Goal: Task Accomplishment & Management: Complete application form

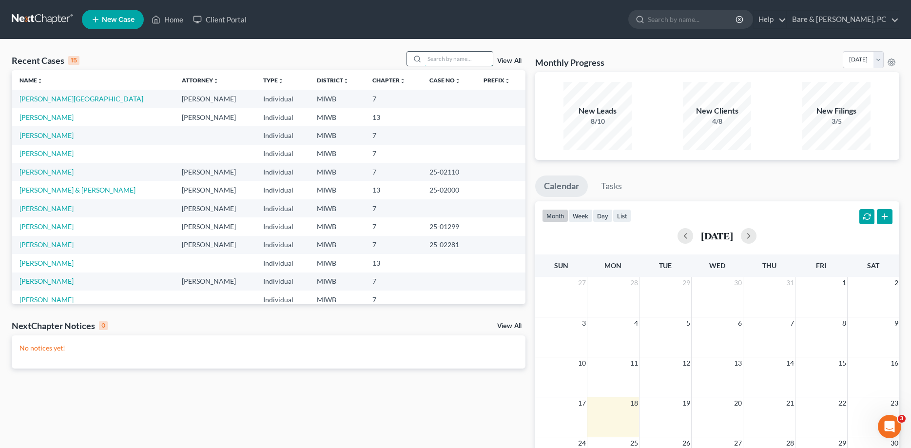
click at [430, 60] on input "search" at bounding box center [458, 59] width 68 height 14
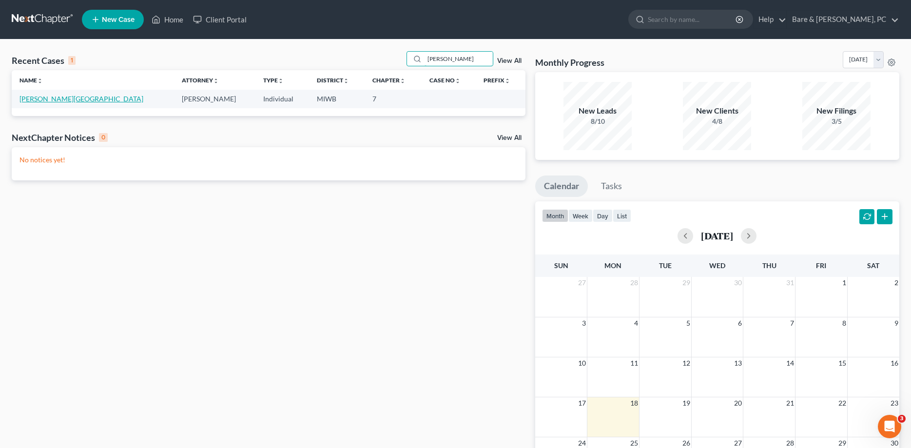
type input "[PERSON_NAME]"
click at [36, 100] on link "[PERSON_NAME][GEOGRAPHIC_DATA]" at bounding box center [81, 99] width 124 height 8
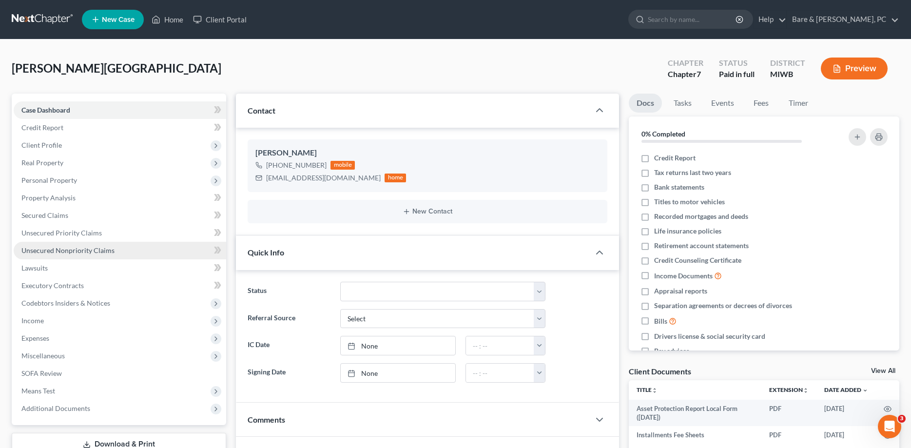
click at [82, 252] on span "Unsecured Nonpriority Claims" at bounding box center [67, 250] width 93 height 8
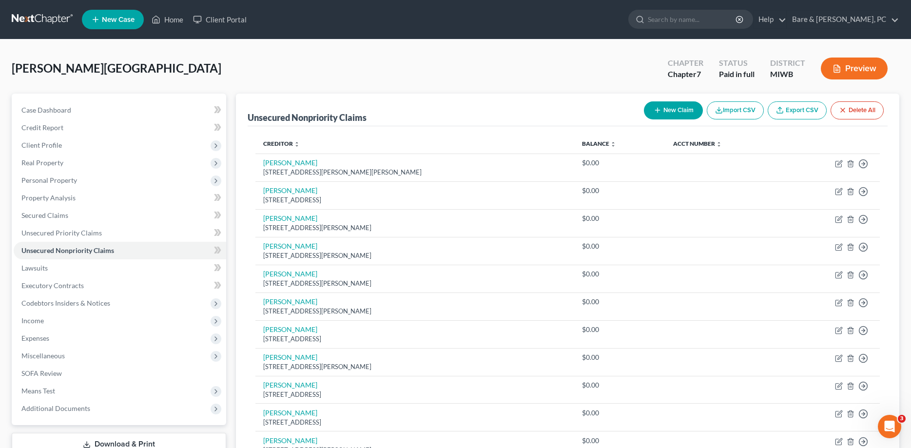
click at [686, 108] on button "New Claim" at bounding box center [673, 110] width 59 height 18
select select "0"
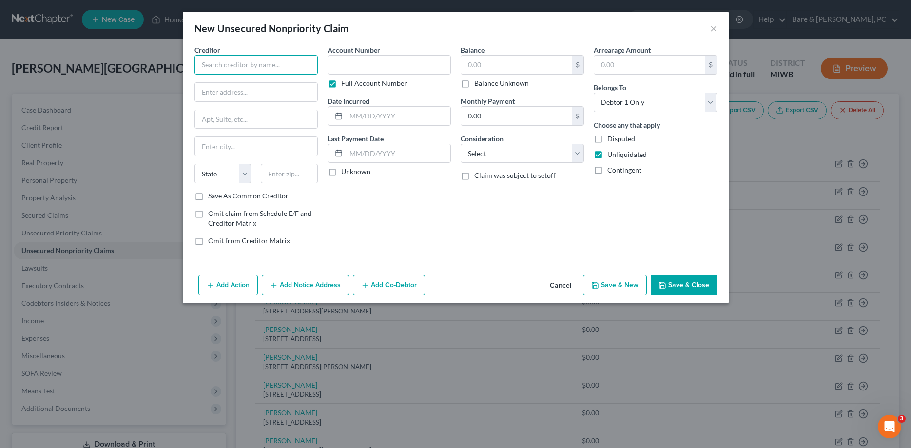
click at [219, 64] on input "text" at bounding box center [255, 64] width 123 height 19
type input "J"
type input "K"
type input "[PERSON_NAME]"
click at [207, 90] on input "text" at bounding box center [256, 92] width 122 height 19
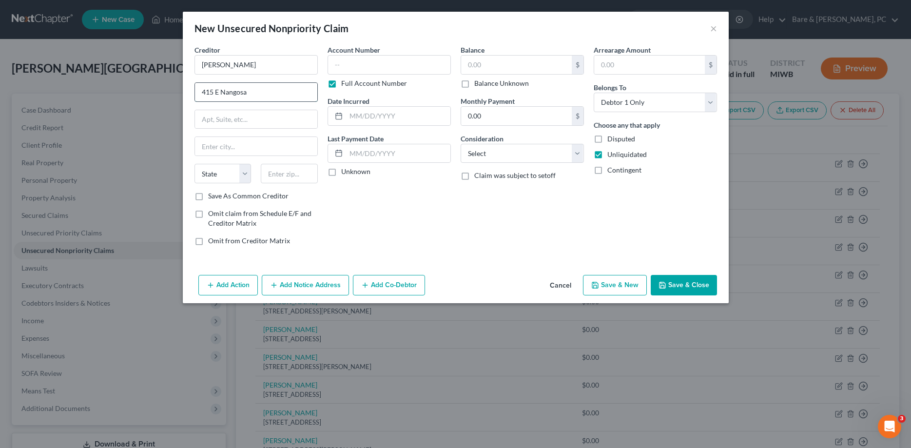
type input "415 E Nangosa"
type input "S"
click at [294, 176] on input "text" at bounding box center [289, 173] width 57 height 19
type input "49682"
click at [214, 145] on input "text" at bounding box center [256, 146] width 122 height 19
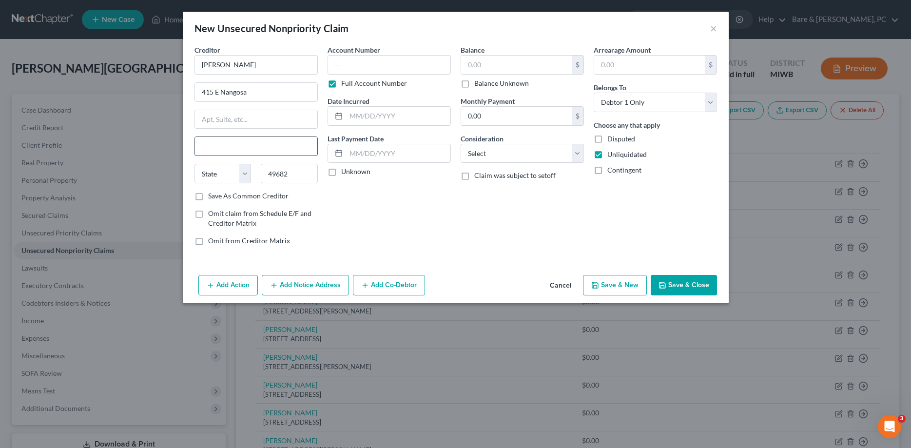
type input "[GEOGRAPHIC_DATA]"
select select "23"
click at [467, 67] on input "text" at bounding box center [516, 65] width 111 height 19
click at [460, 144] on select "Select Cable / Satellite Services Collection Agency Credit Card Debt Debt Couns…" at bounding box center [521, 153] width 123 height 19
select select "14"
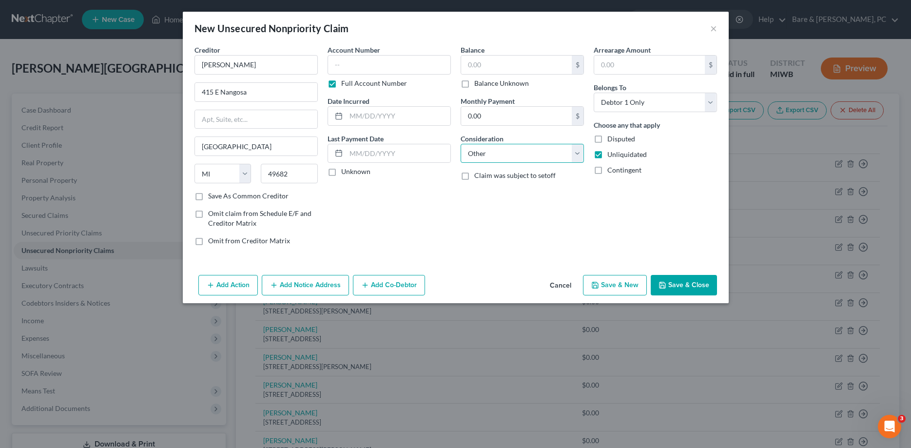
click option "Other" at bounding box center [0, 0] width 0 height 0
click at [469, 192] on input "text" at bounding box center [522, 190] width 122 height 19
drag, startPoint x: 467, startPoint y: 191, endPoint x: 513, endPoint y: 187, distance: 46.1
click at [513, 187] on input "Business debt" at bounding box center [522, 190] width 122 height 19
click at [547, 188] on input "Business debt" at bounding box center [522, 190] width 122 height 19
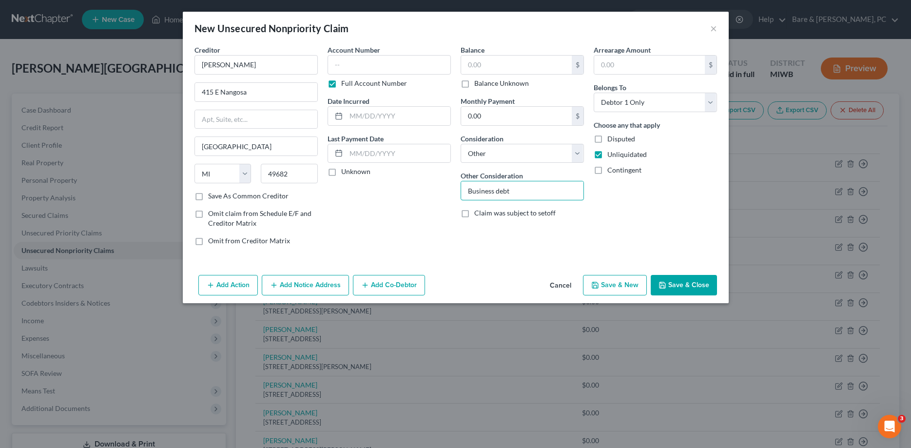
type input "Business debt"
click at [607, 138] on label "Disputed" at bounding box center [621, 139] width 28 height 10
click at [611, 138] on input "Disputed" at bounding box center [614, 137] width 6 height 6
checkbox input "true"
click at [279, 89] on input "415 E Nangosa" at bounding box center [256, 92] width 122 height 19
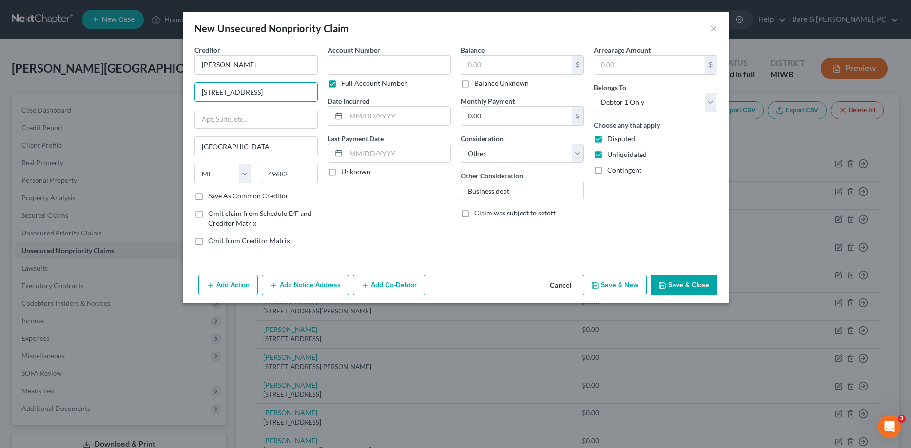
type input "[STREET_ADDRESS]"
click at [620, 284] on button "Save & New" at bounding box center [615, 285] width 64 height 20
select select "0"
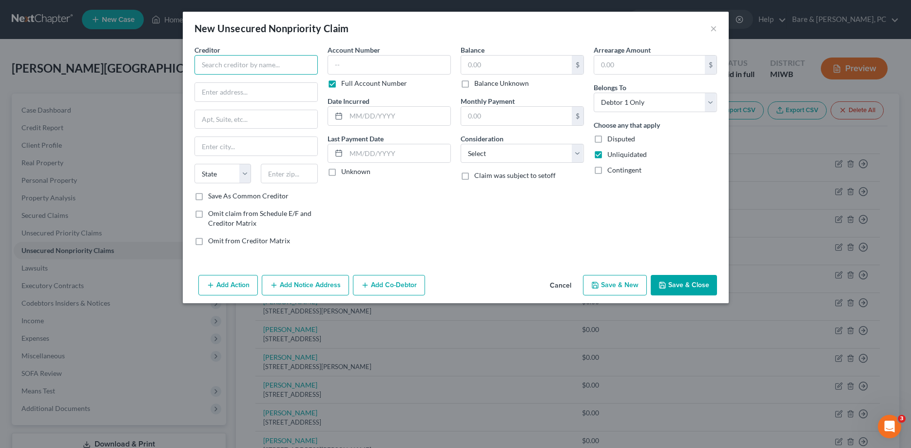
click at [220, 70] on input "text" at bounding box center [255, 64] width 123 height 19
type input "[PERSON_NAME]"
type input "[STREET_ADDRESS]"
click at [466, 228] on div "Balance $ Balance Unknown Balance Undetermined $ Balance Unknown Monthly Paymen…" at bounding box center [522, 149] width 133 height 209
click at [284, 177] on input "text" at bounding box center [289, 173] width 57 height 19
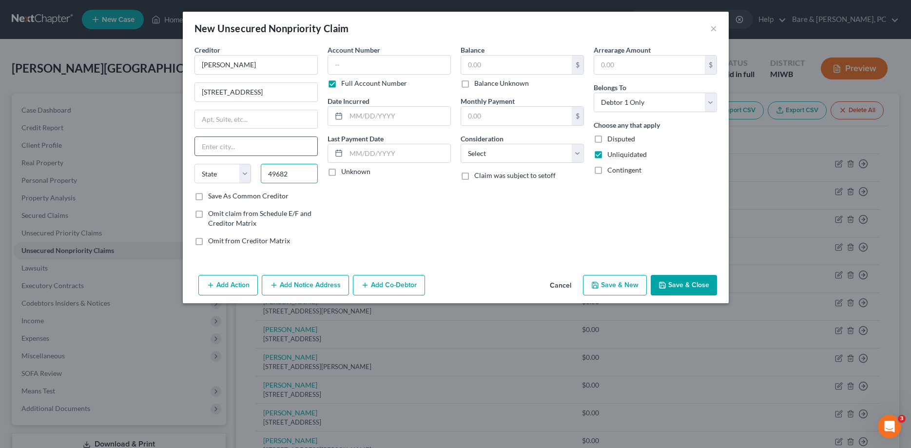
type input "49682"
click at [235, 144] on input "text" at bounding box center [256, 146] width 122 height 19
type input "[GEOGRAPHIC_DATA]"
select select "23"
click at [460, 144] on select "Select Cable / Satellite Services Collection Agency Credit Card Debt Debt Couns…" at bounding box center [521, 153] width 123 height 19
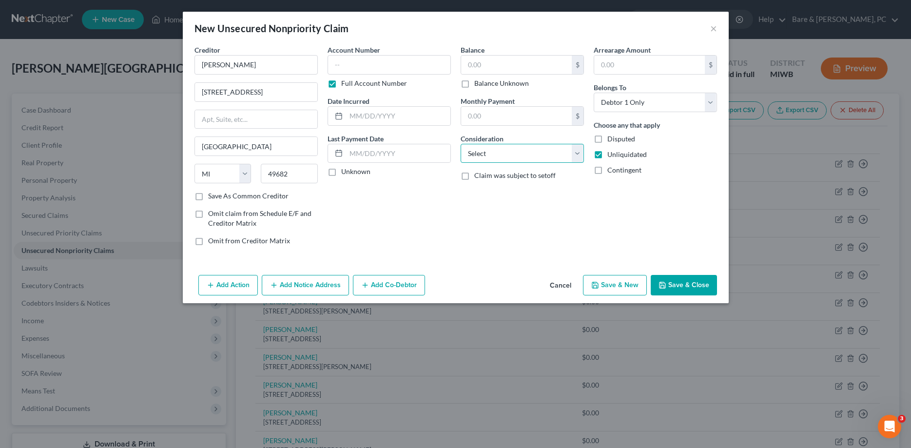
select select "14"
click option "Other" at bounding box center [0, 0] width 0 height 0
click at [471, 190] on input "text" at bounding box center [522, 190] width 122 height 19
paste input "Business debt"
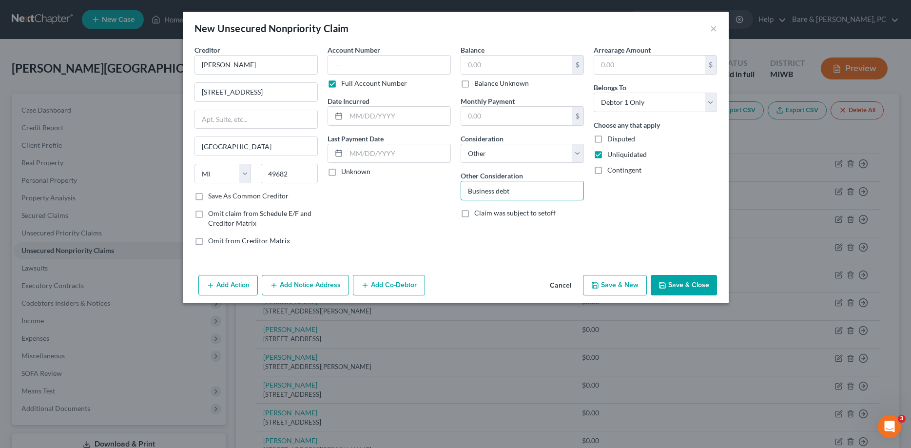
type input "Business debt"
click at [607, 141] on label "Disputed" at bounding box center [621, 139] width 28 height 10
click at [611, 140] on input "Disputed" at bounding box center [614, 137] width 6 height 6
checkbox input "true"
click at [618, 286] on button "Save & New" at bounding box center [615, 285] width 64 height 20
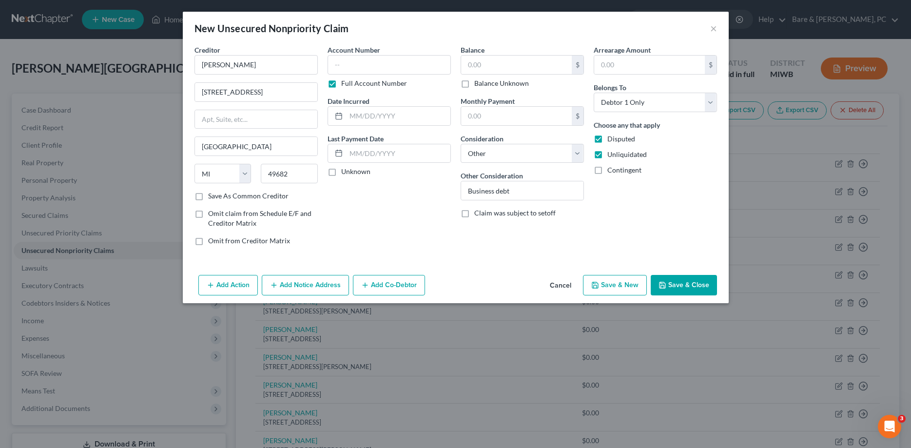
select select "0"
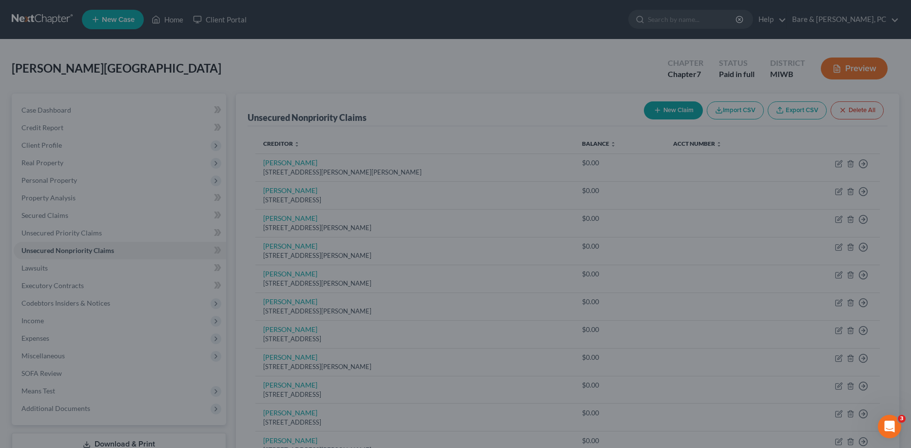
type input "0.00"
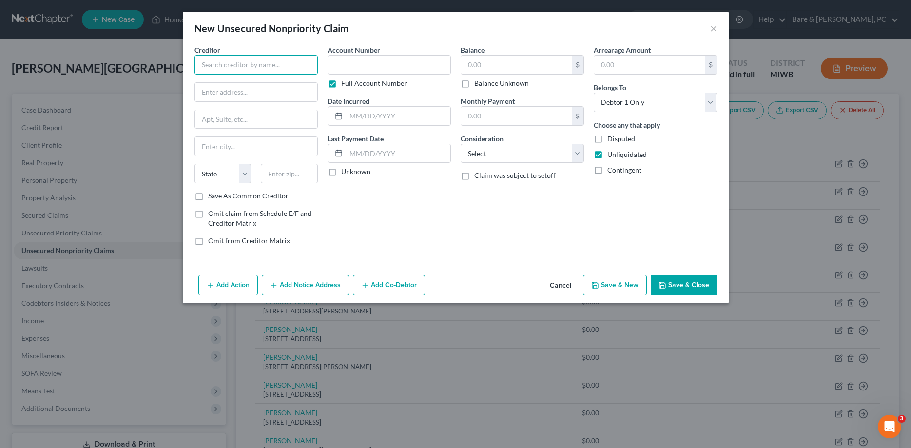
click at [210, 65] on input "text" at bounding box center [255, 64] width 123 height 19
type input "[PERSON_NAME]"
type input "[STREET_ADDRESS]"
type input "49682"
click at [219, 145] on input "text" at bounding box center [256, 146] width 122 height 19
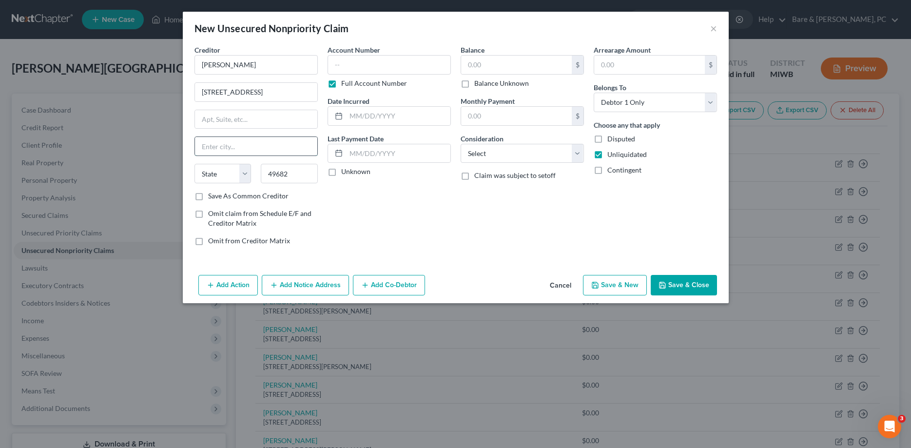
type input "[GEOGRAPHIC_DATA]"
select select "23"
click at [460, 144] on select "Select Cable / Satellite Services Collection Agency Credit Card Debt Debt Couns…" at bounding box center [521, 153] width 123 height 19
select select "14"
click option "Other" at bounding box center [0, 0] width 0 height 0
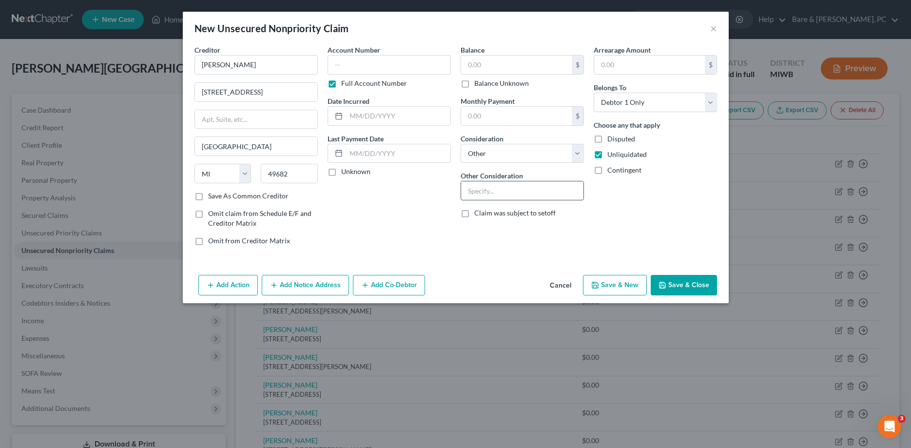
click at [469, 188] on input "text" at bounding box center [522, 190] width 122 height 19
paste input "Business debt"
type input "Business debt"
click at [607, 141] on label "Disputed" at bounding box center [621, 139] width 28 height 10
click at [611, 140] on input "Disputed" at bounding box center [614, 137] width 6 height 6
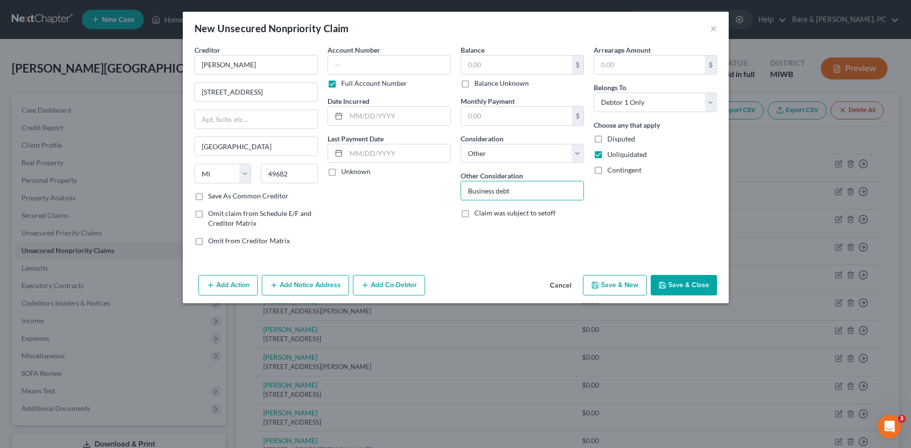
checkbox input "true"
click at [619, 284] on button "Save & New" at bounding box center [615, 285] width 64 height 20
select select "0"
type input "0.00"
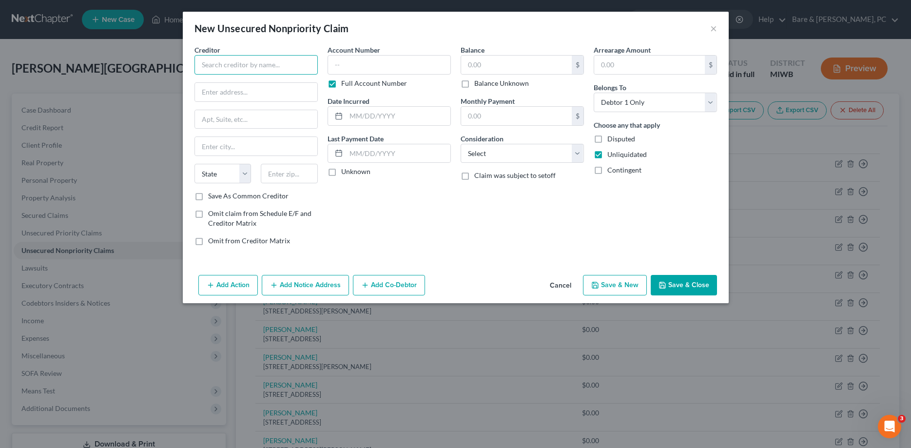
click at [200, 66] on input "text" at bounding box center [255, 64] width 123 height 19
type input "[PERSON_NAME]"
type input "[STREET_ADDRESS]"
type input "49682"
click at [247, 145] on input "text" at bounding box center [256, 146] width 122 height 19
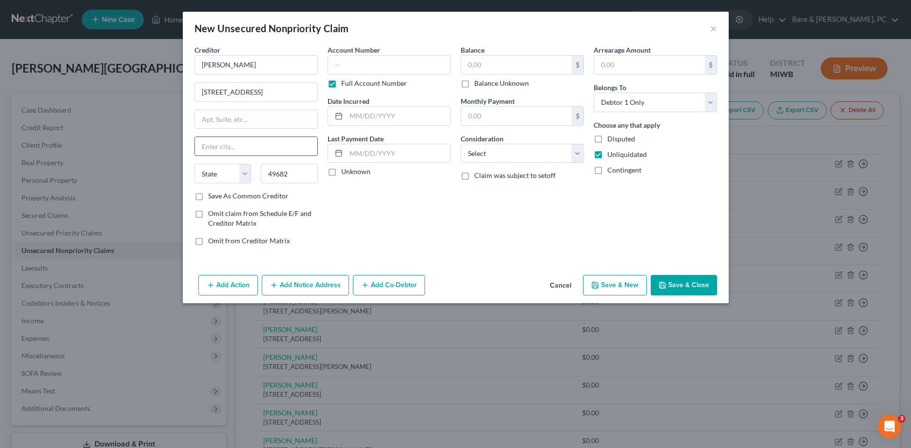
type input "[GEOGRAPHIC_DATA]"
select select "23"
click at [460, 144] on select "Select Cable / Satellite Services Collection Agency Credit Card Debt Debt Couns…" at bounding box center [521, 153] width 123 height 19
select select "14"
click option "Other" at bounding box center [0, 0] width 0 height 0
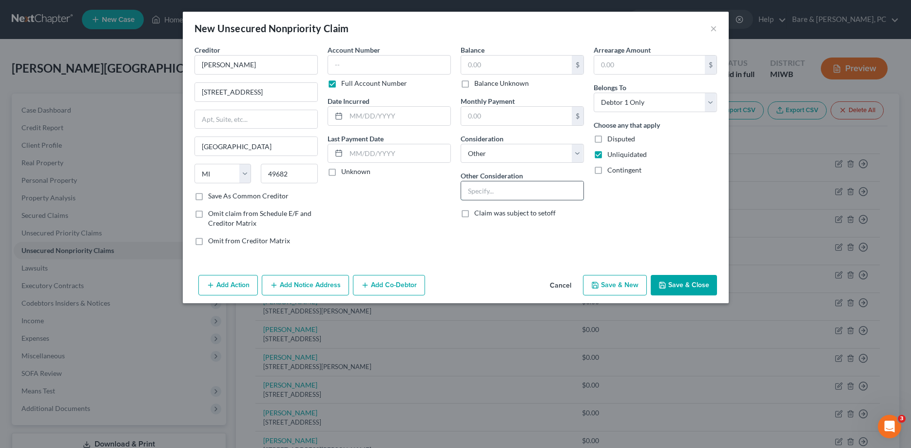
click at [491, 191] on input "text" at bounding box center [522, 190] width 122 height 19
paste input "Business debt"
type input "Business debt"
click at [607, 139] on label "Disputed" at bounding box center [621, 139] width 28 height 10
click at [611, 139] on input "Disputed" at bounding box center [614, 137] width 6 height 6
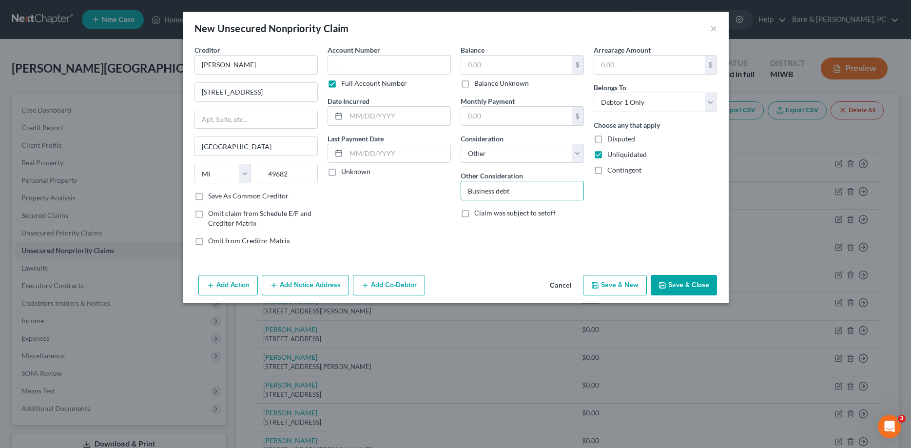
checkbox input "true"
click at [619, 283] on button "Save & New" at bounding box center [615, 285] width 64 height 20
select select "0"
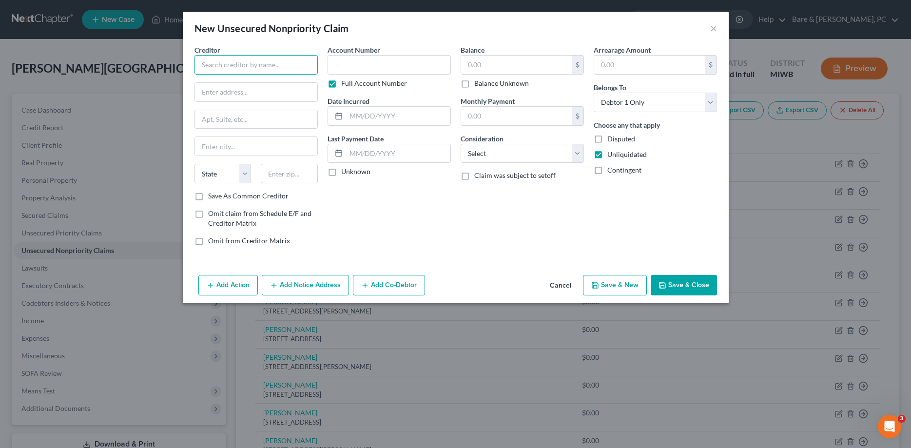
click at [238, 63] on input "text" at bounding box center [255, 64] width 123 height 19
type input "[PERSON_NAME]"
click at [249, 95] on input "text" at bounding box center [256, 92] width 122 height 19
type input "[STREET_ADDRESS]"
click at [285, 176] on input "text" at bounding box center [289, 173] width 57 height 19
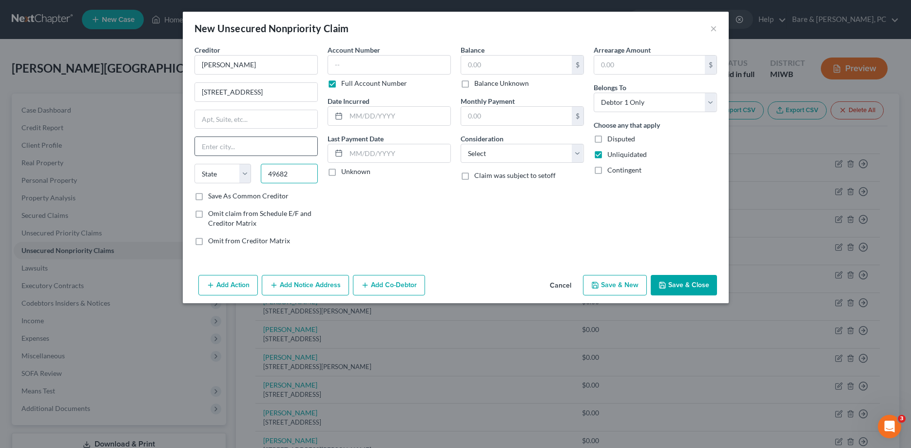
type input "49682"
click at [270, 153] on input "text" at bounding box center [256, 146] width 122 height 19
type input "[GEOGRAPHIC_DATA]"
select select "23"
click at [460, 144] on select "Select Cable / Satellite Services Collection Agency Credit Card Debt Debt Couns…" at bounding box center [521, 153] width 123 height 19
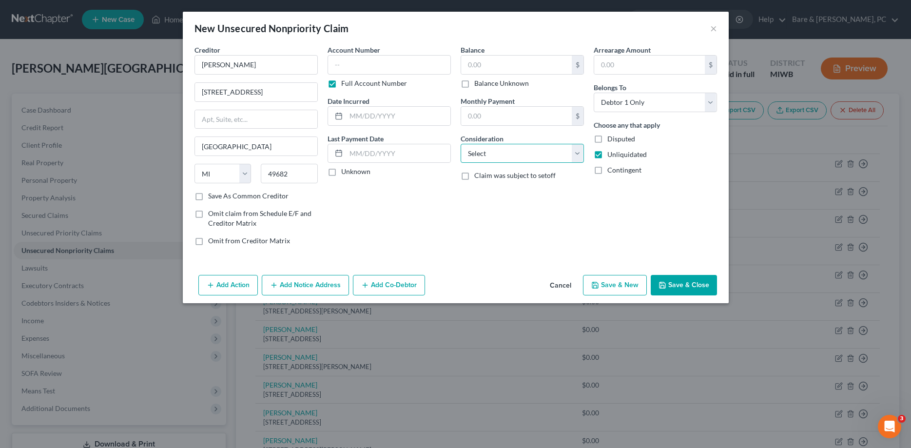
select select "14"
click option "Other" at bounding box center [0, 0] width 0 height 0
click at [473, 189] on input "text" at bounding box center [522, 190] width 122 height 19
paste input "Business debt"
type input "Business debt"
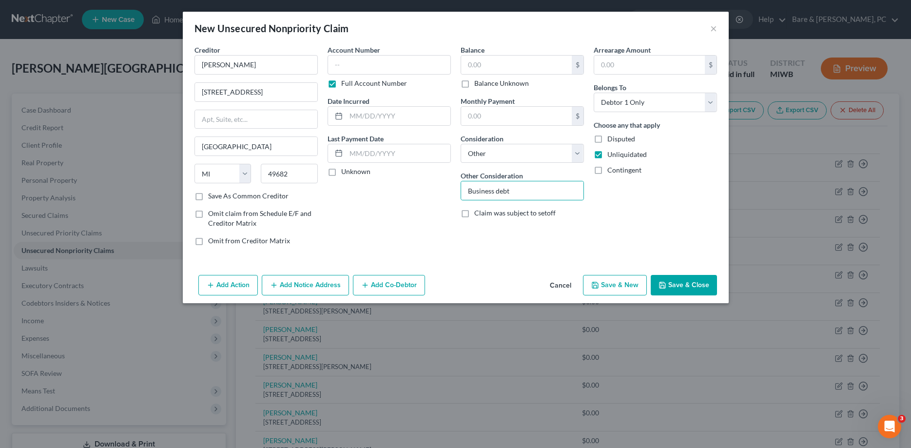
click at [607, 140] on label "Disputed" at bounding box center [621, 139] width 28 height 10
click at [611, 140] on input "Disputed" at bounding box center [614, 137] width 6 height 6
checkbox input "true"
click at [613, 283] on button "Save & New" at bounding box center [615, 285] width 64 height 20
select select "0"
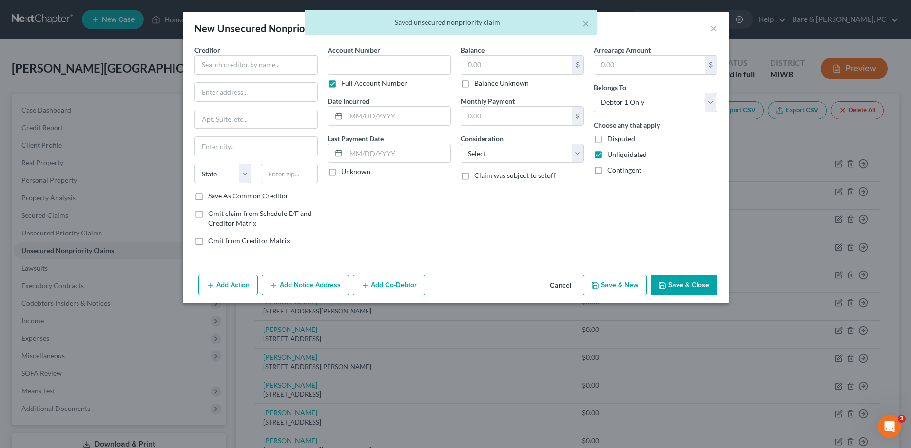
type input "0.00"
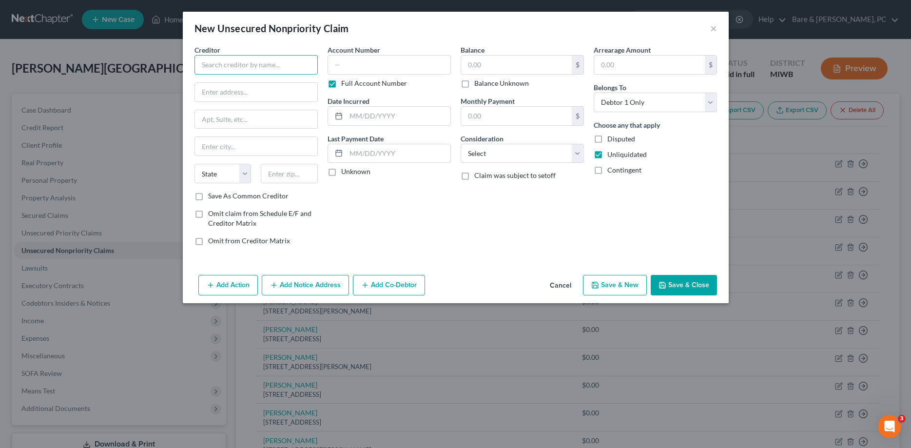
click at [248, 65] on input "text" at bounding box center [255, 64] width 123 height 19
type input "[PERSON_NAME]"
click at [227, 86] on input "text" at bounding box center [256, 92] width 122 height 19
type input "[STREET_ADDRESS]"
click at [300, 174] on input "text" at bounding box center [289, 173] width 57 height 19
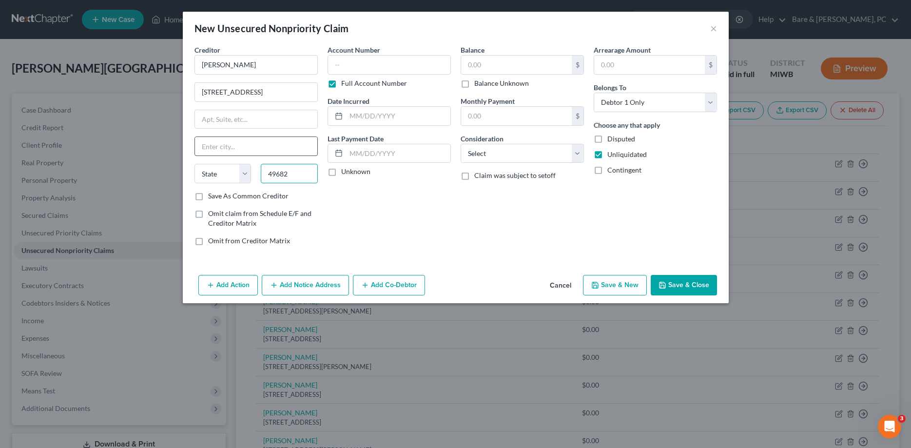
type input "49682"
type input "[GEOGRAPHIC_DATA]"
select select "23"
click at [238, 147] on input "[GEOGRAPHIC_DATA]" at bounding box center [256, 146] width 122 height 19
click at [460, 144] on select "Select Cable / Satellite Services Collection Agency Credit Card Debt Debt Couns…" at bounding box center [521, 153] width 123 height 19
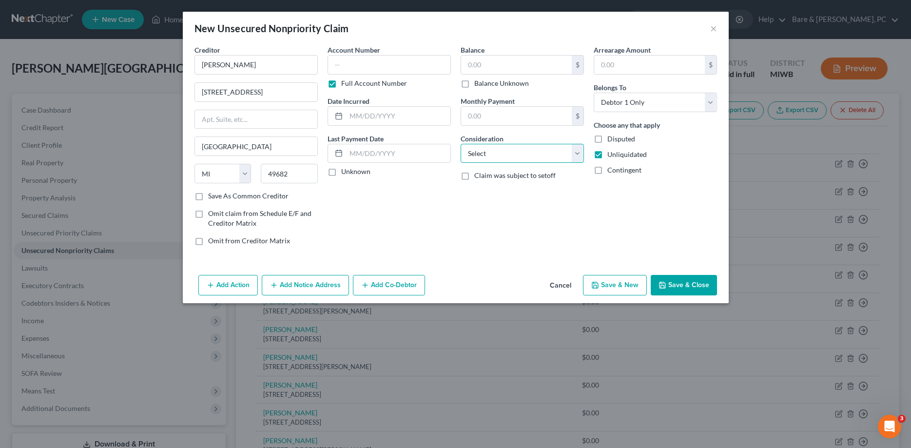
select select "14"
click option "Other" at bounding box center [0, 0] width 0 height 0
click at [470, 188] on input "text" at bounding box center [522, 190] width 122 height 19
paste input "Business debt"
type input "Business debt"
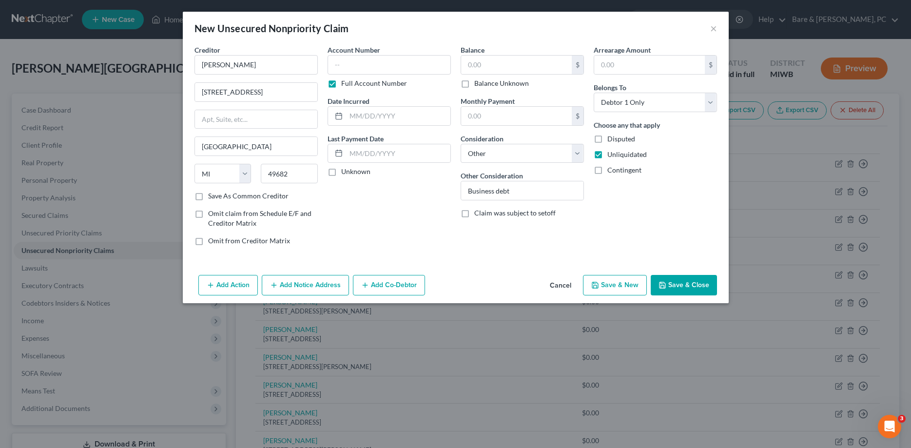
drag, startPoint x: 596, startPoint y: 141, endPoint x: 622, endPoint y: 170, distance: 38.6
click at [607, 140] on label "Disputed" at bounding box center [621, 139] width 28 height 10
click at [611, 140] on input "Disputed" at bounding box center [614, 137] width 6 height 6
checkbox input "true"
click at [610, 286] on button "Save & New" at bounding box center [615, 285] width 64 height 20
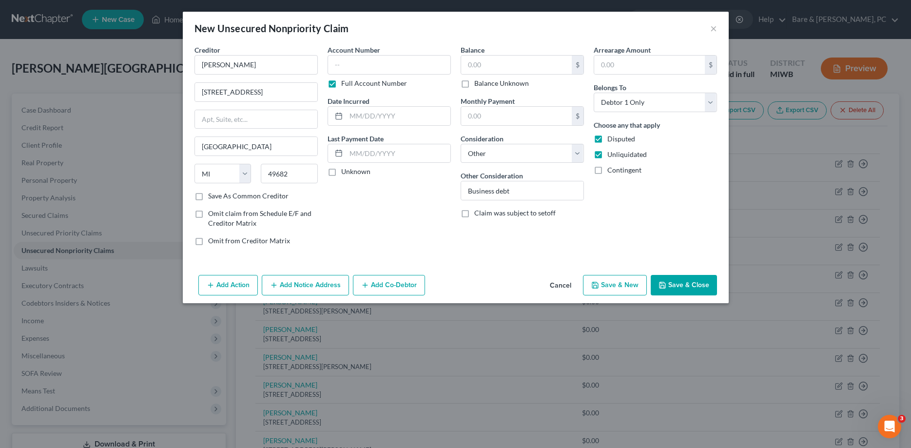
select select "0"
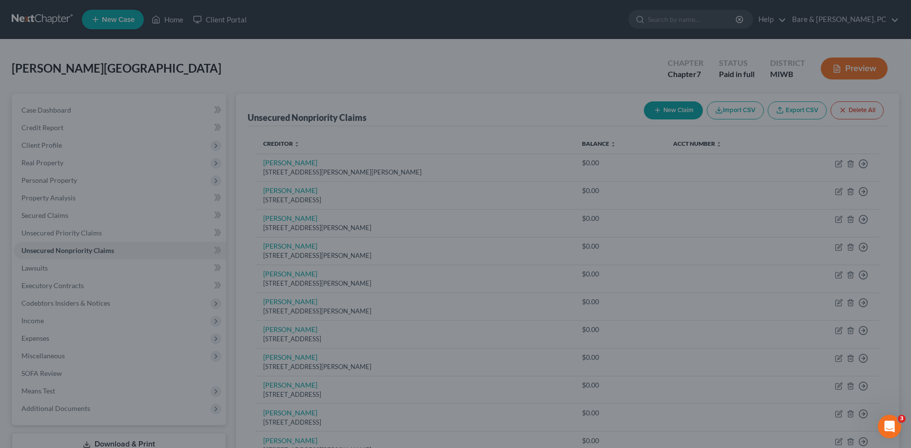
type input "0.00"
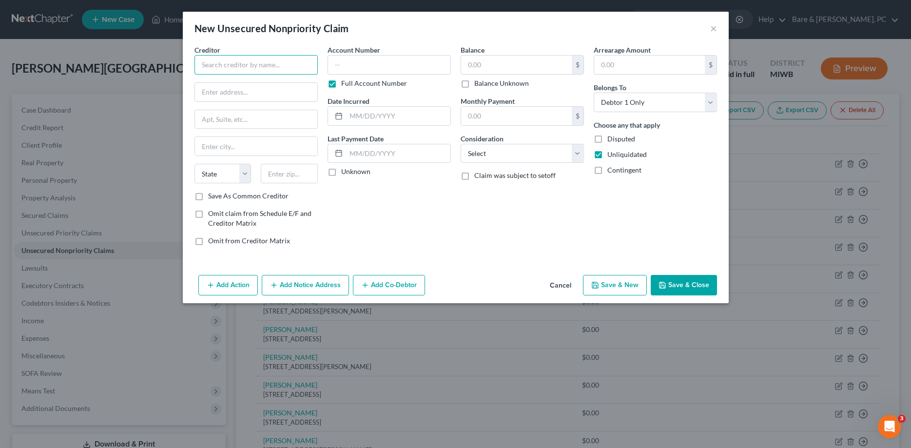
click at [234, 60] on input "text" at bounding box center [255, 64] width 123 height 19
type input "[PERSON_NAME]"
click at [220, 94] on input "text" at bounding box center [256, 92] width 122 height 19
type input "[STREET_ADDRESS][PERSON_NAME]"
click at [287, 172] on input "text" at bounding box center [289, 173] width 57 height 19
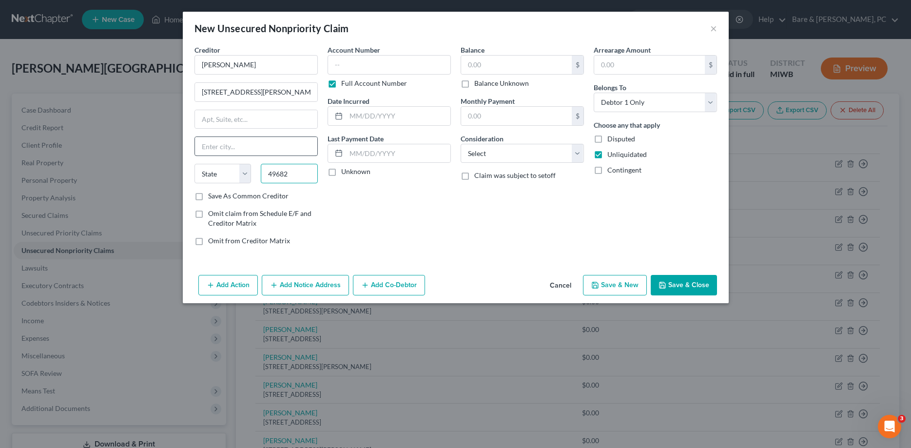
type input "49682"
click at [248, 145] on input "text" at bounding box center [256, 146] width 122 height 19
type input "[GEOGRAPHIC_DATA]"
select select "23"
click at [460, 144] on select "Select Cable / Satellite Services Collection Agency Credit Card Debt Debt Couns…" at bounding box center [521, 153] width 123 height 19
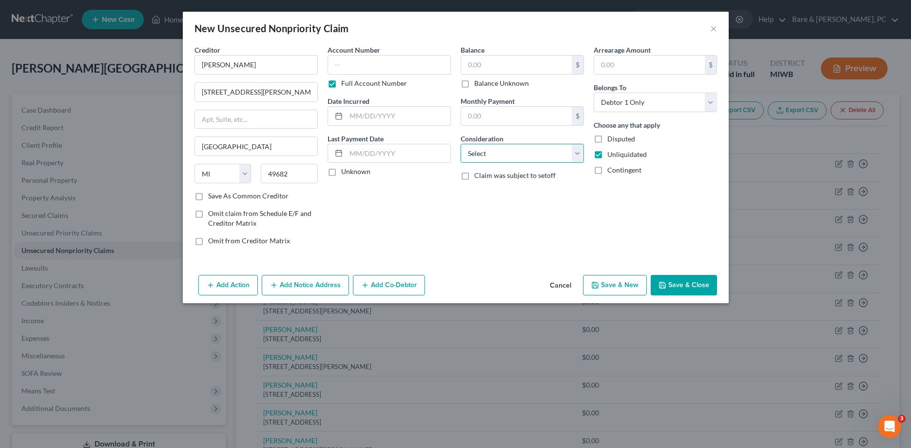
select select "14"
click option "Other" at bounding box center [0, 0] width 0 height 0
click at [472, 190] on input "text" at bounding box center [522, 190] width 122 height 19
paste input "Business debt"
type input "Business debt"
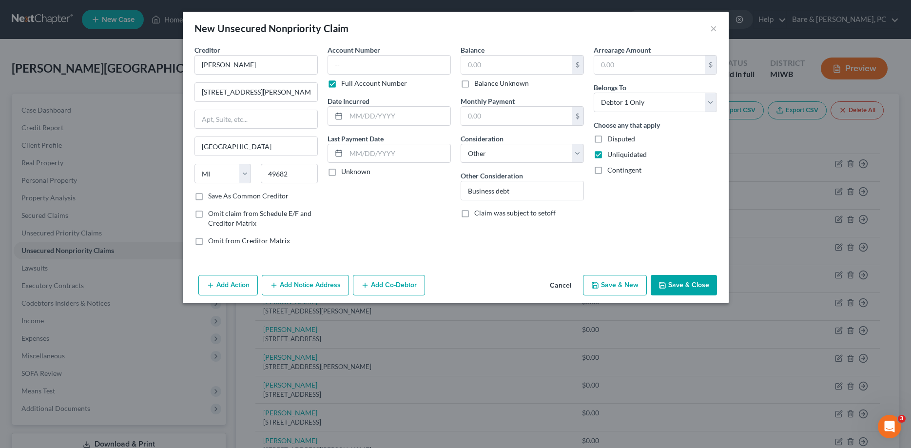
click at [607, 138] on label "Disputed" at bounding box center [621, 139] width 28 height 10
click at [611, 138] on input "Disputed" at bounding box center [614, 137] width 6 height 6
checkbox input "true"
click at [617, 286] on button "Save & New" at bounding box center [615, 285] width 64 height 20
type input "0.00"
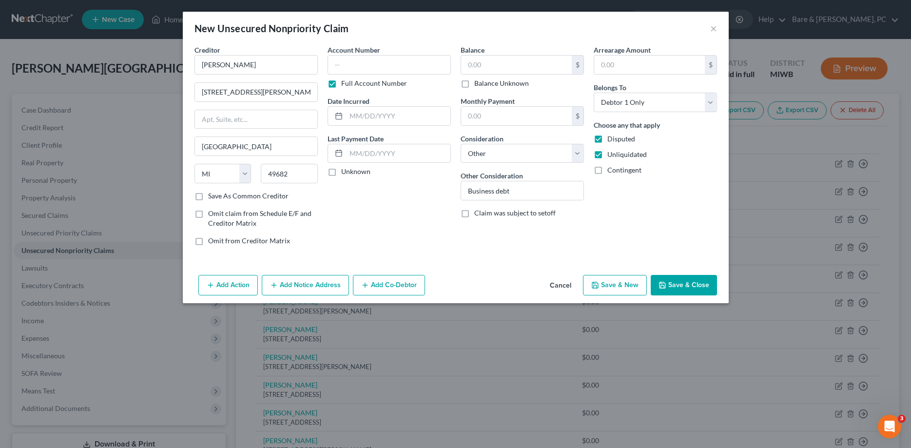
type input "0.00"
select select "0"
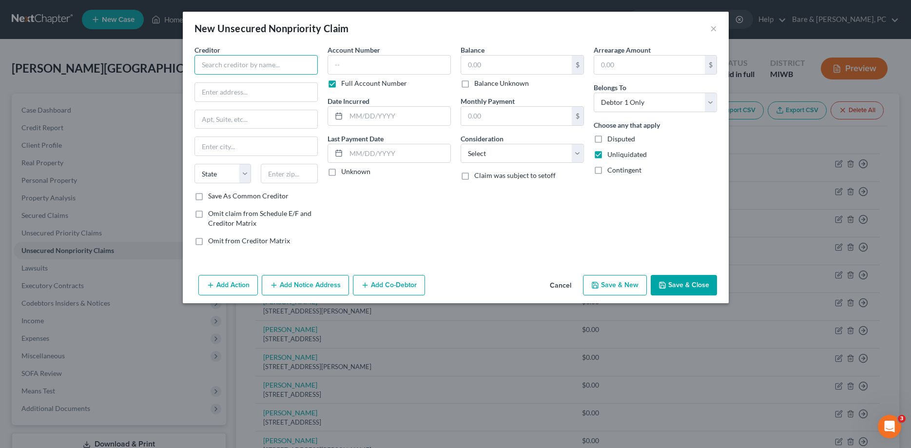
click at [220, 64] on input "text" at bounding box center [255, 64] width 123 height 19
type input "[PERSON_NAME]"
click at [218, 99] on input "text" at bounding box center [256, 92] width 122 height 19
type input "[STREET_ADDRESS]"
click at [274, 175] on input "text" at bounding box center [289, 173] width 57 height 19
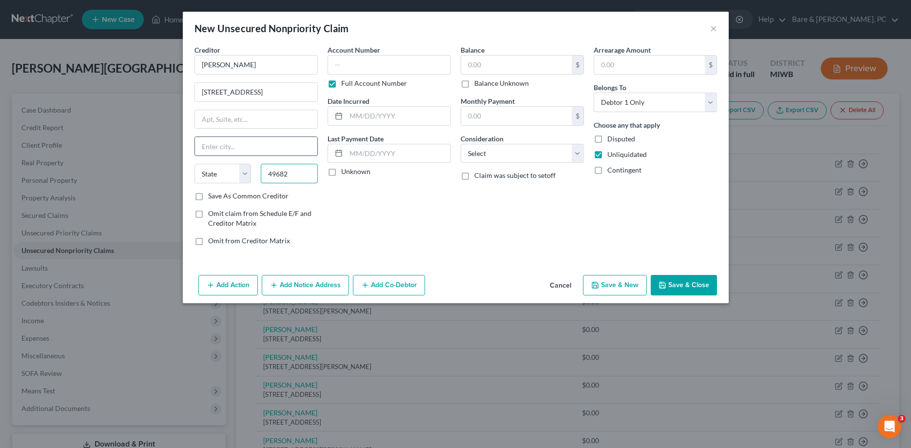
type input "49682"
click at [258, 146] on input "text" at bounding box center [256, 146] width 122 height 19
type input "[GEOGRAPHIC_DATA]"
select select "23"
click at [460, 144] on select "Select Cable / Satellite Services Collection Agency Credit Card Debt Debt Couns…" at bounding box center [521, 153] width 123 height 19
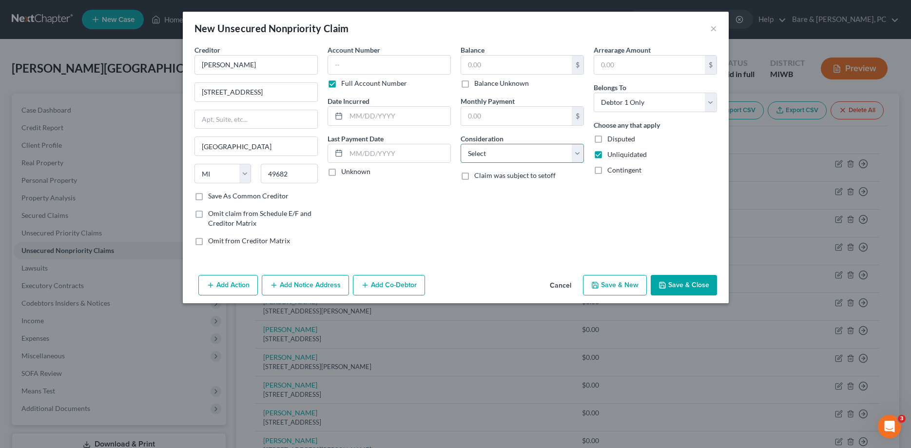
select select "14"
click option "Other" at bounding box center [0, 0] width 0 height 0
click at [465, 194] on input "text" at bounding box center [522, 190] width 122 height 19
paste input "Business debt"
type input "Business debt"
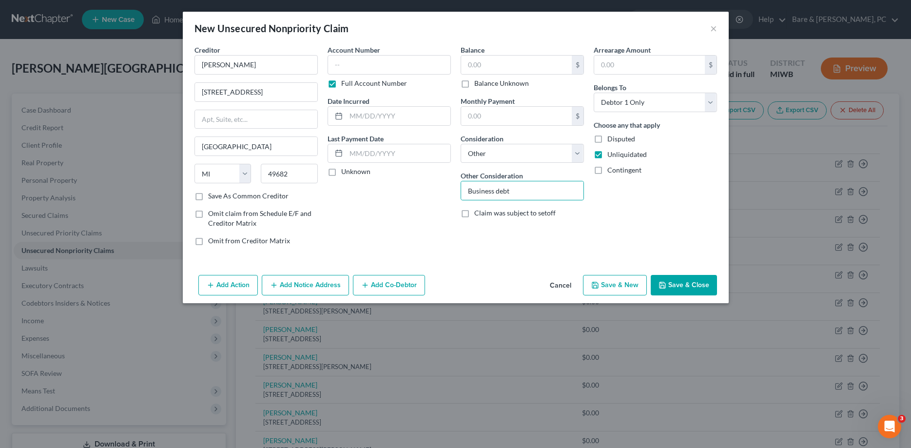
click at [607, 140] on label "Disputed" at bounding box center [621, 139] width 28 height 10
click at [611, 140] on input "Disputed" at bounding box center [614, 137] width 6 height 6
checkbox input "true"
click at [270, 92] on input "[STREET_ADDRESS]" at bounding box center [256, 92] width 122 height 19
type input "[STREET_ADDRESS]"
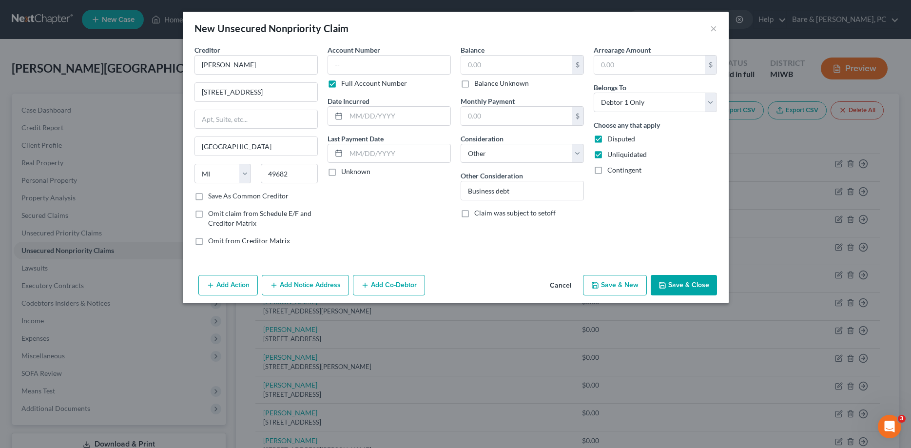
click at [615, 286] on button "Save & New" at bounding box center [615, 285] width 64 height 20
select select "0"
type input "0.00"
click at [219, 64] on input "text" at bounding box center [255, 64] width 123 height 19
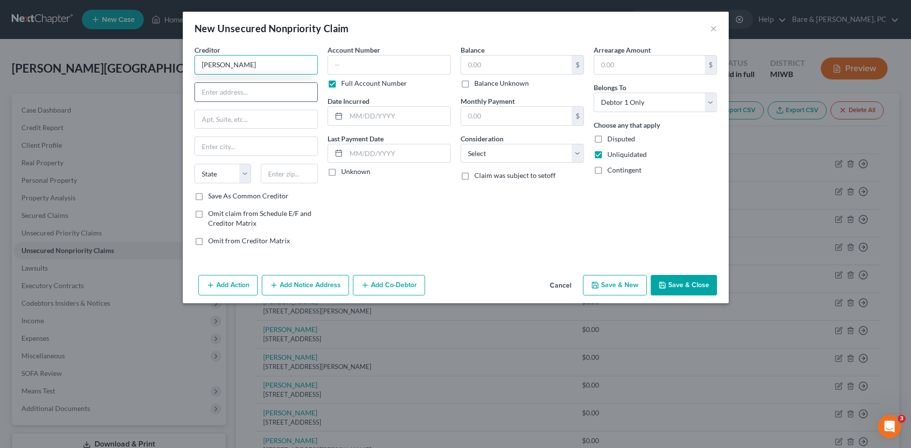
type input "[PERSON_NAME]"
click at [209, 93] on input "text" at bounding box center [256, 92] width 122 height 19
type input "[STREET_ADDRESS]"
click at [291, 175] on input "text" at bounding box center [289, 173] width 57 height 19
type input "49682"
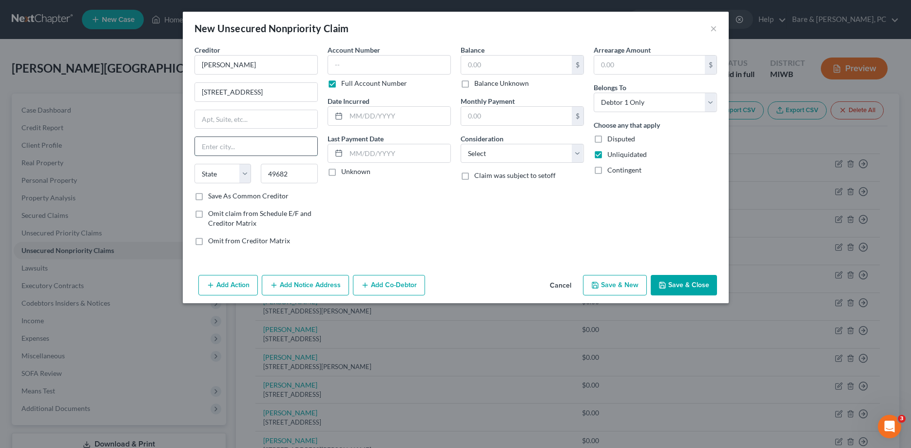
type input "[GEOGRAPHIC_DATA]"
select select "23"
click at [224, 151] on input "[GEOGRAPHIC_DATA]" at bounding box center [256, 146] width 122 height 19
click at [460, 144] on select "Select Cable / Satellite Services Collection Agency Credit Card Debt Debt Couns…" at bounding box center [521, 153] width 123 height 19
select select "14"
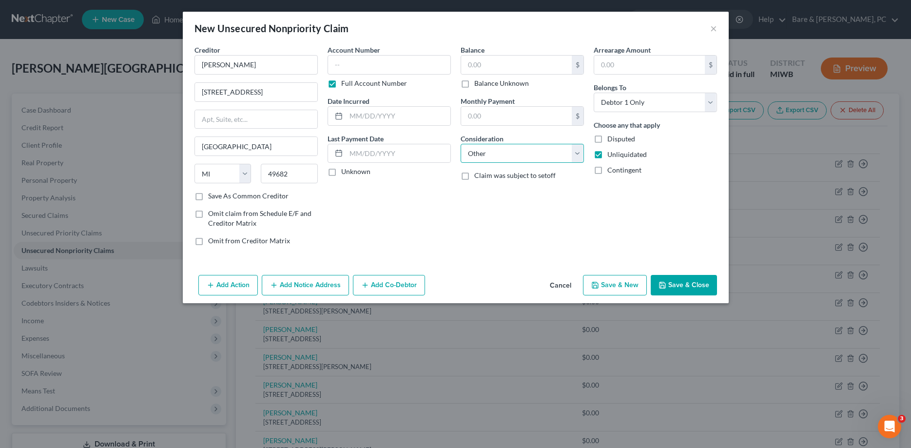
click option "Other" at bounding box center [0, 0] width 0 height 0
click at [471, 191] on input "text" at bounding box center [522, 190] width 122 height 19
paste input "Business debt"
type input "Business debt"
click at [607, 138] on label "Disputed" at bounding box center [621, 139] width 28 height 10
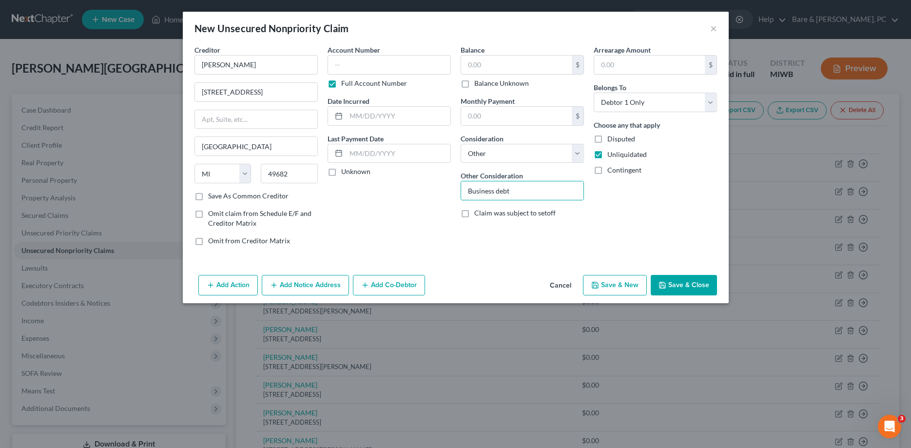
click at [611, 138] on input "Disputed" at bounding box center [614, 137] width 6 height 6
checkbox input "true"
click at [619, 286] on button "Save & New" at bounding box center [615, 285] width 64 height 20
select select "0"
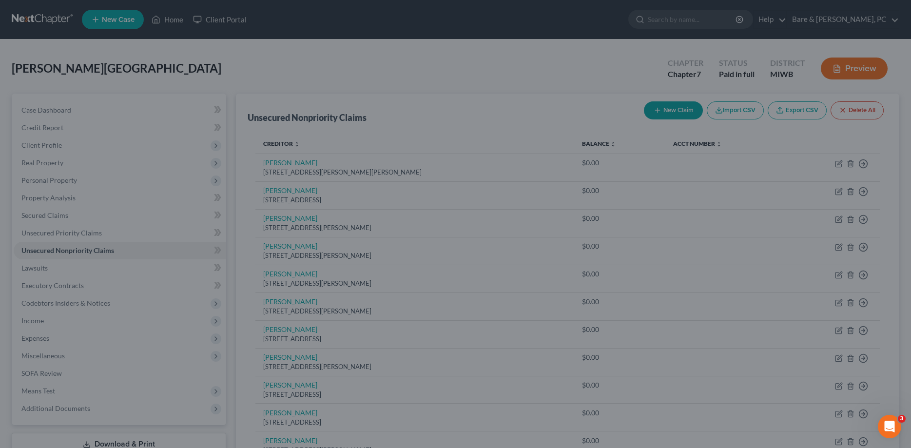
type input "0.00"
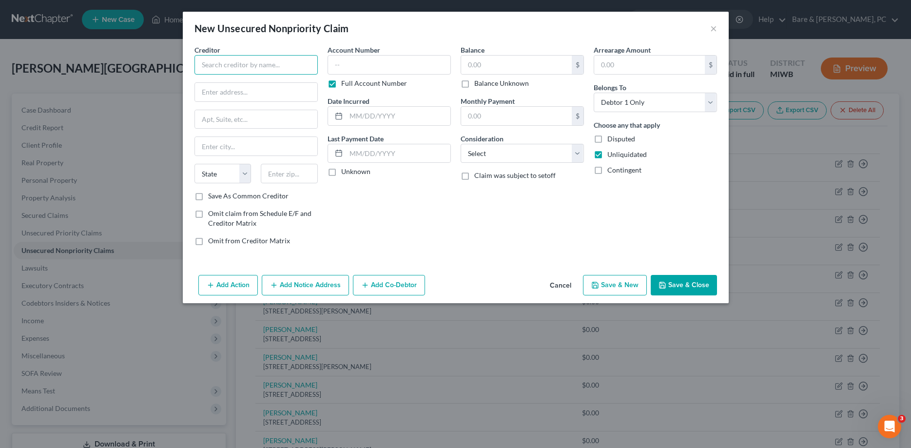
click at [213, 66] on input "text" at bounding box center [255, 64] width 123 height 19
type input "[PERSON_NAME]"
click at [219, 93] on input "text" at bounding box center [256, 92] width 122 height 19
type input "[STREET_ADDRESS]"
click at [286, 174] on input "text" at bounding box center [289, 173] width 57 height 19
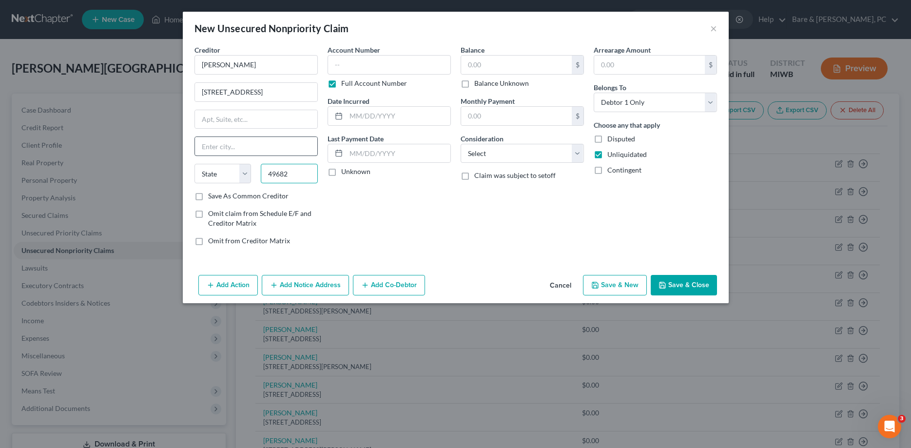
type input "49682"
click at [224, 143] on input "text" at bounding box center [256, 146] width 122 height 19
type input "[GEOGRAPHIC_DATA]"
select select "23"
click at [460, 144] on select "Select Cable / Satellite Services Collection Agency Credit Card Debt Debt Couns…" at bounding box center [521, 153] width 123 height 19
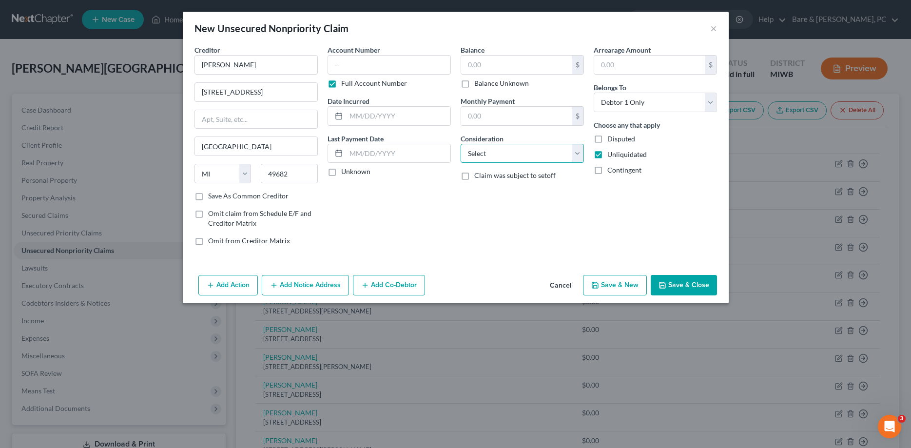
select select "14"
click option "Other" at bounding box center [0, 0] width 0 height 0
click at [465, 194] on input "text" at bounding box center [522, 190] width 122 height 19
paste input "Business debt"
type input "Business debt"
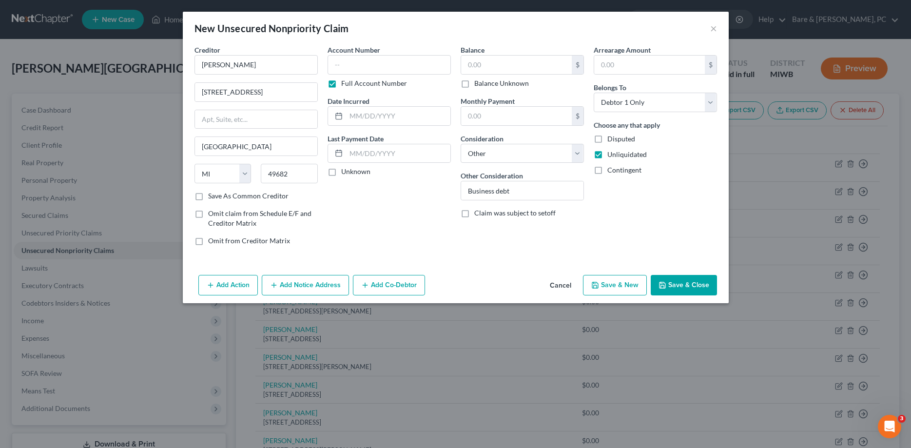
click at [607, 140] on label "Disputed" at bounding box center [621, 139] width 28 height 10
click at [611, 140] on input "Disputed" at bounding box center [614, 137] width 6 height 6
checkbox input "true"
click at [616, 281] on button "Save & New" at bounding box center [615, 285] width 64 height 20
select select "0"
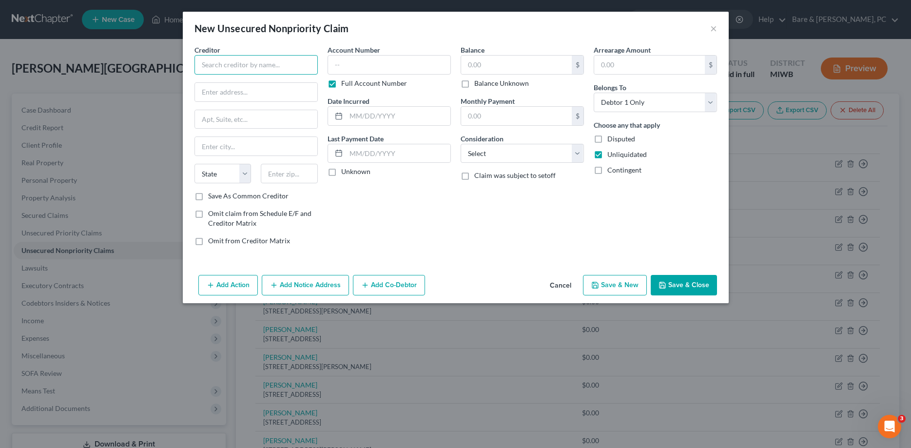
click at [210, 68] on input "text" at bounding box center [255, 64] width 123 height 19
type input "[PERSON_NAME]"
click at [214, 97] on input "text" at bounding box center [256, 92] width 122 height 19
type input "[STREET_ADDRESS]"
click at [289, 175] on input "text" at bounding box center [289, 173] width 57 height 19
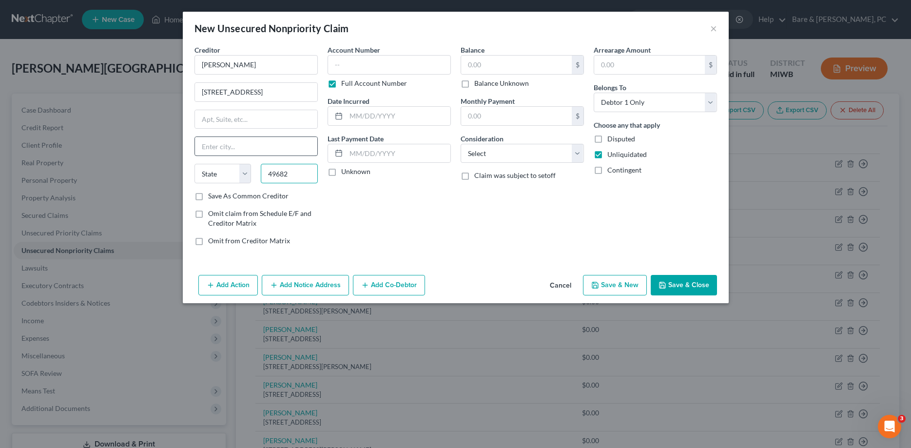
type input "49682"
type input "[GEOGRAPHIC_DATA]"
select select "23"
click at [219, 146] on input "[GEOGRAPHIC_DATA]" at bounding box center [256, 146] width 122 height 19
click at [460, 144] on select "Select Cable / Satellite Services Collection Agency Credit Card Debt Debt Couns…" at bounding box center [521, 153] width 123 height 19
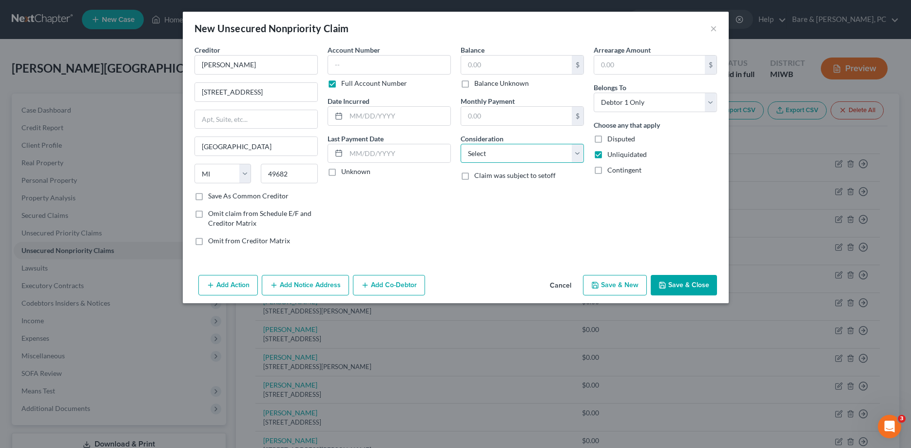
select select "14"
click option "Other" at bounding box center [0, 0] width 0 height 0
click at [470, 187] on input "text" at bounding box center [522, 190] width 122 height 19
paste input "Business debt"
type input "Business debt"
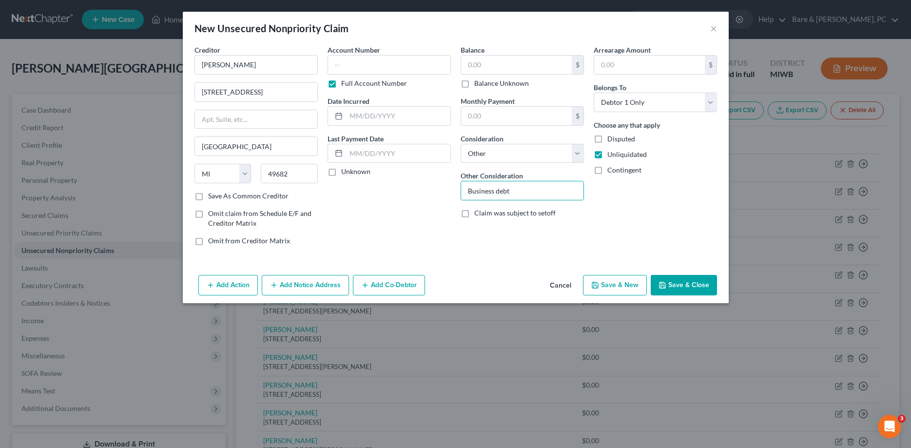
click at [607, 140] on label "Disputed" at bounding box center [621, 139] width 28 height 10
click at [611, 140] on input "Disputed" at bounding box center [614, 137] width 6 height 6
checkbox input "true"
click at [613, 284] on button "Save & New" at bounding box center [615, 285] width 64 height 20
select select "0"
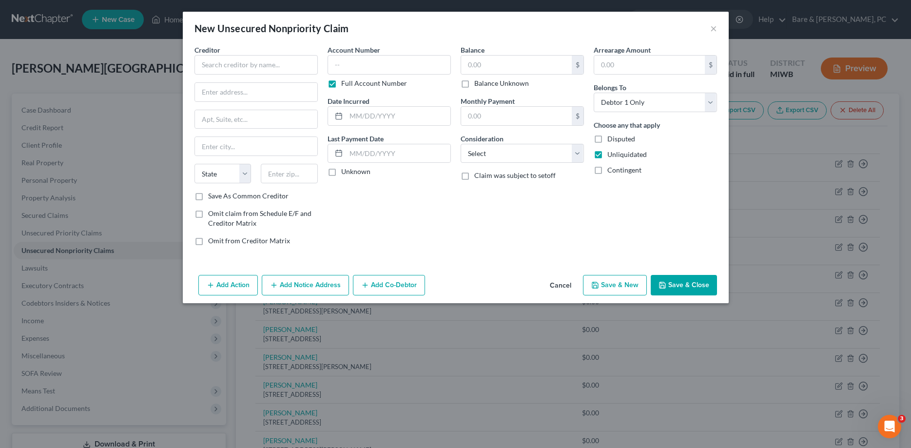
type input "0.00"
click at [211, 65] on input "text" at bounding box center [255, 64] width 123 height 19
type input "[PERSON_NAME]"
click at [223, 92] on input "text" at bounding box center [256, 92] width 122 height 19
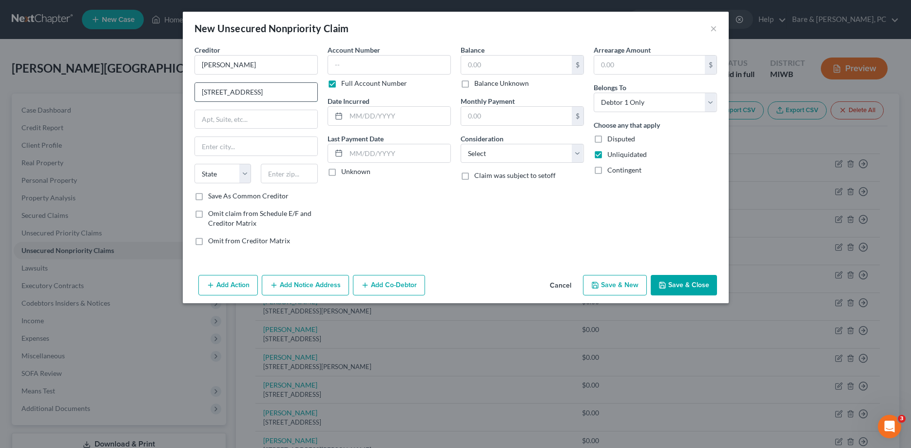
click at [228, 91] on input "[STREET_ADDRESS]" at bounding box center [256, 92] width 122 height 19
type input "[STREET_ADDRESS]"
click at [278, 172] on input "text" at bounding box center [289, 173] width 57 height 19
type input "49682"
click at [229, 147] on input "text" at bounding box center [256, 146] width 122 height 19
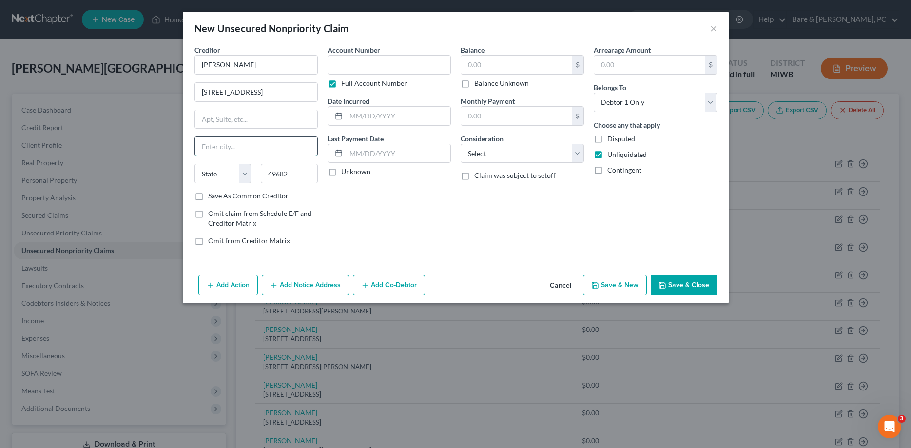
type input "[GEOGRAPHIC_DATA]"
select select "23"
click at [460, 144] on select "Select Cable / Satellite Services Collection Agency Credit Card Debt Debt Couns…" at bounding box center [521, 153] width 123 height 19
select select "14"
click option "Other" at bounding box center [0, 0] width 0 height 0
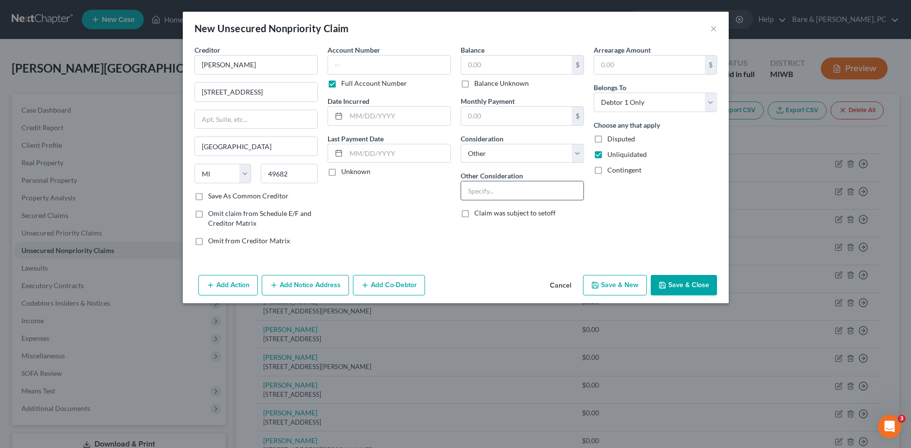
click at [479, 188] on input "text" at bounding box center [522, 190] width 122 height 19
paste input "Business debt"
type input "Business debt"
click at [607, 139] on label "Disputed" at bounding box center [621, 139] width 28 height 10
click at [611, 139] on input "Disputed" at bounding box center [614, 137] width 6 height 6
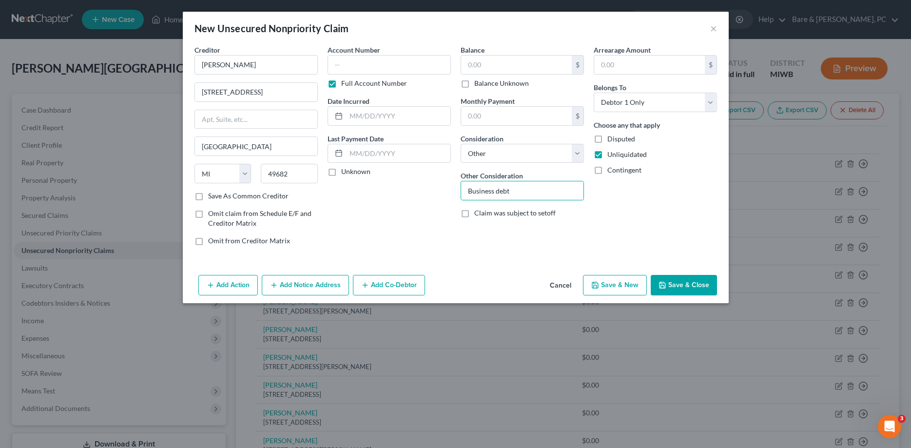
checkbox input "true"
click at [223, 65] on input "[PERSON_NAME]" at bounding box center [255, 64] width 123 height 19
type input "[PERSON_NAME]"
click at [611, 282] on button "Save & New" at bounding box center [615, 285] width 64 height 20
select select "0"
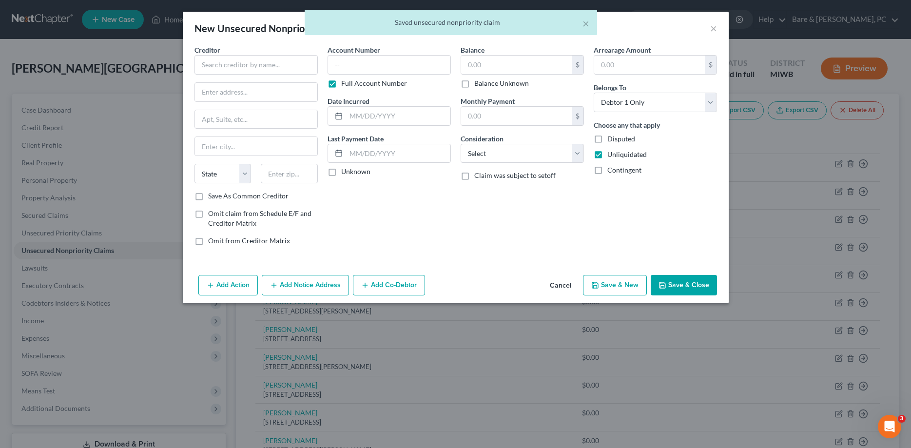
type input "0.00"
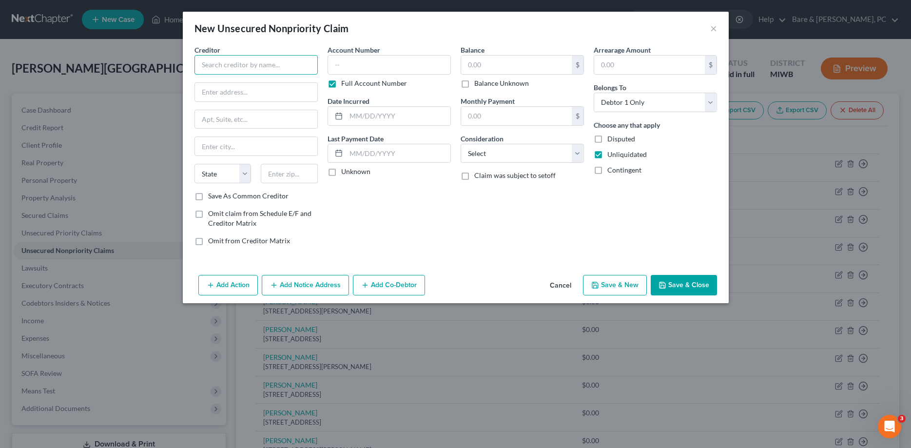
click at [228, 64] on input "text" at bounding box center [255, 64] width 123 height 19
type input "[PERSON_NAME]"
click at [209, 93] on input "text" at bounding box center [256, 92] width 122 height 19
type input "[STREET_ADDRESS]"
click at [288, 173] on input "text" at bounding box center [289, 173] width 57 height 19
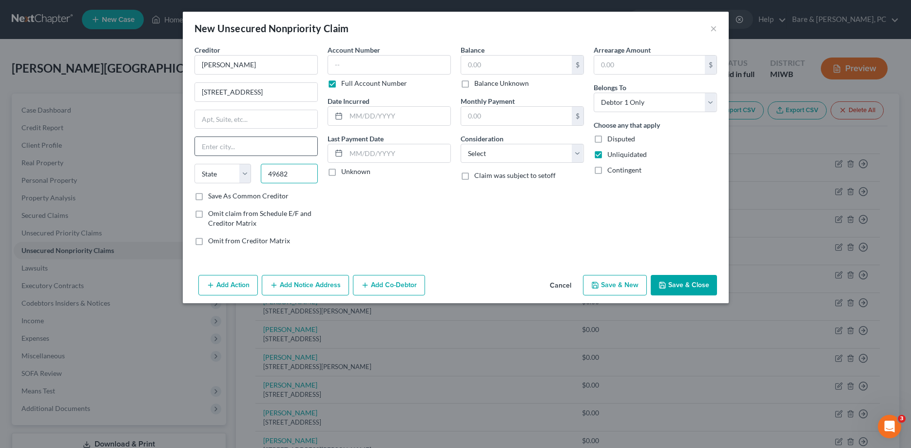
type input "49682"
click at [222, 145] on input "text" at bounding box center [256, 146] width 122 height 19
type input "[GEOGRAPHIC_DATA]"
select select "23"
click at [460, 144] on select "Select Cable / Satellite Services Collection Agency Credit Card Debt Debt Couns…" at bounding box center [521, 153] width 123 height 19
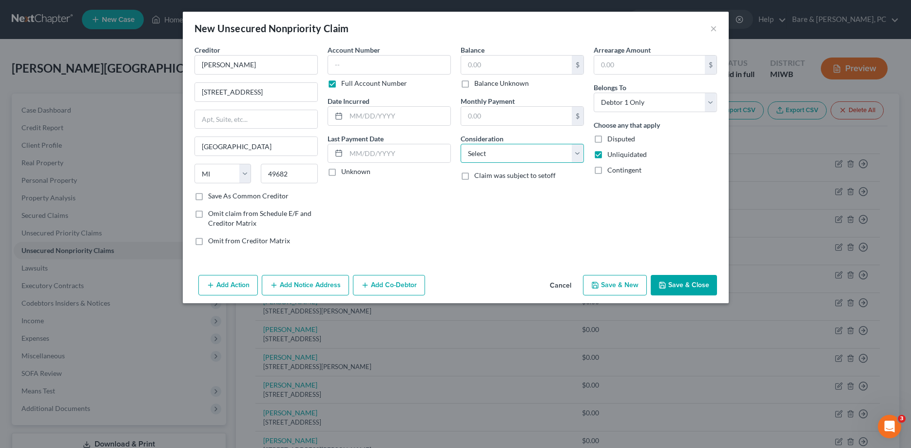
select select "14"
click option "Other" at bounding box center [0, 0] width 0 height 0
click at [493, 194] on input "text" at bounding box center [522, 190] width 122 height 19
paste input "Business debt"
type input "Business debt"
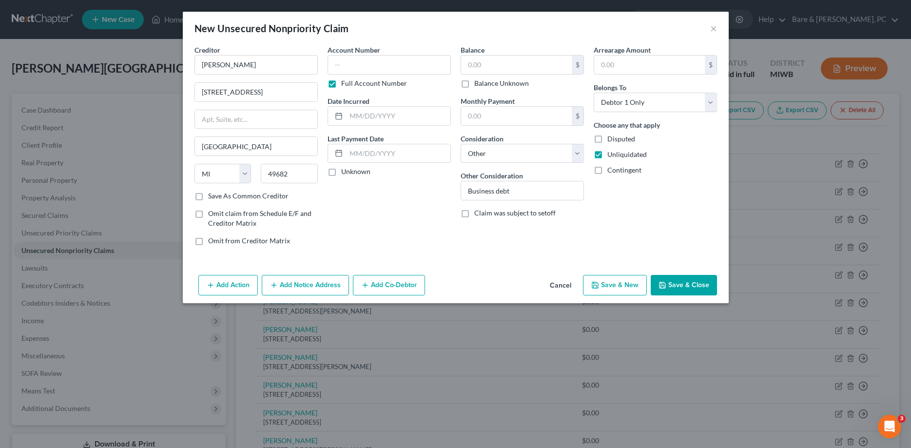
click at [607, 139] on label "Disputed" at bounding box center [621, 139] width 28 height 10
click at [611, 139] on input "Disputed" at bounding box center [614, 137] width 6 height 6
checkbox input "true"
click at [631, 284] on button "Save & New" at bounding box center [615, 285] width 64 height 20
select select "0"
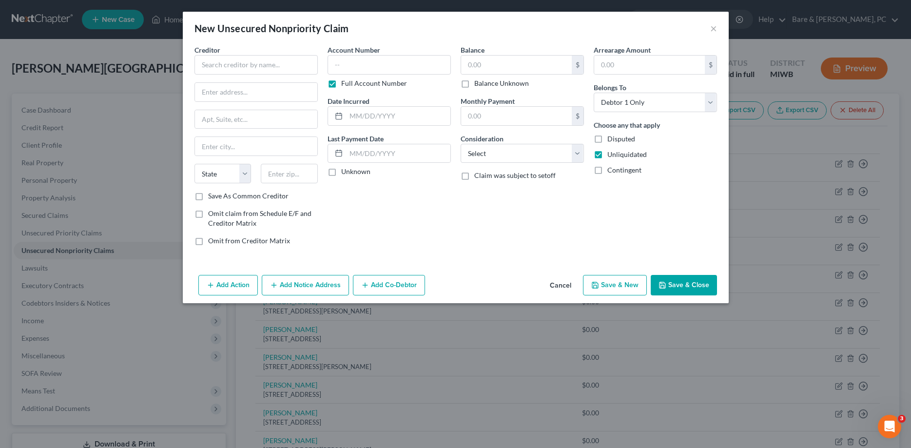
type input "0.00"
click at [218, 61] on input "text" at bounding box center [255, 64] width 123 height 19
type input "[PERSON_NAME]"
click at [211, 93] on input "text" at bounding box center [256, 92] width 122 height 19
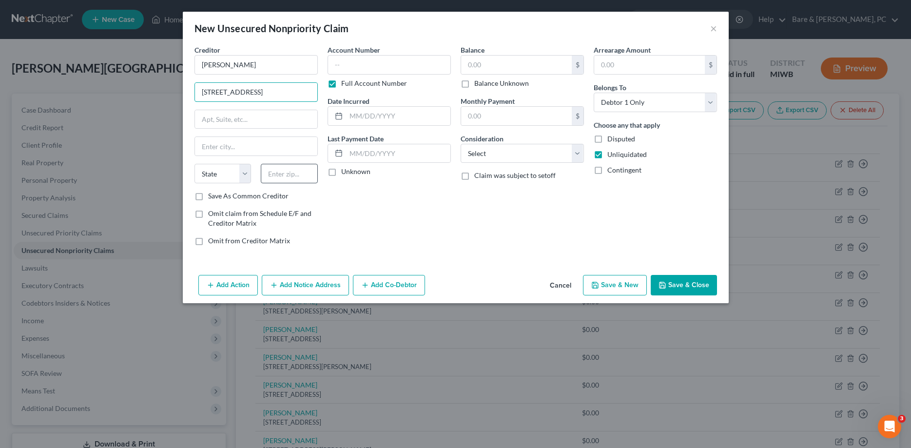
type input "[STREET_ADDRESS]"
click at [286, 175] on input "text" at bounding box center [289, 173] width 57 height 19
type input "49682"
type input "[GEOGRAPHIC_DATA]"
select select "23"
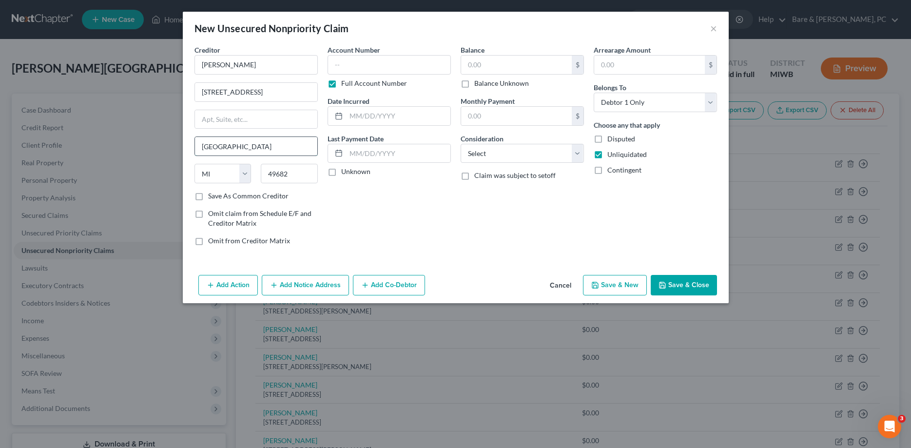
click at [234, 146] on input "[GEOGRAPHIC_DATA]" at bounding box center [256, 146] width 122 height 19
click at [460, 144] on select "Select Cable / Satellite Services Collection Agency Credit Card Debt Debt Couns…" at bounding box center [521, 153] width 123 height 19
select select "14"
click option "Other" at bounding box center [0, 0] width 0 height 0
click at [468, 184] on input "text" at bounding box center [522, 190] width 122 height 19
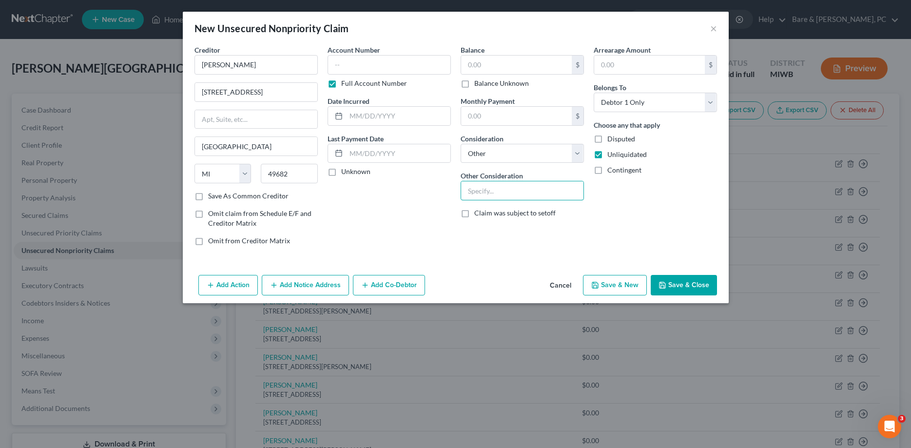
paste input "Business debt"
type input "Business debt"
click at [607, 139] on label "Disputed" at bounding box center [621, 139] width 28 height 10
click at [611, 139] on input "Disputed" at bounding box center [614, 137] width 6 height 6
checkbox input "true"
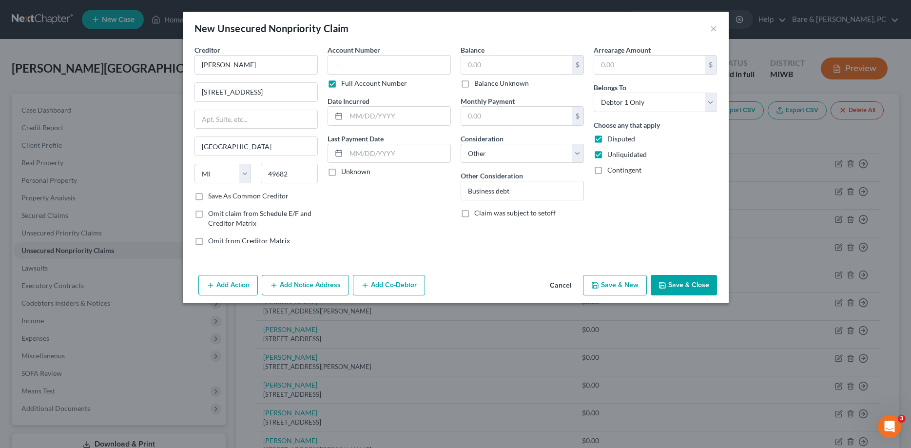
click at [612, 284] on button "Save & New" at bounding box center [615, 285] width 64 height 20
select select "0"
type input "0.00"
click at [215, 62] on input "text" at bounding box center [255, 64] width 123 height 19
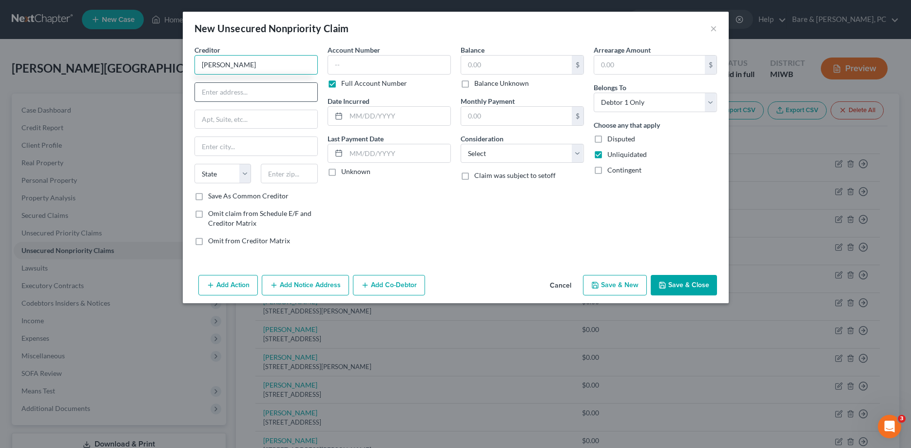
type input "[PERSON_NAME]"
click at [220, 92] on input "text" at bounding box center [256, 92] width 122 height 19
type input "[STREET_ADDRESS][PERSON_NAME]"
click at [292, 172] on input "text" at bounding box center [289, 173] width 57 height 19
type input "49682"
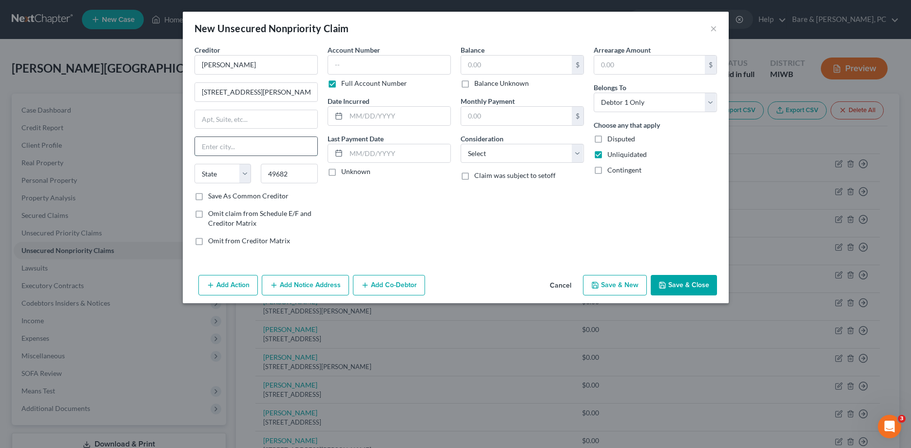
click at [216, 144] on input "text" at bounding box center [256, 146] width 122 height 19
type input "[GEOGRAPHIC_DATA]"
select select "23"
click at [460, 144] on select "Select Cable / Satellite Services Collection Agency Credit Card Debt Debt Couns…" at bounding box center [521, 153] width 123 height 19
select select "14"
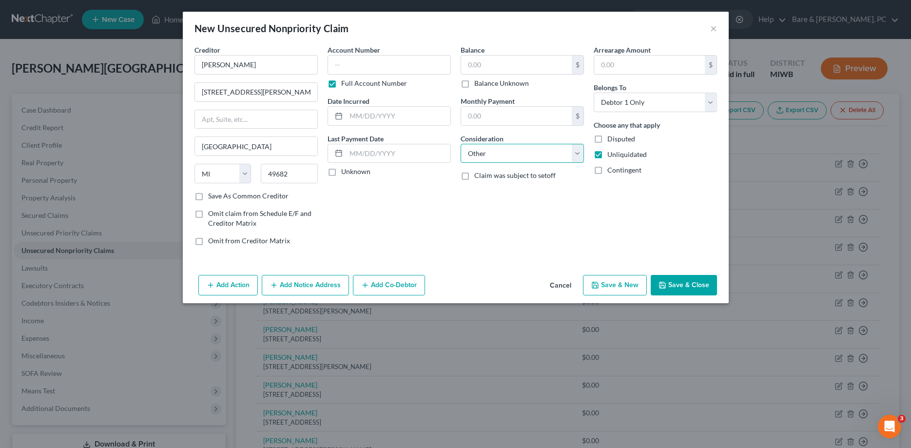
click option "Other" at bounding box center [0, 0] width 0 height 0
click at [471, 193] on input "text" at bounding box center [522, 190] width 122 height 19
paste input "Business debt"
type input "Business debt"
click at [607, 137] on label "Disputed" at bounding box center [621, 139] width 28 height 10
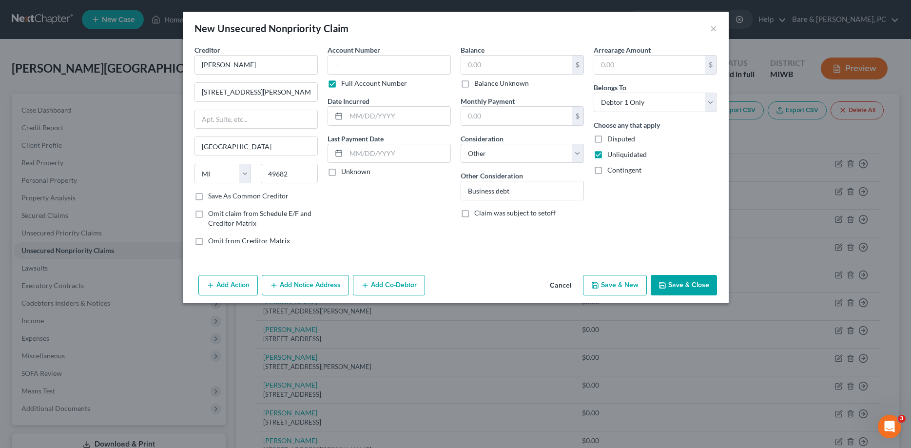
click at [611, 137] on input "Disputed" at bounding box center [614, 137] width 6 height 6
checkbox input "true"
click at [611, 287] on button "Save & New" at bounding box center [615, 285] width 64 height 20
select select "0"
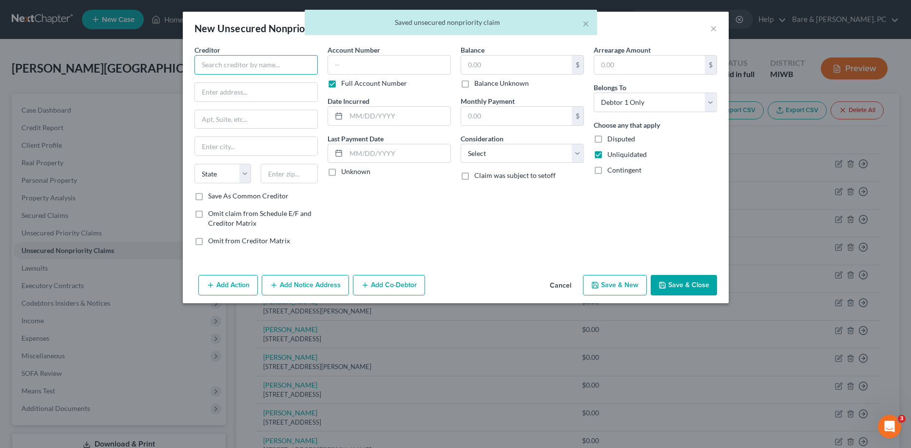
click at [212, 63] on input "text" at bounding box center [255, 64] width 123 height 19
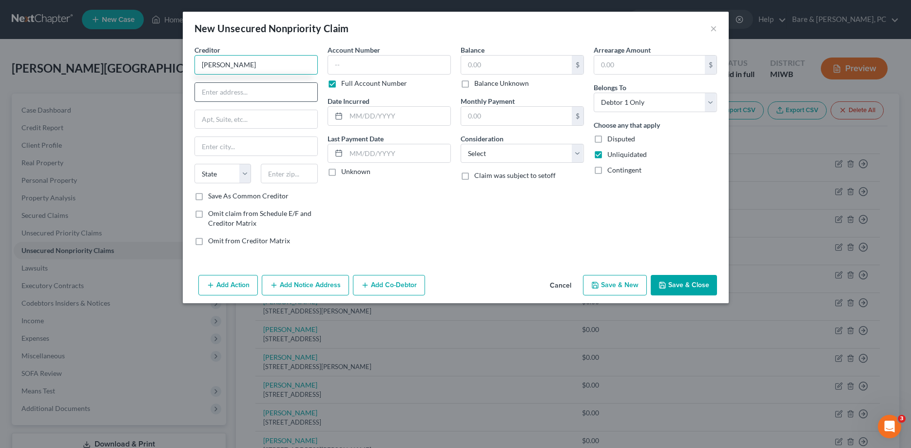
type input "[PERSON_NAME]"
click at [217, 92] on input "text" at bounding box center [256, 92] width 122 height 19
type input "[STREET_ADDRESS]"
click at [295, 172] on input "text" at bounding box center [289, 173] width 57 height 19
type input "49682"
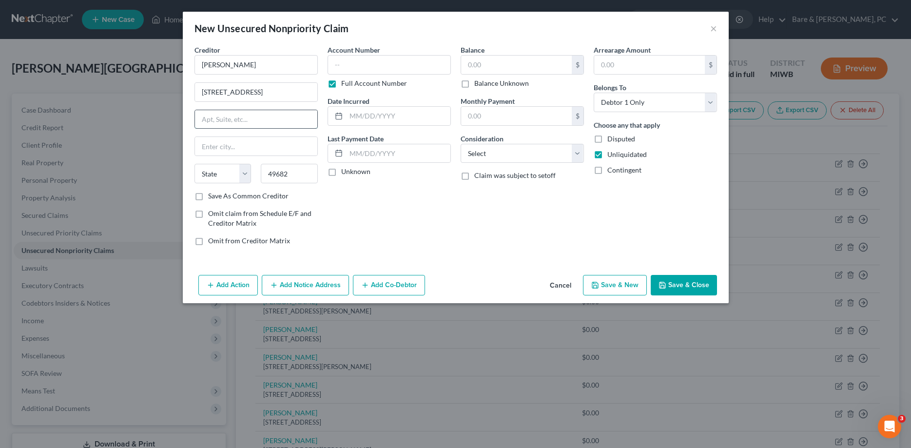
type input "[GEOGRAPHIC_DATA]"
select select "23"
click at [233, 121] on input "text" at bounding box center [256, 119] width 122 height 19
click at [460, 144] on select "Select Cable / Satellite Services Collection Agency Credit Card Debt Debt Couns…" at bounding box center [521, 153] width 123 height 19
select select "14"
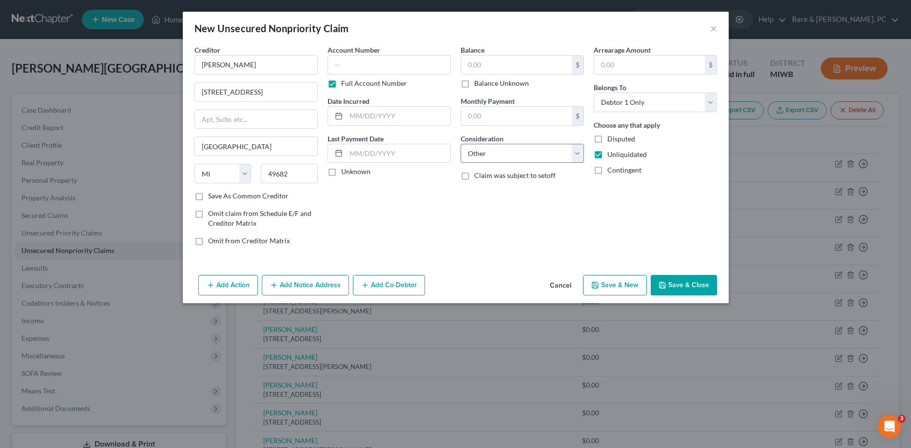
click option "Other" at bounding box center [0, 0] width 0 height 0
click at [473, 190] on input "text" at bounding box center [522, 190] width 122 height 19
paste input "Business debt"
type input "Business debt"
click at [607, 137] on label "Disputed" at bounding box center [621, 139] width 28 height 10
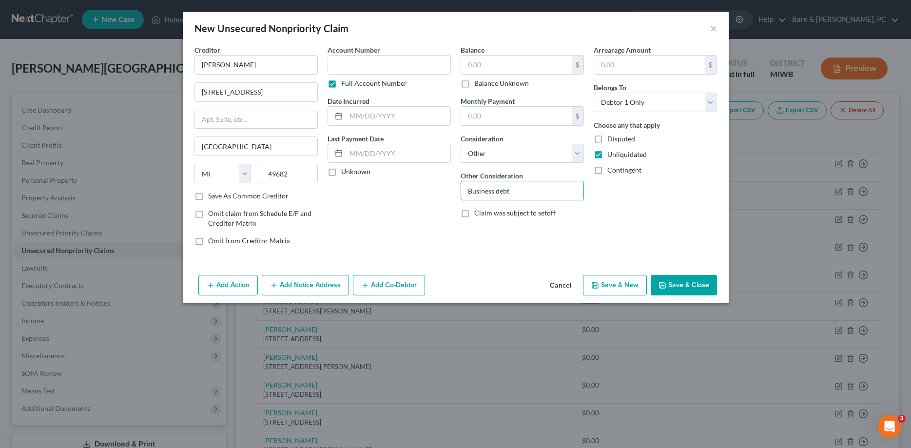
click at [611, 137] on input "Disputed" at bounding box center [614, 137] width 6 height 6
checkbox input "true"
click at [620, 285] on button "Save & New" at bounding box center [615, 285] width 64 height 20
select select "0"
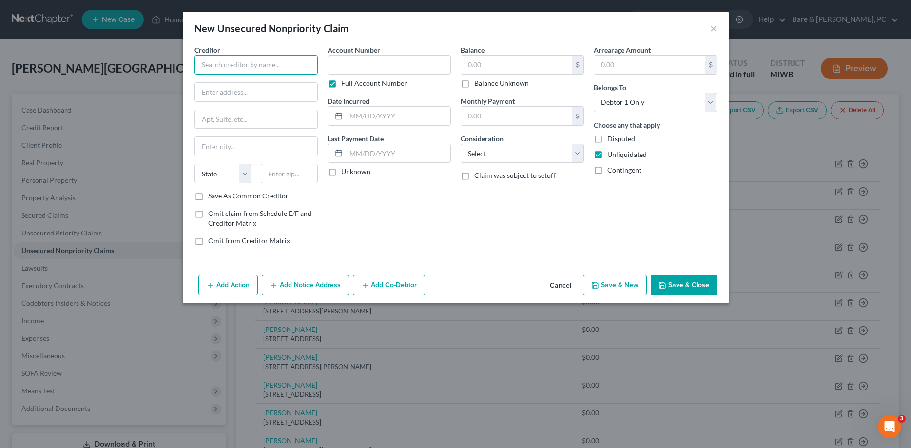
drag, startPoint x: 232, startPoint y: 60, endPoint x: 233, endPoint y: 65, distance: 5.0
click at [232, 64] on input "text" at bounding box center [255, 64] width 123 height 19
type input "[PERSON_NAME]"
type input "[STREET_ADDRESS][PERSON_NAME]"
click at [278, 172] on input "text" at bounding box center [289, 173] width 57 height 19
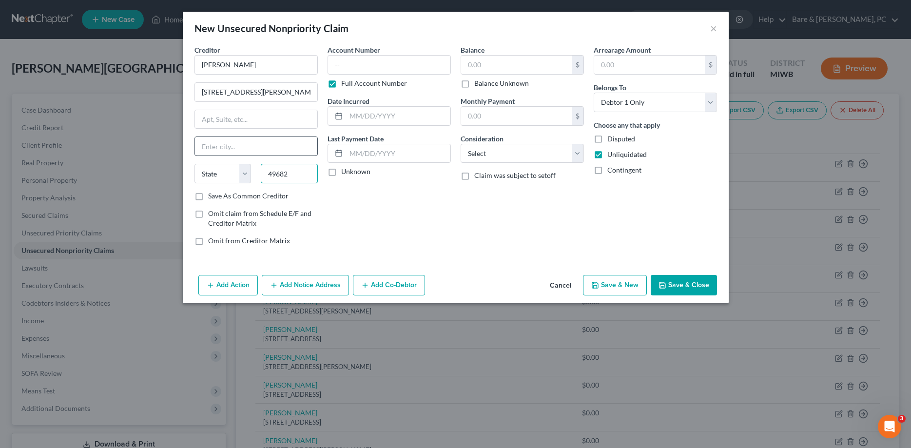
type input "49682"
click at [231, 147] on input "text" at bounding box center [256, 146] width 122 height 19
type input "[GEOGRAPHIC_DATA]"
select select "23"
click at [460, 144] on select "Select Cable / Satellite Services Collection Agency Credit Card Debt Debt Couns…" at bounding box center [521, 153] width 123 height 19
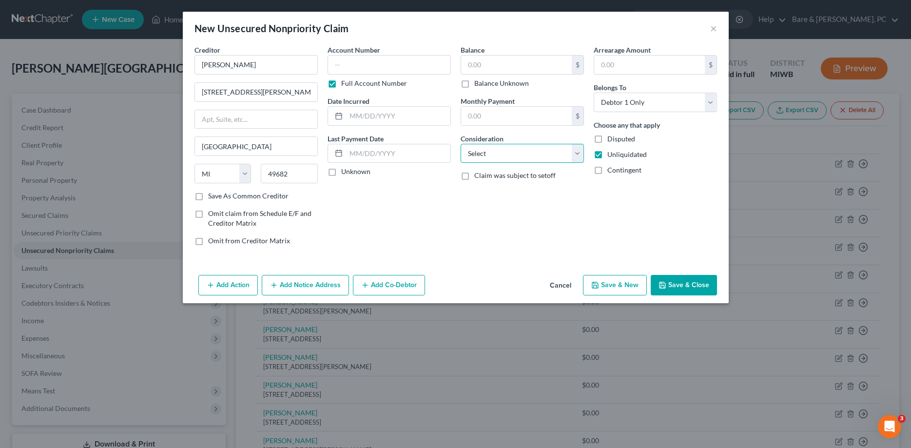
select select "14"
click option "Other" at bounding box center [0, 0] width 0 height 0
click at [460, 144] on select "Select Cable / Satellite Services Collection Agency Credit Card Debt Debt Couns…" at bounding box center [521, 153] width 123 height 19
click option "Other" at bounding box center [0, 0] width 0 height 0
click at [479, 197] on input "text" at bounding box center [522, 190] width 122 height 19
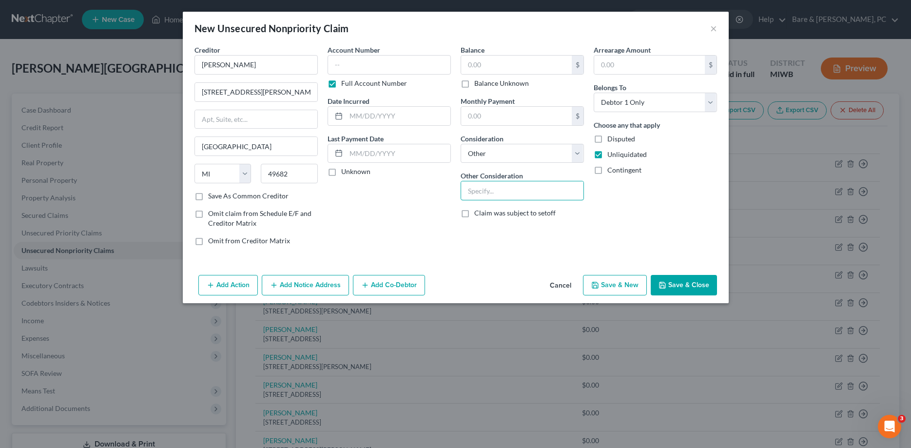
paste input "Business debt"
type input "Business debt"
click at [607, 138] on label "Disputed" at bounding box center [621, 139] width 28 height 10
click at [611, 138] on input "Disputed" at bounding box center [614, 137] width 6 height 6
checkbox input "true"
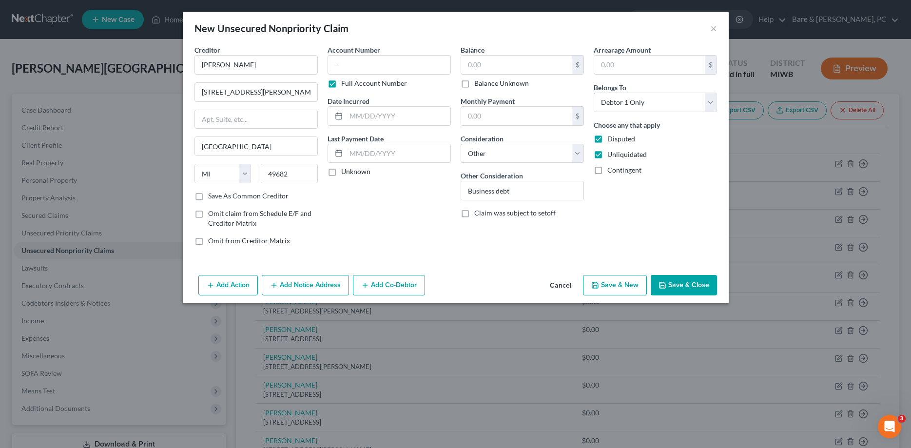
click at [606, 285] on button "Save & New" at bounding box center [615, 285] width 64 height 20
select select "0"
type input "0.00"
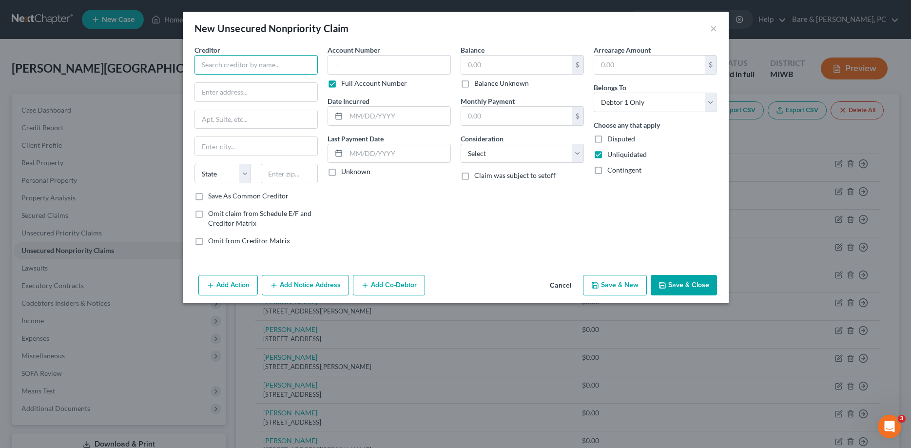
click at [222, 68] on input "text" at bounding box center [255, 64] width 123 height 19
type input "[PERSON_NAME]"
click at [207, 93] on input "text" at bounding box center [256, 92] width 122 height 19
click at [230, 149] on input "text" at bounding box center [256, 146] width 122 height 19
drag, startPoint x: 232, startPoint y: 91, endPoint x: 227, endPoint y: 81, distance: 11.6
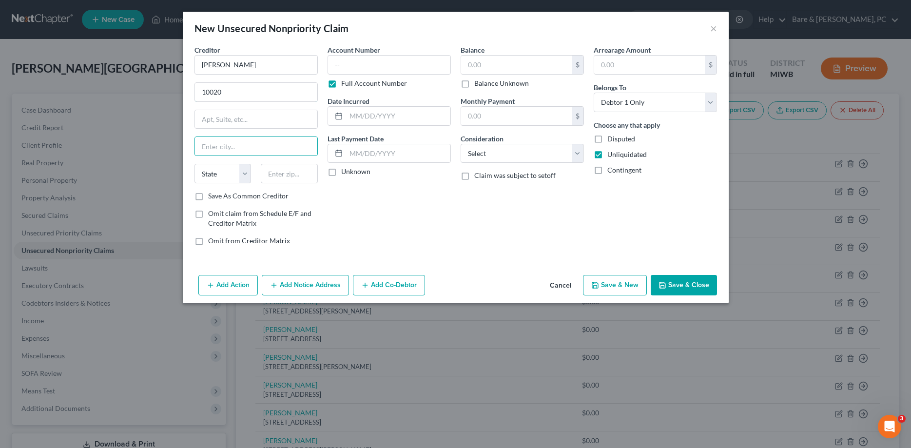
click at [234, 95] on input "10020" at bounding box center [256, 92] width 122 height 19
type input "[STREET_ADDRESS]"
click at [285, 172] on input "text" at bounding box center [289, 173] width 57 height 19
type input "49682"
click at [220, 148] on input "text" at bounding box center [256, 146] width 122 height 19
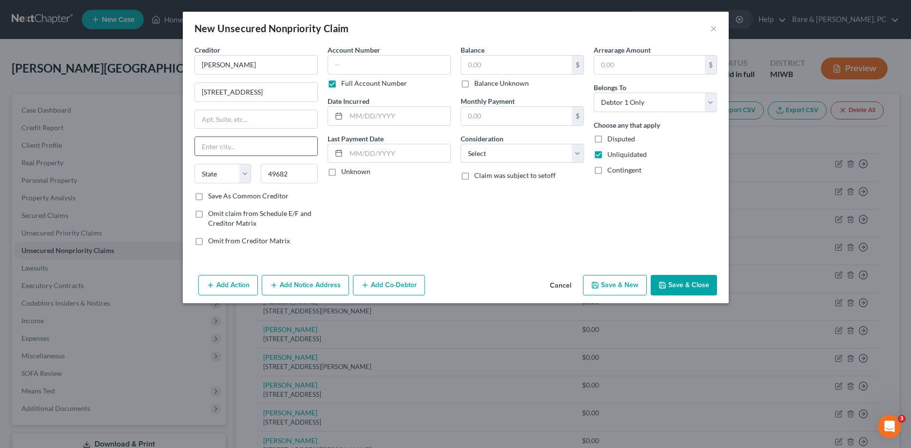
type input "[GEOGRAPHIC_DATA]"
select select "23"
click at [460, 144] on select "Select Cable / Satellite Services Collection Agency Credit Card Debt Debt Couns…" at bounding box center [521, 153] width 123 height 19
select select "14"
click option "Other" at bounding box center [0, 0] width 0 height 0
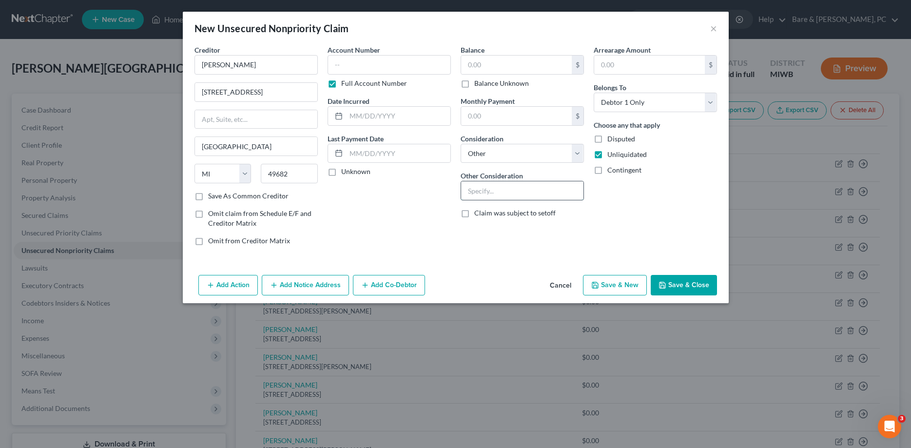
click at [486, 191] on input "text" at bounding box center [522, 190] width 122 height 19
paste input "Business debt"
type input "Business debt"
click at [607, 137] on label "Disputed" at bounding box center [621, 139] width 28 height 10
click at [611, 137] on input "Disputed" at bounding box center [614, 137] width 6 height 6
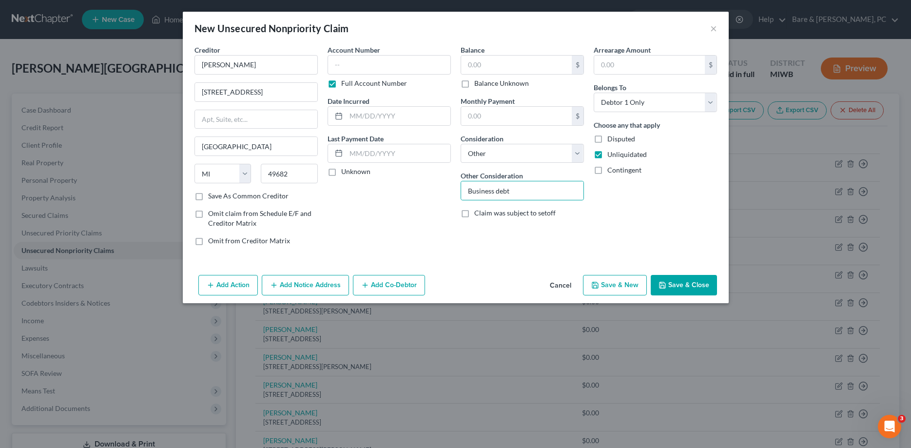
checkbox input "true"
click at [615, 281] on button "Save & New" at bounding box center [615, 285] width 64 height 20
select select "0"
type input "0.00"
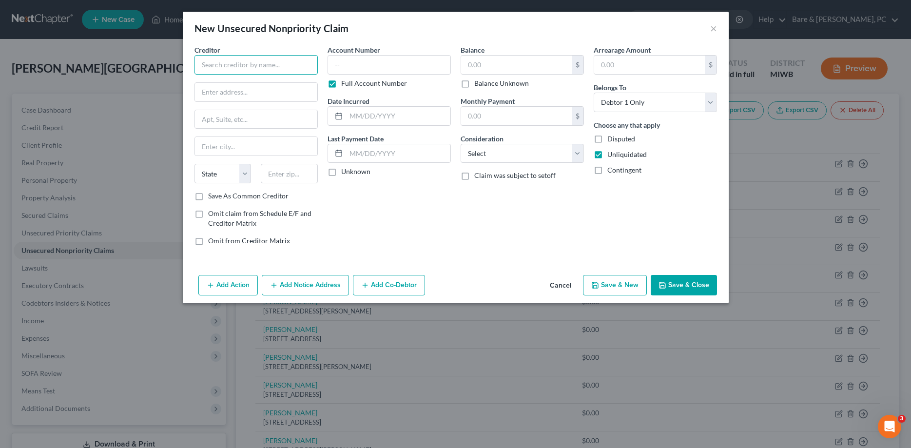
click at [241, 65] on input "text" at bounding box center [255, 64] width 123 height 19
type input "[PERSON_NAME]"
click at [204, 95] on input "text" at bounding box center [256, 92] width 122 height 19
type input "[STREET_ADDRESS][PERSON_NAME]"
click at [289, 178] on input "text" at bounding box center [289, 173] width 57 height 19
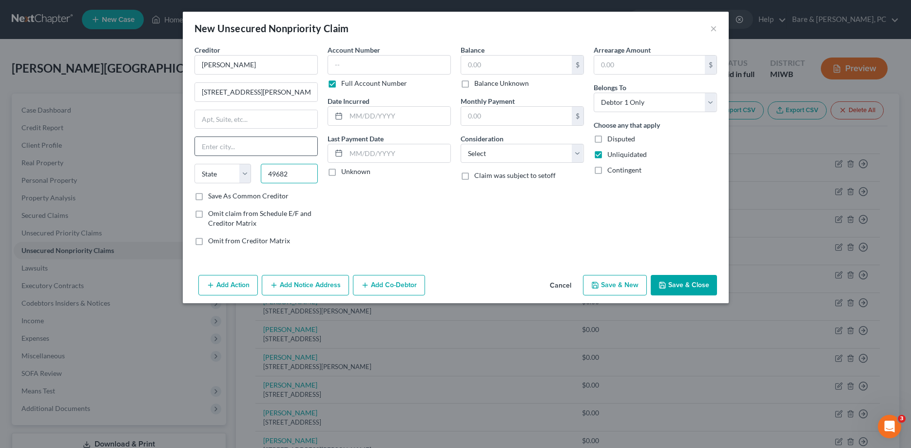
type input "49682"
click at [214, 143] on input "text" at bounding box center [256, 146] width 122 height 19
click at [460, 144] on select "Select Cable / Satellite Services Collection Agency Credit Card Debt Debt Couns…" at bounding box center [521, 153] width 123 height 19
click option "Other" at bounding box center [0, 0] width 0 height 0
click at [471, 192] on input "text" at bounding box center [522, 190] width 122 height 19
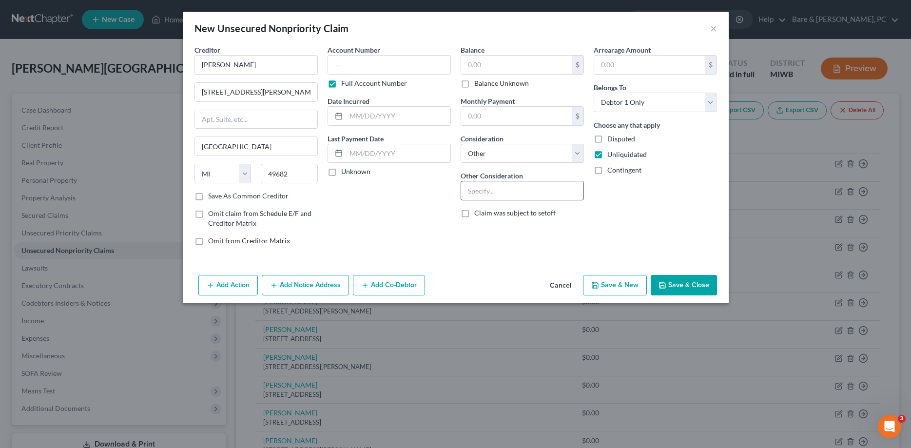
paste input "Business debt"
click at [607, 139] on label "Disputed" at bounding box center [621, 139] width 28 height 10
click at [611, 139] on input "Disputed" at bounding box center [614, 137] width 6 height 6
click at [607, 287] on button "Save & New" at bounding box center [615, 285] width 64 height 20
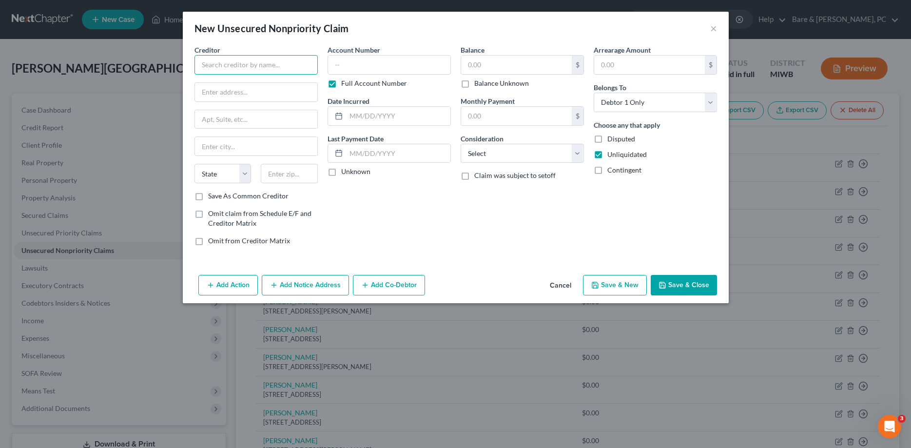
click at [257, 66] on input "text" at bounding box center [255, 64] width 123 height 19
click at [244, 87] on input "text" at bounding box center [256, 92] width 122 height 19
click at [283, 172] on input "text" at bounding box center [289, 173] width 57 height 19
click at [212, 142] on input "text" at bounding box center [256, 146] width 122 height 19
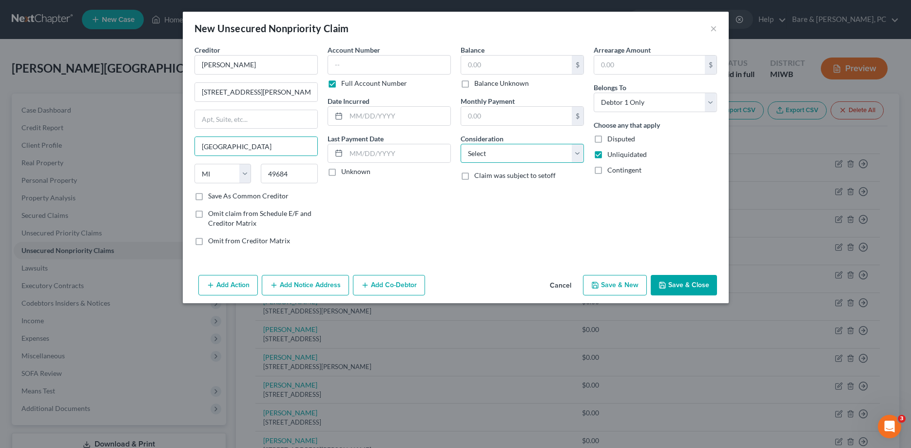
click at [460, 144] on select "Select Cable / Satellite Services Collection Agency Credit Card Debt Debt Couns…" at bounding box center [521, 153] width 123 height 19
click option "Other" at bounding box center [0, 0] width 0 height 0
click at [470, 188] on input "text" at bounding box center [522, 190] width 122 height 19
paste input "Business debt"
click at [607, 140] on label "Disputed" at bounding box center [621, 139] width 28 height 10
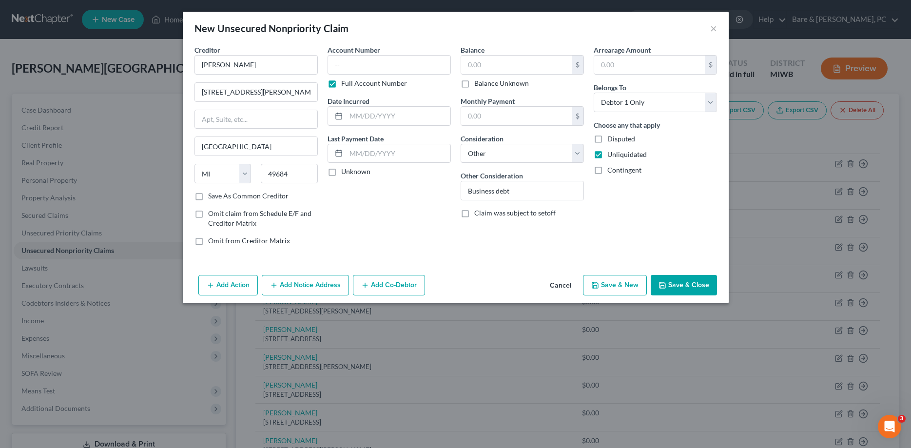
click at [611, 140] on input "Disputed" at bounding box center [614, 137] width 6 height 6
click at [607, 285] on button "Save & New" at bounding box center [615, 285] width 64 height 20
click at [231, 67] on input "text" at bounding box center [255, 64] width 123 height 19
click at [243, 97] on input "text" at bounding box center [256, 92] width 122 height 19
click at [282, 170] on input "text" at bounding box center [289, 173] width 57 height 19
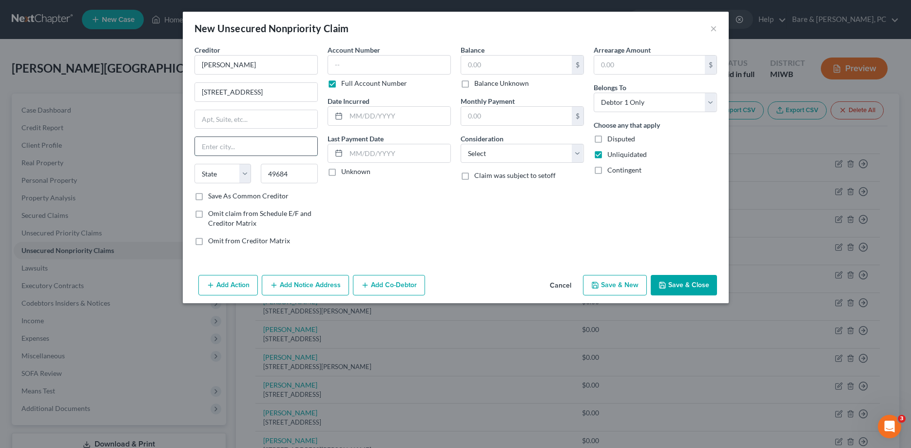
click at [260, 148] on input "text" at bounding box center [256, 146] width 122 height 19
click at [460, 144] on select "Select Cable / Satellite Services Collection Agency Credit Card Debt Debt Couns…" at bounding box center [521, 153] width 123 height 19
click option "Other" at bounding box center [0, 0] width 0 height 0
click at [472, 192] on input "text" at bounding box center [522, 190] width 122 height 19
paste input "Business debt"
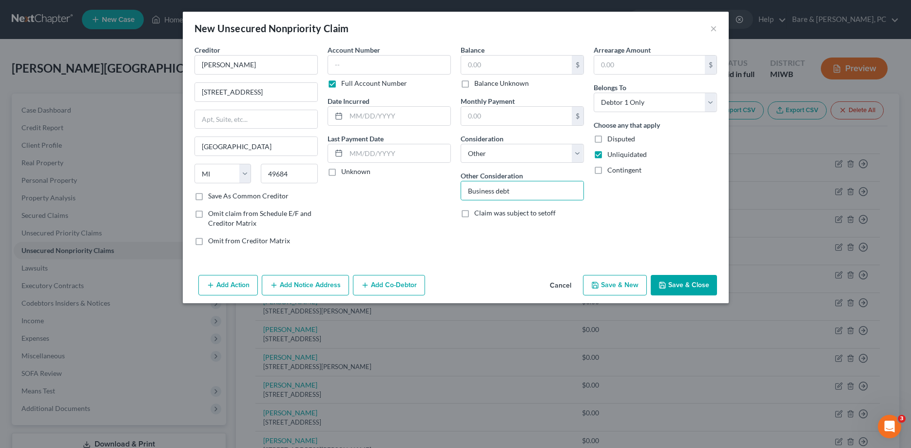
click at [607, 141] on label "Disputed" at bounding box center [621, 139] width 28 height 10
click at [611, 140] on input "Disputed" at bounding box center [614, 137] width 6 height 6
click at [615, 285] on button "Save & New" at bounding box center [615, 285] width 64 height 20
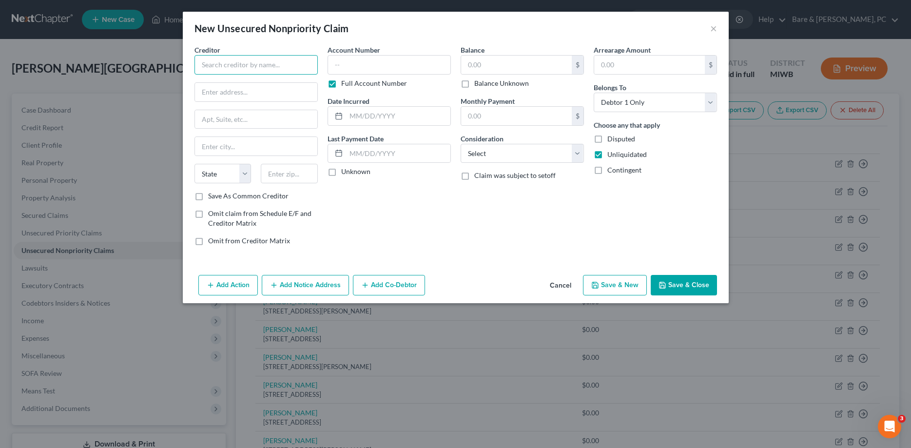
click at [219, 63] on input "text" at bounding box center [255, 64] width 123 height 19
click at [228, 91] on input "text" at bounding box center [256, 92] width 122 height 19
click at [278, 173] on input "text" at bounding box center [289, 173] width 57 height 19
click at [224, 145] on input "text" at bounding box center [256, 146] width 122 height 19
click at [460, 144] on select "Select Cable / Satellite Services Collection Agency Credit Card Debt Debt Couns…" at bounding box center [521, 153] width 123 height 19
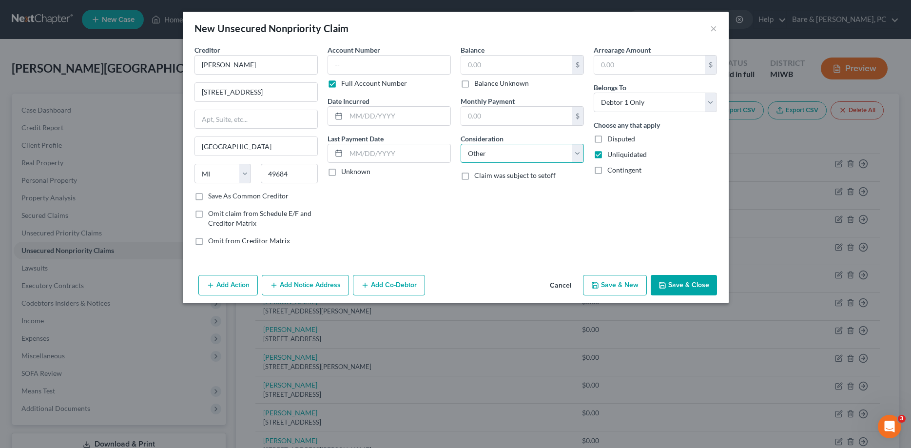
click option "Other" at bounding box center [0, 0] width 0 height 0
click at [480, 190] on input "text" at bounding box center [522, 190] width 122 height 19
paste input "Business debt"
click at [607, 139] on label "Disputed" at bounding box center [621, 139] width 28 height 10
click at [611, 139] on input "Disputed" at bounding box center [614, 137] width 6 height 6
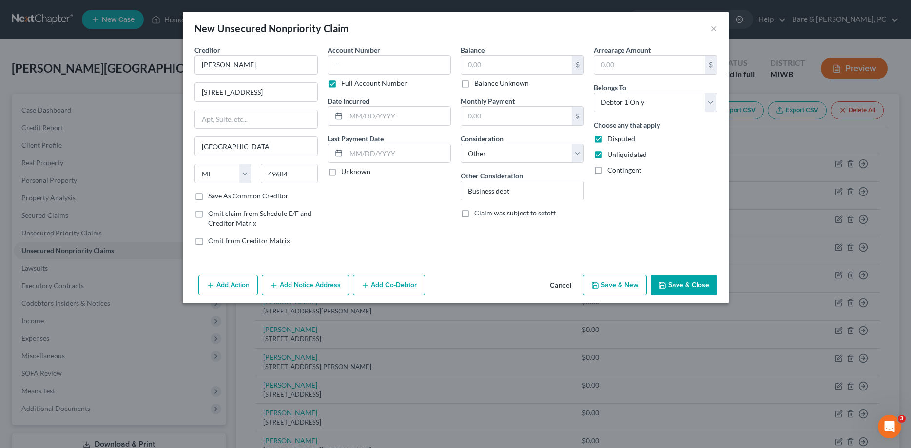
click at [622, 284] on button "Save & New" at bounding box center [615, 285] width 64 height 20
click at [224, 65] on input "text" at bounding box center [255, 64] width 123 height 19
click at [274, 155] on input "text" at bounding box center [256, 146] width 122 height 19
click at [241, 96] on input "10860" at bounding box center [256, 92] width 122 height 19
click at [460, 144] on select "Select Cable / Satellite Services Collection Agency Credit Card Debt Debt Couns…" at bounding box center [521, 153] width 123 height 19
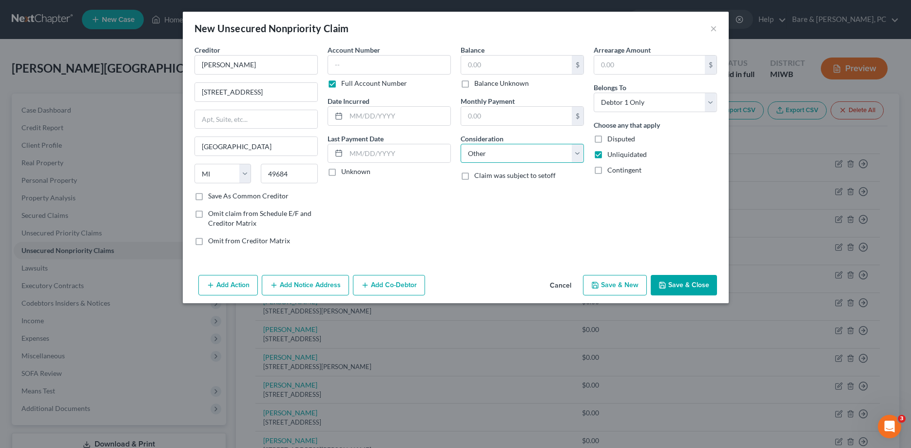
click option "Other" at bounding box center [0, 0] width 0 height 0
click at [501, 191] on input "text" at bounding box center [522, 190] width 122 height 19
paste input "Business debt"
click at [607, 138] on label "Disputed" at bounding box center [621, 139] width 28 height 10
click at [611, 138] on input "Disputed" at bounding box center [614, 137] width 6 height 6
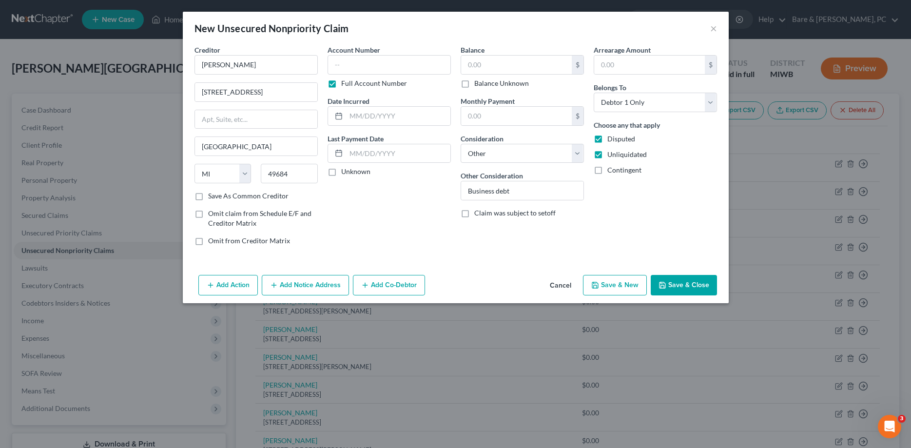
click at [624, 286] on button "Save & New" at bounding box center [615, 285] width 64 height 20
click at [714, 30] on button "×" at bounding box center [713, 28] width 7 height 12
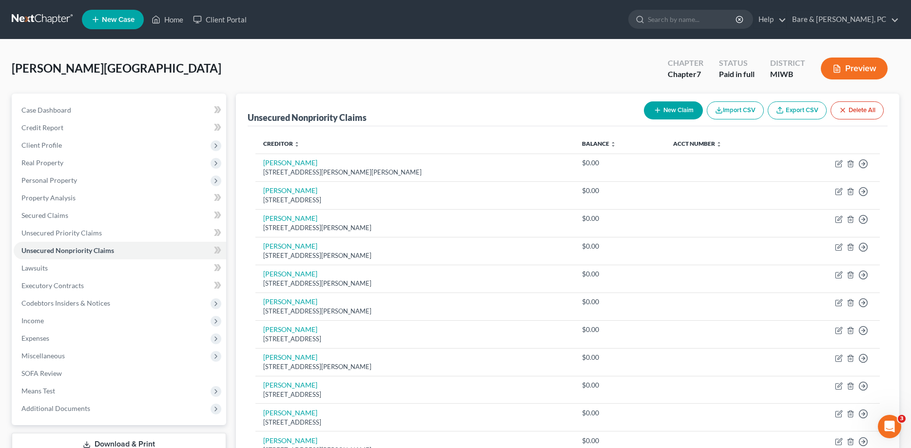
click at [679, 106] on button "New Claim" at bounding box center [673, 110] width 59 height 18
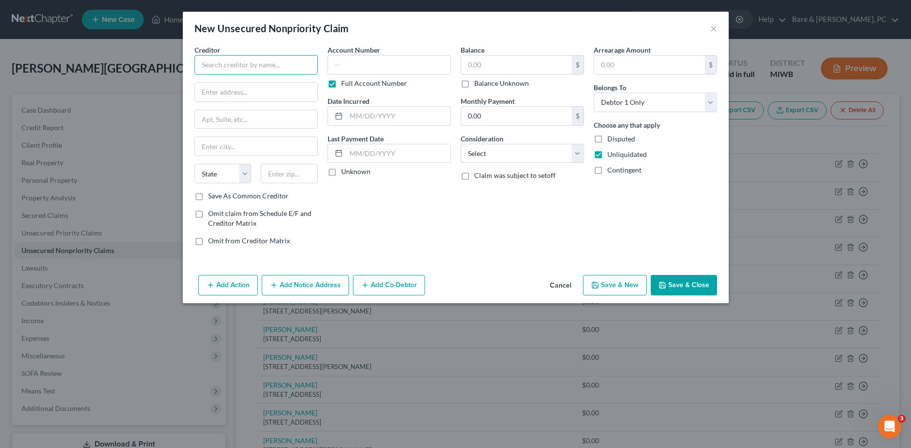
click at [229, 66] on input "text" at bounding box center [255, 64] width 123 height 19
click at [244, 144] on input "text" at bounding box center [256, 146] width 122 height 19
click at [460, 144] on select "Select Cable / Satellite Services Collection Agency Credit Card Debt Debt Couns…" at bounding box center [521, 153] width 123 height 19
click option "Other" at bounding box center [0, 0] width 0 height 0
click at [477, 192] on input "text" at bounding box center [522, 190] width 122 height 19
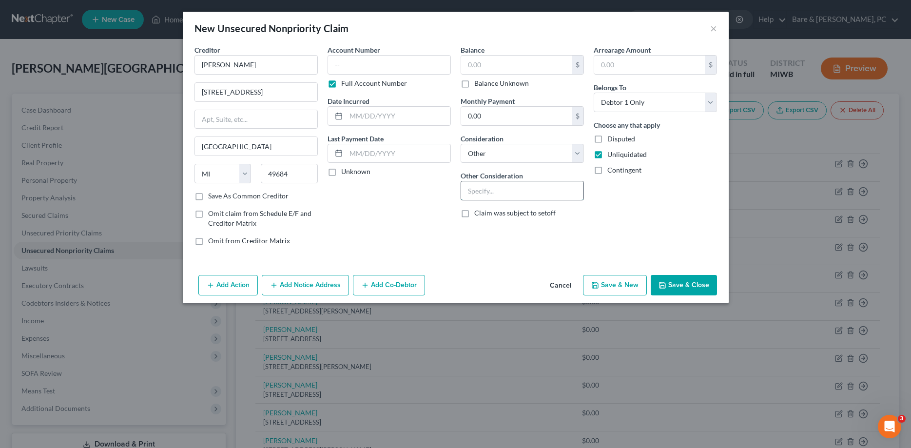
paste input "Business debt"
click at [607, 141] on label "Disputed" at bounding box center [621, 139] width 28 height 10
click at [611, 140] on input "Disputed" at bounding box center [614, 137] width 6 height 6
click at [615, 283] on button "Save & New" at bounding box center [615, 285] width 64 height 20
click at [212, 61] on input "text" at bounding box center [255, 64] width 123 height 19
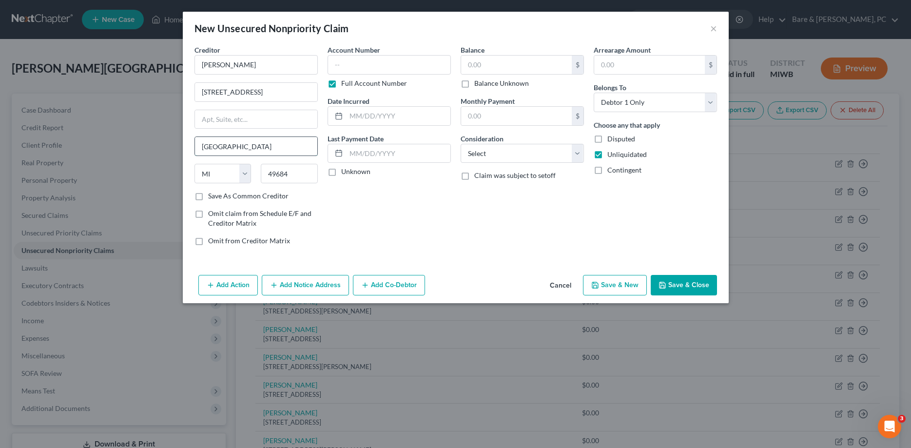
click at [218, 142] on input "[GEOGRAPHIC_DATA]" at bounding box center [256, 146] width 122 height 19
click at [460, 144] on select "Select Cable / Satellite Services Collection Agency Credit Card Debt Debt Couns…" at bounding box center [521, 153] width 123 height 19
click option "Other" at bounding box center [0, 0] width 0 height 0
click at [466, 191] on input "text" at bounding box center [522, 190] width 122 height 19
paste input "Business debt"
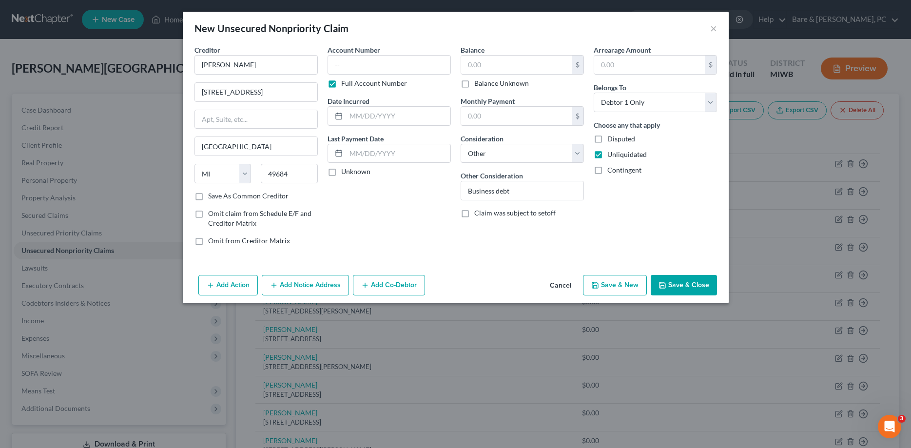
click at [607, 141] on label "Disputed" at bounding box center [621, 139] width 28 height 10
click at [611, 140] on input "Disputed" at bounding box center [614, 137] width 6 height 6
click at [619, 287] on button "Save & New" at bounding box center [615, 285] width 64 height 20
click at [213, 66] on input "text" at bounding box center [255, 64] width 123 height 19
click at [204, 92] on input "text" at bounding box center [256, 92] width 122 height 19
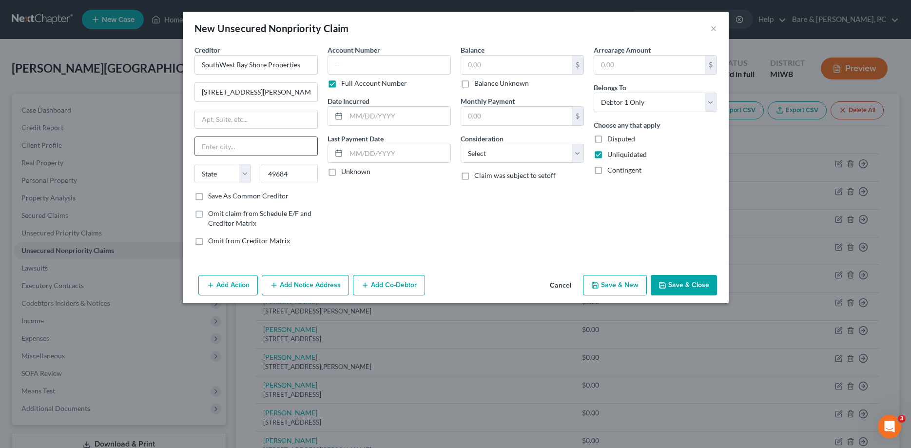
click at [204, 143] on input "text" at bounding box center [256, 146] width 122 height 19
click at [460, 144] on select "Select Cable / Satellite Services Collection Agency Credit Card Debt Debt Couns…" at bounding box center [521, 153] width 123 height 19
click option "Other" at bounding box center [0, 0] width 0 height 0
click at [474, 191] on input "text" at bounding box center [522, 190] width 122 height 19
paste input "Business debt"
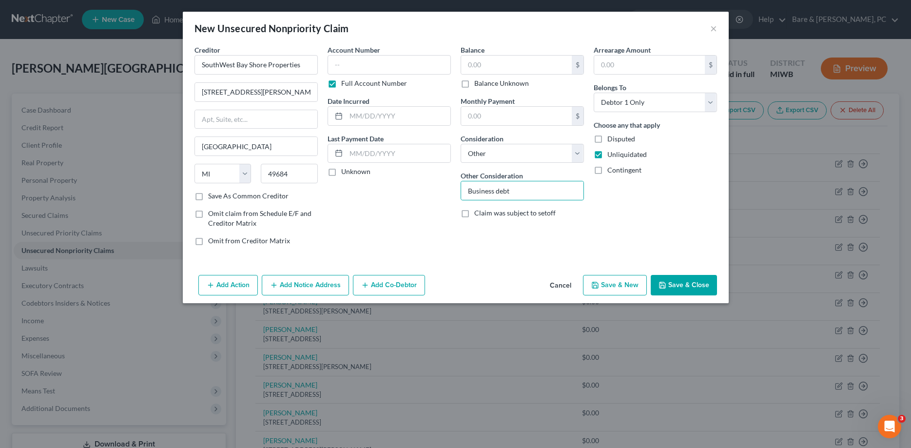
click at [607, 140] on label "Disputed" at bounding box center [621, 139] width 28 height 10
click at [611, 140] on input "Disputed" at bounding box center [614, 137] width 6 height 6
click at [618, 286] on button "Save & New" at bounding box center [615, 285] width 64 height 20
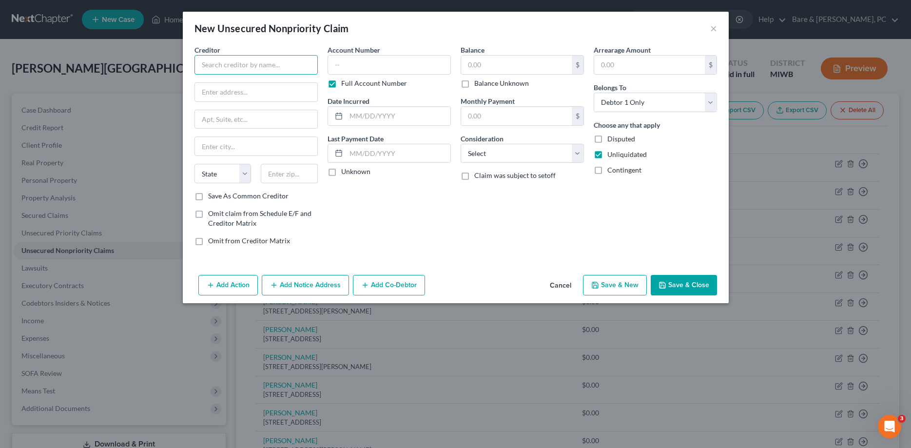
click at [229, 63] on input "text" at bounding box center [255, 64] width 123 height 19
click at [219, 147] on input "text" at bounding box center [256, 146] width 122 height 19
click at [460, 144] on select "Select Cable / Satellite Services Collection Agency Credit Card Debt Debt Couns…" at bounding box center [521, 153] width 123 height 19
click option "Other" at bounding box center [0, 0] width 0 height 0
click at [477, 194] on input "text" at bounding box center [522, 190] width 122 height 19
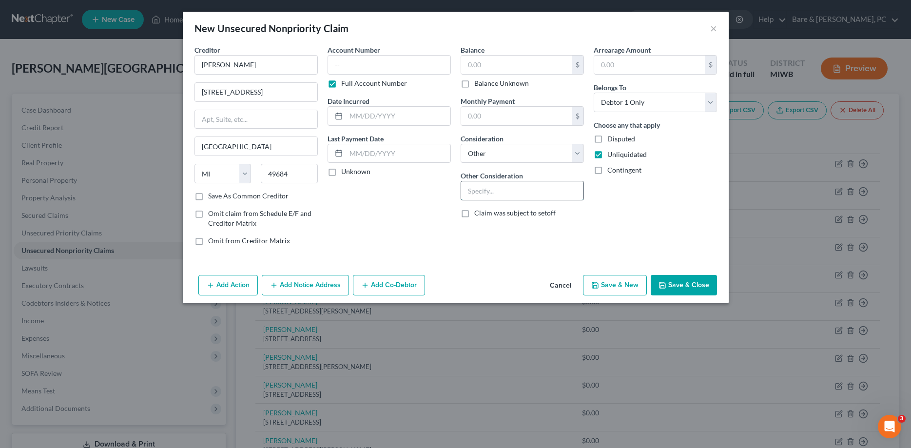
paste input "Business debt"
click at [607, 142] on label "Disputed" at bounding box center [621, 139] width 28 height 10
click at [611, 140] on input "Disputed" at bounding box center [614, 137] width 6 height 6
click at [613, 285] on button "Save & New" at bounding box center [615, 285] width 64 height 20
click at [238, 66] on input "text" at bounding box center [255, 64] width 123 height 19
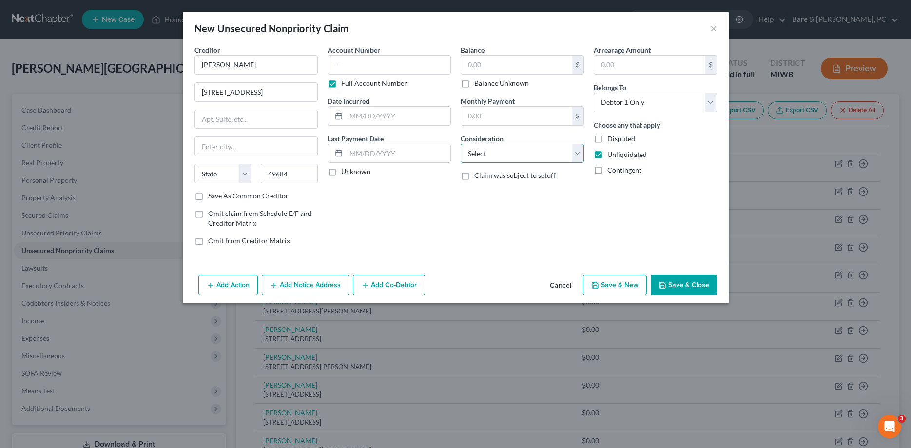
click at [460, 144] on select "Select Cable / Satellite Services Collection Agency Credit Card Debt Debt Couns…" at bounding box center [521, 153] width 123 height 19
click option "Other" at bounding box center [0, 0] width 0 height 0
click at [475, 187] on input "text" at bounding box center [522, 190] width 122 height 19
paste input "Business debt"
click at [607, 139] on label "Disputed" at bounding box center [621, 139] width 28 height 10
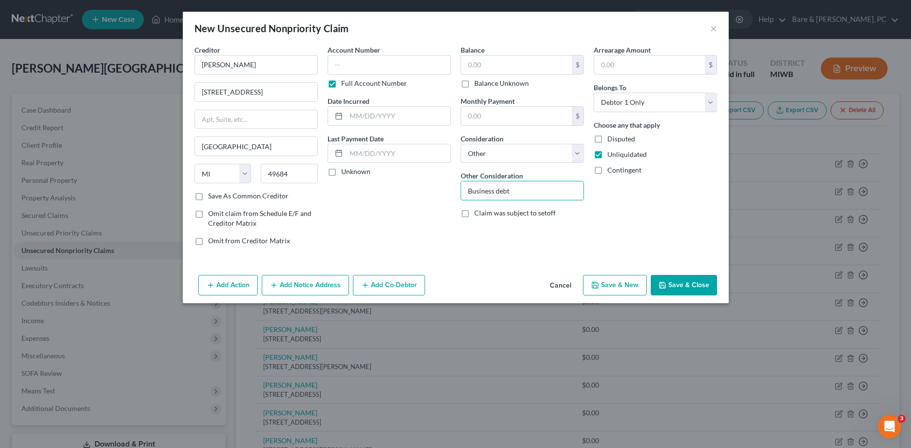
click at [611, 139] on input "Disputed" at bounding box center [614, 137] width 6 height 6
click at [633, 287] on button "Save & New" at bounding box center [615, 285] width 64 height 20
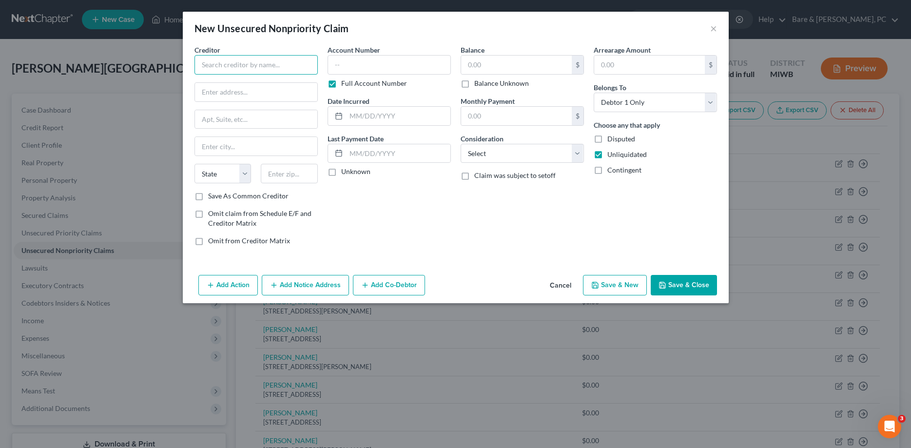
click at [216, 66] on input "text" at bounding box center [255, 64] width 123 height 19
click at [460, 144] on select "Select Cable / Satellite Services Collection Agency Credit Card Debt Debt Couns…" at bounding box center [521, 153] width 123 height 19
click option "Other" at bounding box center [0, 0] width 0 height 0
click at [457, 188] on div "Balance $ Balance Unknown Balance Undetermined $ Balance Unknown Monthly Paymen…" at bounding box center [522, 149] width 133 height 209
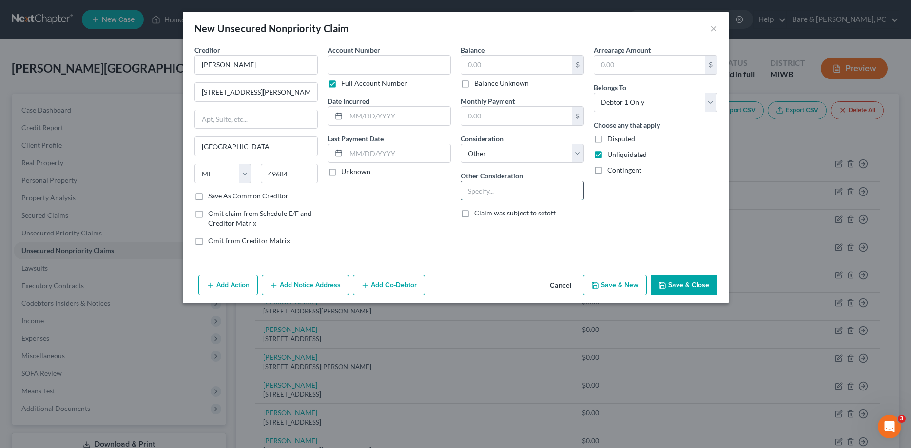
click at [505, 189] on input "text" at bounding box center [522, 190] width 122 height 19
paste input "Business debt"
click at [607, 140] on label "Disputed" at bounding box center [621, 139] width 28 height 10
click at [611, 140] on input "Disputed" at bounding box center [614, 137] width 6 height 6
click at [611, 286] on button "Save & New" at bounding box center [615, 285] width 64 height 20
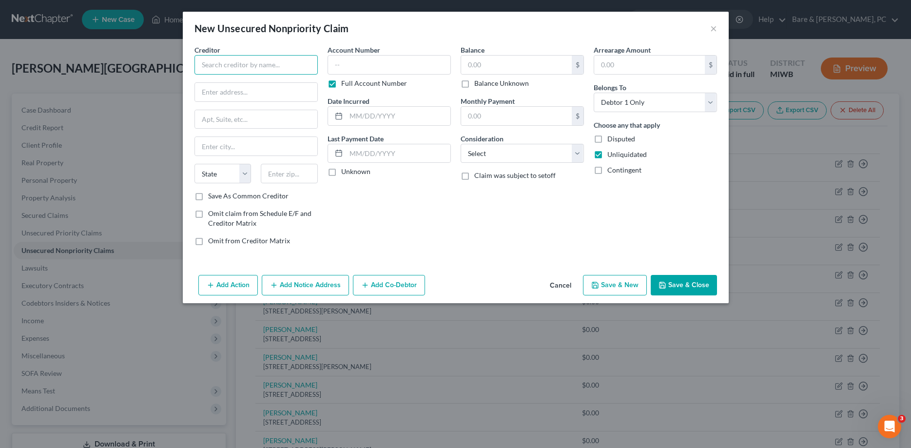
click at [216, 61] on input "text" at bounding box center [255, 64] width 123 height 19
click at [289, 173] on input "text" at bounding box center [289, 173] width 57 height 19
click at [213, 148] on input "text" at bounding box center [256, 146] width 122 height 19
click at [460, 144] on select "Select Cable / Satellite Services Collection Agency Credit Card Debt Debt Couns…" at bounding box center [521, 153] width 123 height 19
click option "Other" at bounding box center [0, 0] width 0 height 0
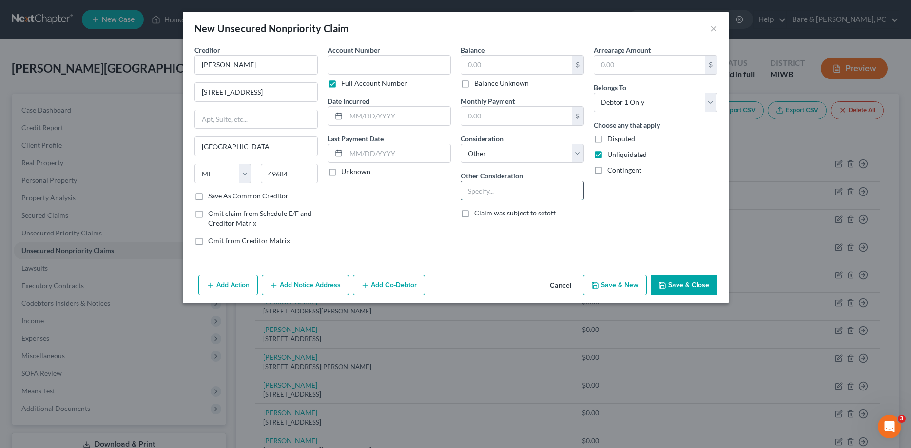
click at [477, 190] on input "text" at bounding box center [522, 190] width 122 height 19
paste input "Business debt"
click at [607, 139] on label "Disputed" at bounding box center [621, 139] width 28 height 10
click at [611, 139] on input "Disputed" at bounding box center [614, 137] width 6 height 6
click at [614, 285] on button "Save & New" at bounding box center [615, 285] width 64 height 20
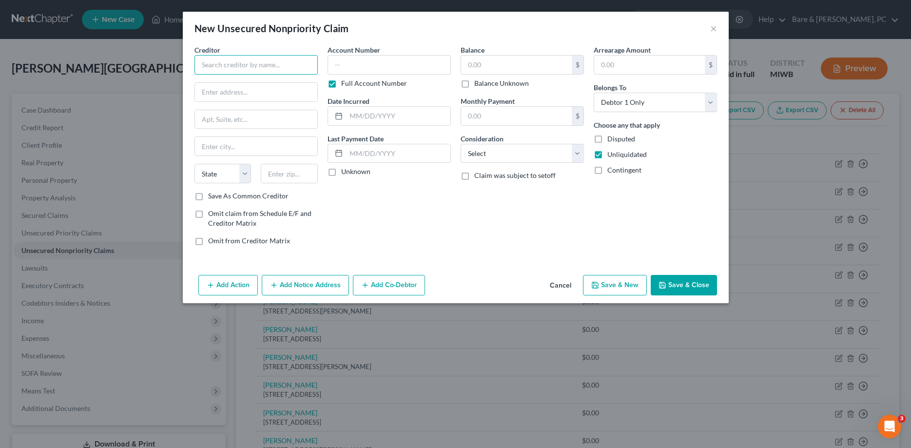
click at [201, 62] on input "text" at bounding box center [255, 64] width 123 height 19
click at [220, 63] on input "[PERSON_NAME]" at bounding box center [255, 64] width 123 height 19
click at [245, 94] on input "text" at bounding box center [256, 92] width 122 height 19
click at [212, 147] on input "text" at bounding box center [256, 146] width 122 height 19
click at [460, 144] on select "Select Cable / Satellite Services Collection Agency Credit Card Debt Debt Couns…" at bounding box center [521, 153] width 123 height 19
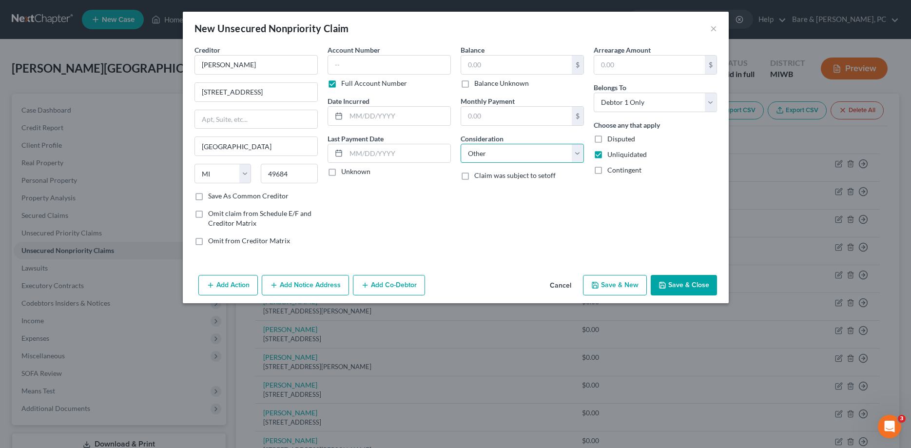
click option "Other" at bounding box center [0, 0] width 0 height 0
click at [467, 192] on input "text" at bounding box center [522, 190] width 122 height 19
paste input "Business debt"
click at [607, 140] on label "Disputed" at bounding box center [621, 139] width 28 height 10
click at [611, 140] on input "Disputed" at bounding box center [614, 137] width 6 height 6
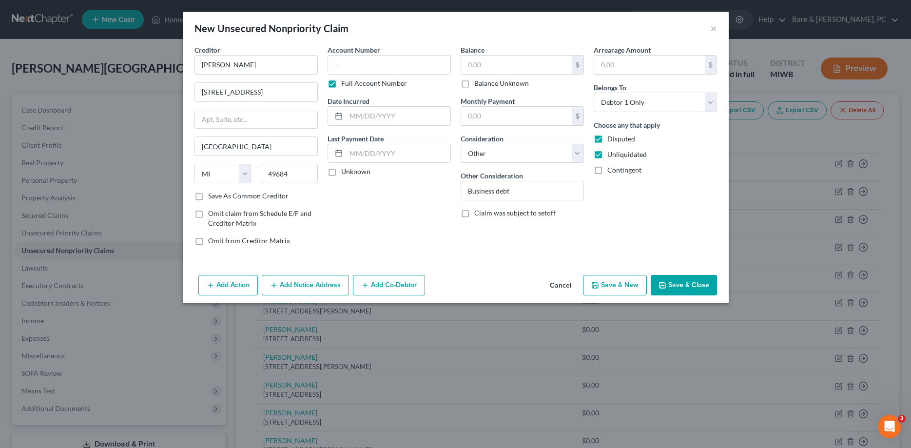
click at [626, 284] on button "Save & New" at bounding box center [615, 285] width 64 height 20
click at [212, 69] on input "text" at bounding box center [255, 64] width 123 height 19
click at [291, 175] on input "text" at bounding box center [289, 173] width 57 height 19
click at [460, 144] on select "Select Cable / Satellite Services Collection Agency Credit Card Debt Debt Couns…" at bounding box center [521, 153] width 123 height 19
click option "Other" at bounding box center [0, 0] width 0 height 0
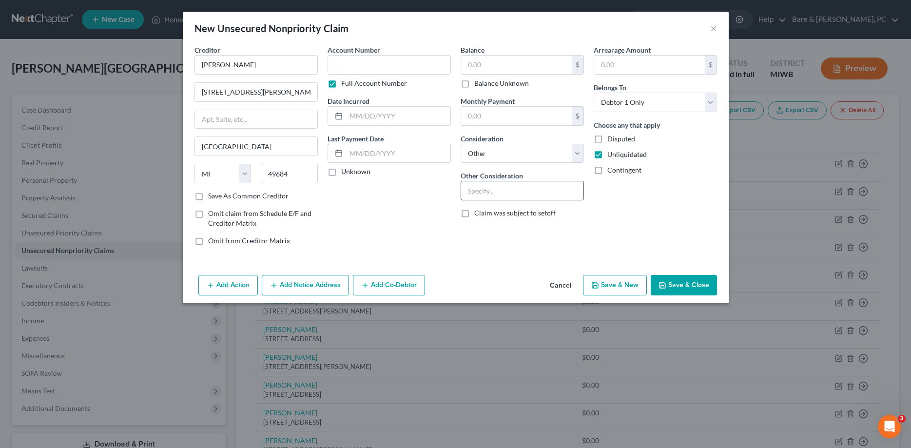
click at [473, 193] on input "text" at bounding box center [522, 190] width 122 height 19
paste input "Business debt"
click at [607, 141] on label "Disputed" at bounding box center [621, 139] width 28 height 10
click at [611, 140] on input "Disputed" at bounding box center [614, 137] width 6 height 6
click at [626, 285] on button "Save & New" at bounding box center [615, 285] width 64 height 20
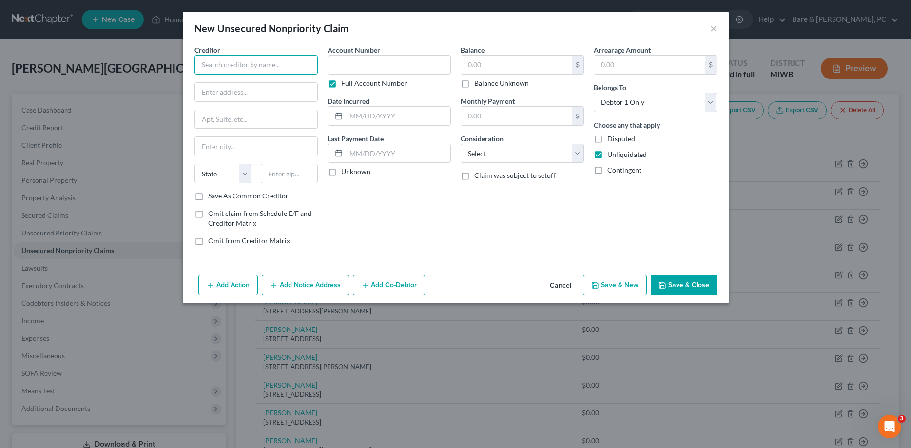
click at [227, 61] on input "text" at bounding box center [255, 64] width 123 height 19
click at [243, 144] on input "text" at bounding box center [256, 146] width 122 height 19
click at [282, 178] on input "text" at bounding box center [289, 173] width 57 height 19
click at [460, 144] on select "Select Cable / Satellite Services Collection Agency Credit Card Debt Debt Couns…" at bounding box center [521, 153] width 123 height 19
click option "Other" at bounding box center [0, 0] width 0 height 0
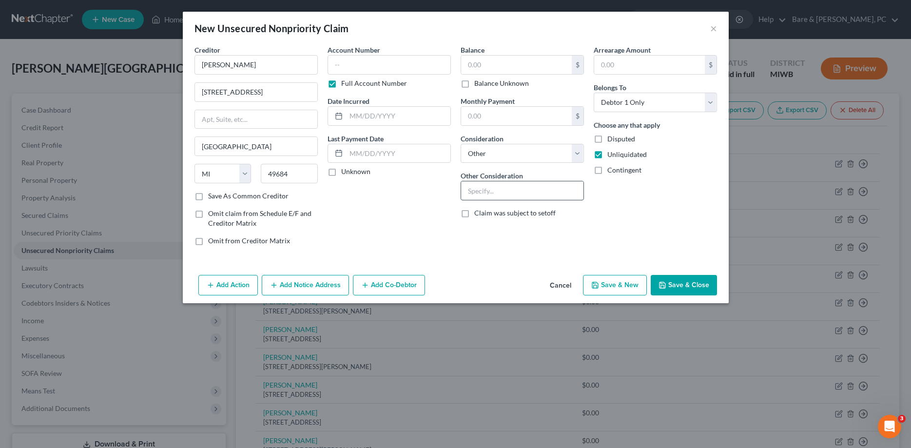
click at [474, 189] on input "text" at bounding box center [522, 190] width 122 height 19
paste input "Business debt"
click at [607, 140] on label "Disputed" at bounding box center [621, 139] width 28 height 10
click at [611, 140] on input "Disputed" at bounding box center [614, 137] width 6 height 6
click at [622, 286] on button "Save & New" at bounding box center [615, 285] width 64 height 20
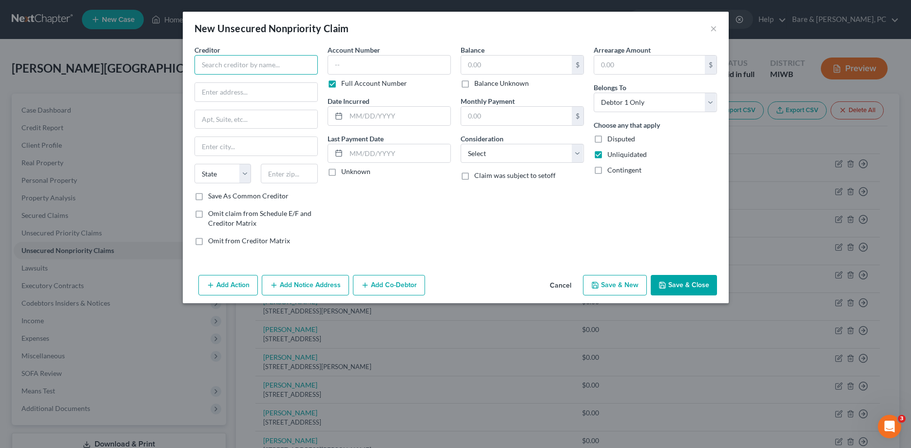
click at [248, 60] on input "text" at bounding box center [255, 64] width 123 height 19
click at [282, 173] on input "text" at bounding box center [289, 173] width 57 height 19
click at [233, 147] on input "[GEOGRAPHIC_DATA]" at bounding box center [256, 146] width 122 height 19
click at [460, 144] on select "Select Cable / Satellite Services Collection Agency Credit Card Debt Debt Couns…" at bounding box center [521, 153] width 123 height 19
click option "Other" at bounding box center [0, 0] width 0 height 0
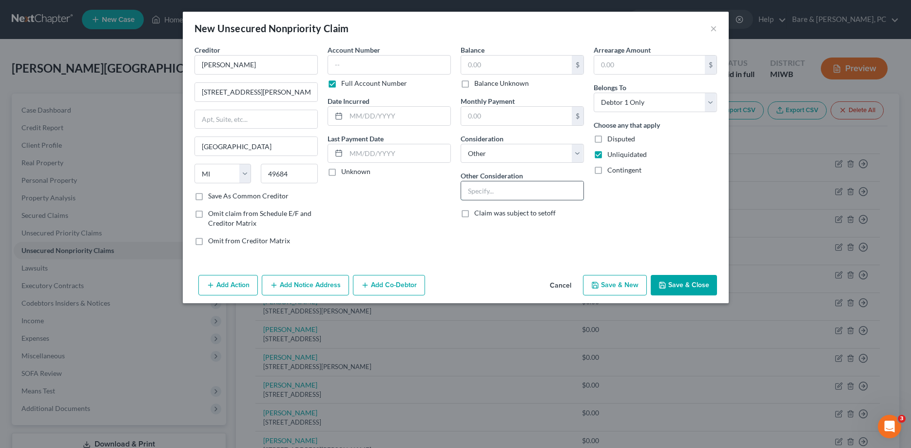
click at [472, 193] on input "text" at bounding box center [522, 190] width 122 height 19
paste input "Business debt"
click at [607, 140] on label "Disputed" at bounding box center [621, 139] width 28 height 10
click at [611, 140] on input "Disputed" at bounding box center [614, 137] width 6 height 6
click at [618, 286] on button "Save & New" at bounding box center [615, 285] width 64 height 20
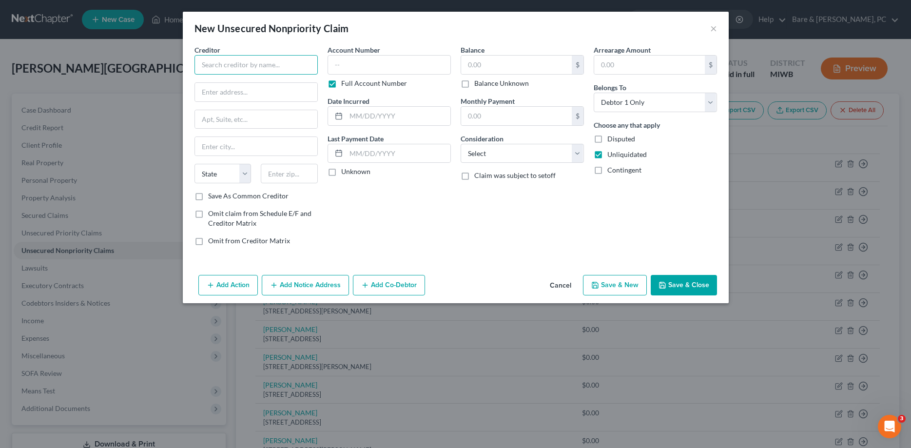
click at [222, 67] on input "text" at bounding box center [255, 64] width 123 height 19
click at [226, 95] on input "text" at bounding box center [256, 92] width 122 height 19
click at [272, 173] on input "text" at bounding box center [289, 173] width 57 height 19
click at [238, 150] on input "text" at bounding box center [256, 146] width 122 height 19
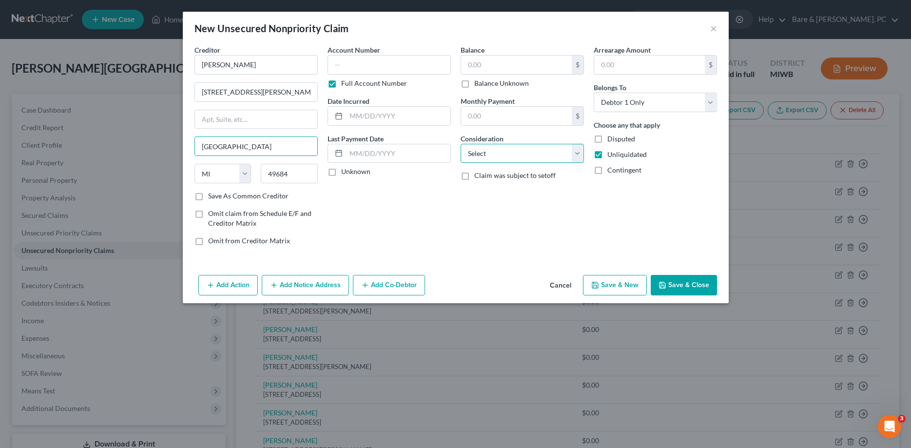
click at [460, 144] on select "Select Cable / Satellite Services Collection Agency Credit Card Debt Debt Couns…" at bounding box center [521, 153] width 123 height 19
click option "Other" at bounding box center [0, 0] width 0 height 0
click at [478, 191] on input "text" at bounding box center [522, 190] width 122 height 19
paste input "Business debt"
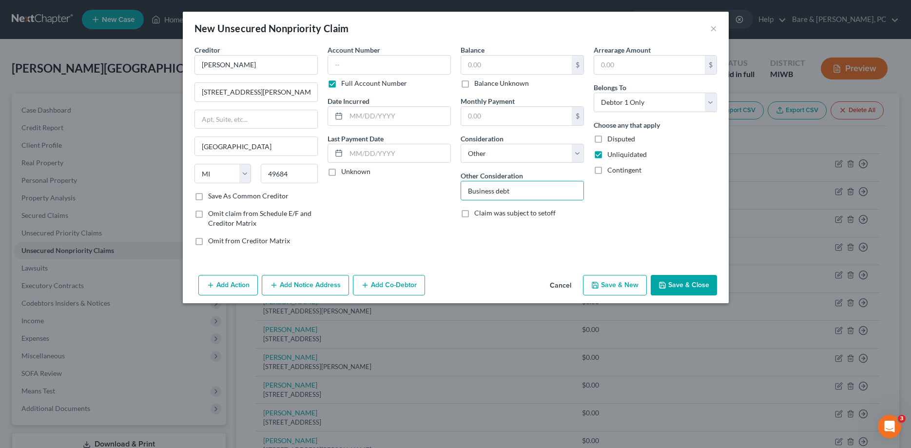
click at [607, 137] on label "Disputed" at bounding box center [621, 139] width 28 height 10
click at [611, 137] on input "Disputed" at bounding box center [614, 137] width 6 height 6
click at [613, 285] on button "Save & New" at bounding box center [615, 285] width 64 height 20
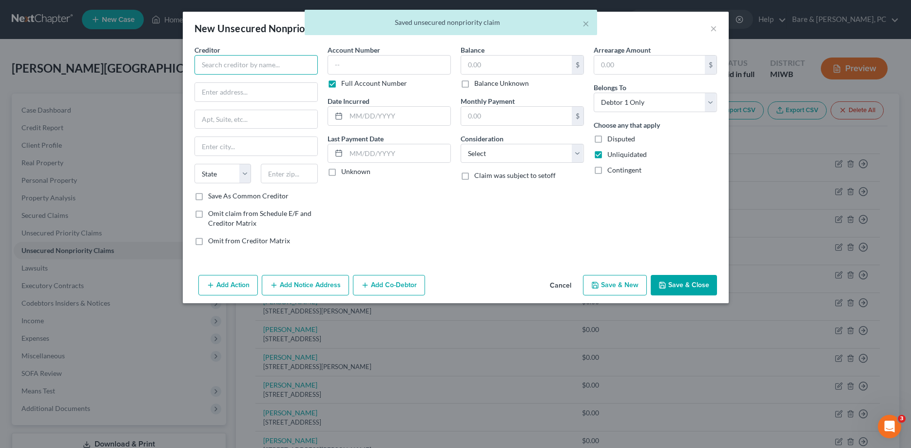
click at [204, 70] on input "text" at bounding box center [255, 64] width 123 height 19
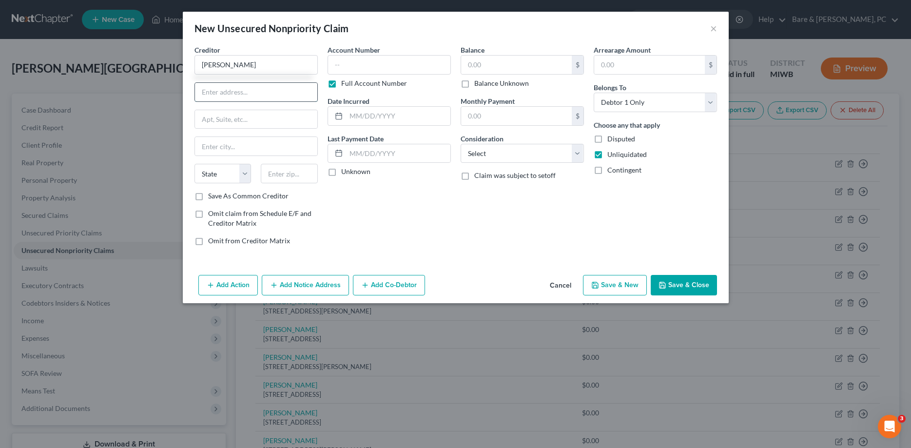
click at [205, 94] on input "text" at bounding box center [256, 92] width 122 height 19
click at [280, 171] on input "text" at bounding box center [289, 173] width 57 height 19
click at [222, 144] on input "text" at bounding box center [256, 146] width 122 height 19
click at [460, 144] on select "Select Cable / Satellite Services Collection Agency Credit Card Debt Debt Couns…" at bounding box center [521, 153] width 123 height 19
click option "Other" at bounding box center [0, 0] width 0 height 0
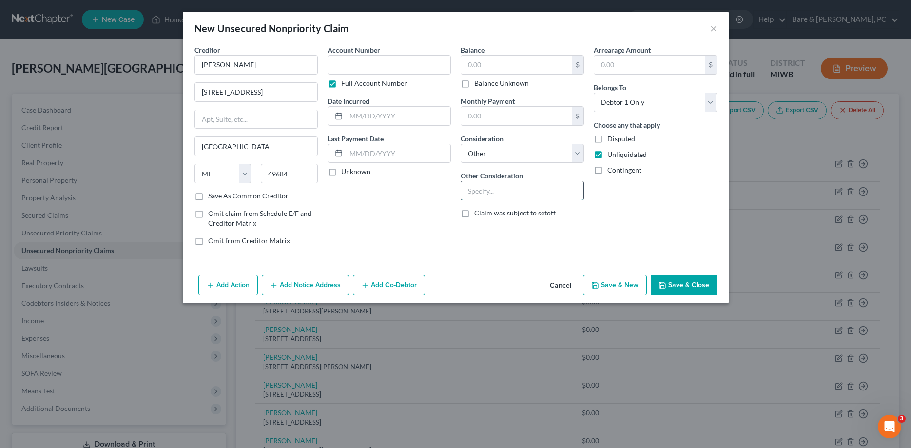
click at [473, 189] on input "text" at bounding box center [522, 190] width 122 height 19
paste input "Business debt"
click at [607, 138] on label "Disputed" at bounding box center [621, 139] width 28 height 10
click at [611, 138] on input "Disputed" at bounding box center [614, 137] width 6 height 6
click at [620, 287] on button "Save & New" at bounding box center [615, 285] width 64 height 20
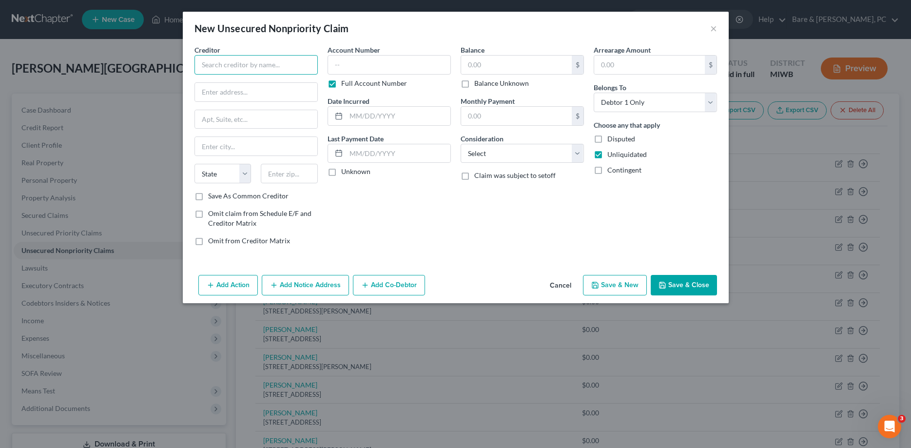
click at [215, 64] on input "text" at bounding box center [255, 64] width 123 height 19
click at [282, 172] on input "text" at bounding box center [289, 173] width 57 height 19
click at [217, 149] on input "text" at bounding box center [256, 146] width 122 height 19
click at [460, 144] on select "Select Cable / Satellite Services Collection Agency Credit Card Debt Debt Couns…" at bounding box center [521, 153] width 123 height 19
click option "Other" at bounding box center [0, 0] width 0 height 0
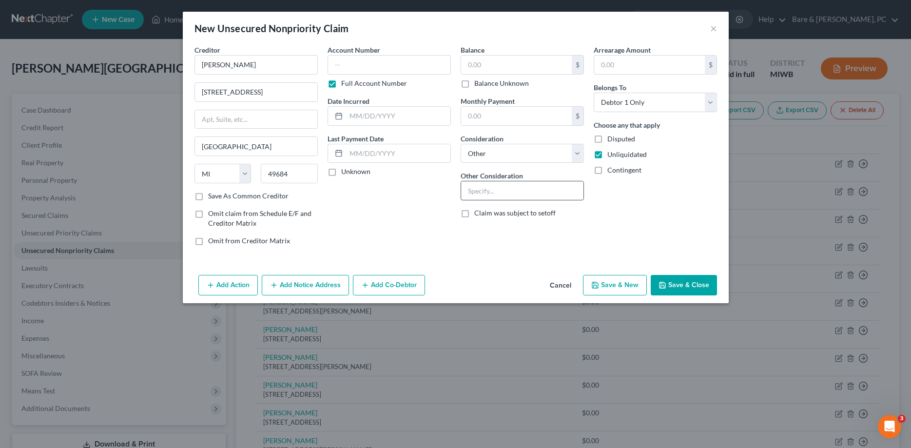
click at [471, 190] on input "text" at bounding box center [522, 190] width 122 height 19
paste input "Business debt"
click at [607, 140] on label "Disputed" at bounding box center [621, 139] width 28 height 10
click at [611, 140] on input "Disputed" at bounding box center [614, 137] width 6 height 6
click at [618, 288] on button "Save & New" at bounding box center [615, 285] width 64 height 20
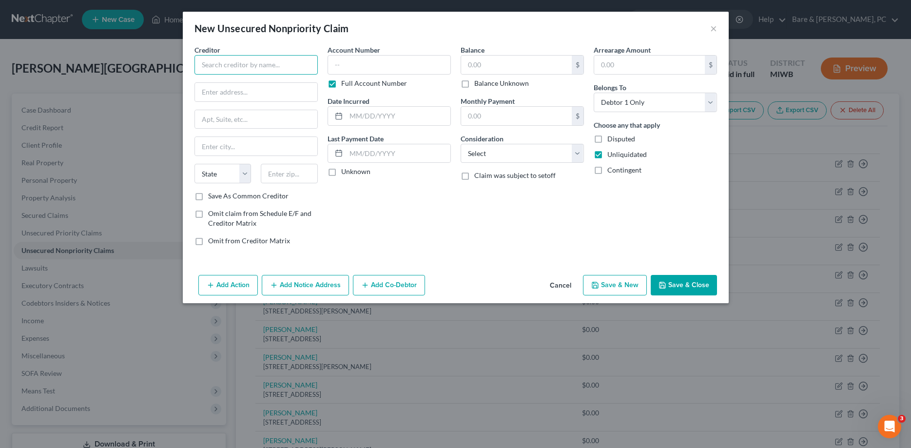
click at [208, 65] on input "text" at bounding box center [255, 64] width 123 height 19
click at [226, 67] on input "[PERSON_NAME]" at bounding box center [255, 64] width 123 height 19
click at [216, 92] on input "text" at bounding box center [256, 92] width 122 height 19
click at [284, 173] on input "text" at bounding box center [289, 173] width 57 height 19
click at [253, 140] on input "text" at bounding box center [256, 146] width 122 height 19
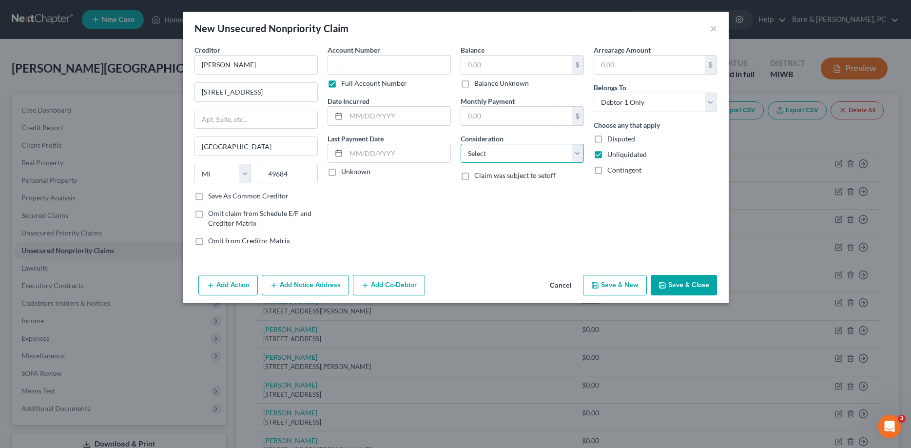
click at [460, 144] on select "Select Cable / Satellite Services Collection Agency Credit Card Debt Debt Couns…" at bounding box center [521, 153] width 123 height 19
click option "Other" at bounding box center [0, 0] width 0 height 0
click at [475, 193] on input "text" at bounding box center [522, 190] width 122 height 19
paste input "Business debt"
click at [607, 139] on label "Disputed" at bounding box center [621, 139] width 28 height 10
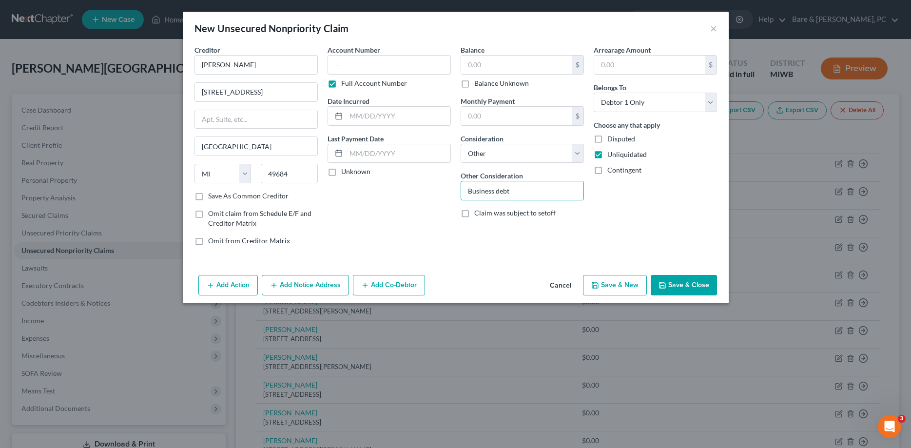
click at [611, 139] on input "Disputed" at bounding box center [614, 137] width 6 height 6
click at [624, 285] on button "Save & New" at bounding box center [615, 285] width 64 height 20
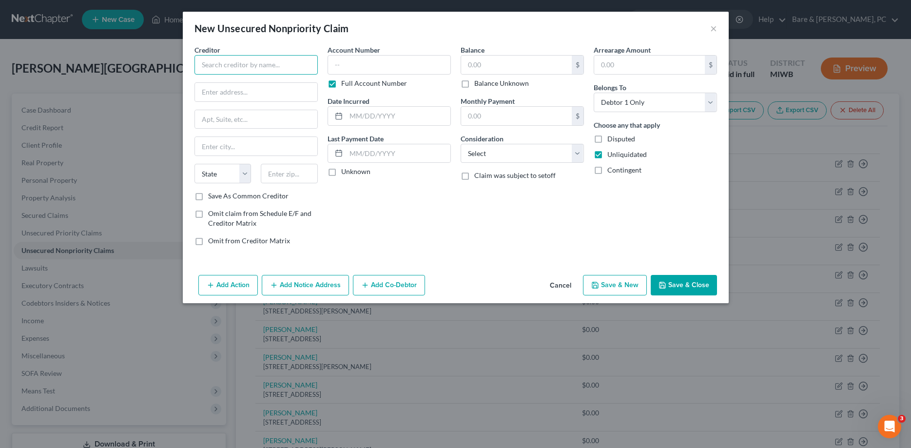
click at [213, 65] on input "text" at bounding box center [255, 64] width 123 height 19
click at [267, 173] on input "text" at bounding box center [289, 173] width 57 height 19
click at [216, 146] on input "text" at bounding box center [256, 146] width 122 height 19
click at [460, 144] on select "Select Cable / Satellite Services Collection Agency Credit Card Debt Debt Couns…" at bounding box center [521, 153] width 123 height 19
click option "Other" at bounding box center [0, 0] width 0 height 0
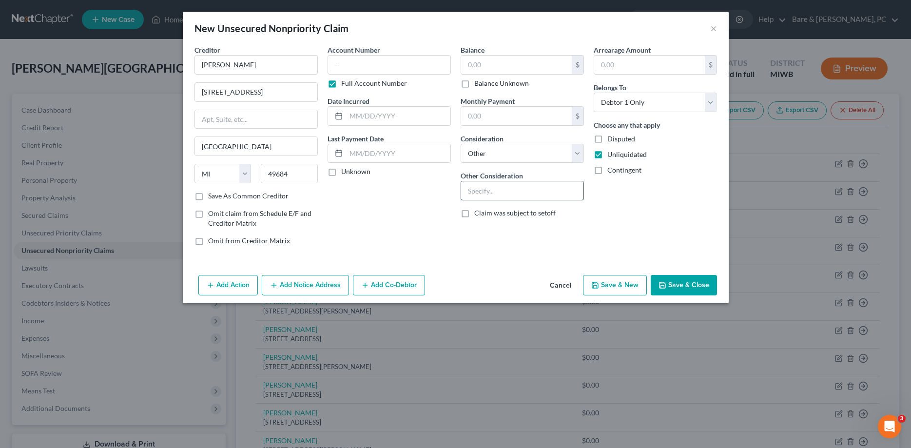
click at [474, 190] on input "text" at bounding box center [522, 190] width 122 height 19
drag, startPoint x: 474, startPoint y: 190, endPoint x: 469, endPoint y: 194, distance: 7.2
paste input "Business debt"
click at [607, 139] on label "Disputed" at bounding box center [621, 139] width 28 height 10
click at [611, 139] on input "Disputed" at bounding box center [614, 137] width 6 height 6
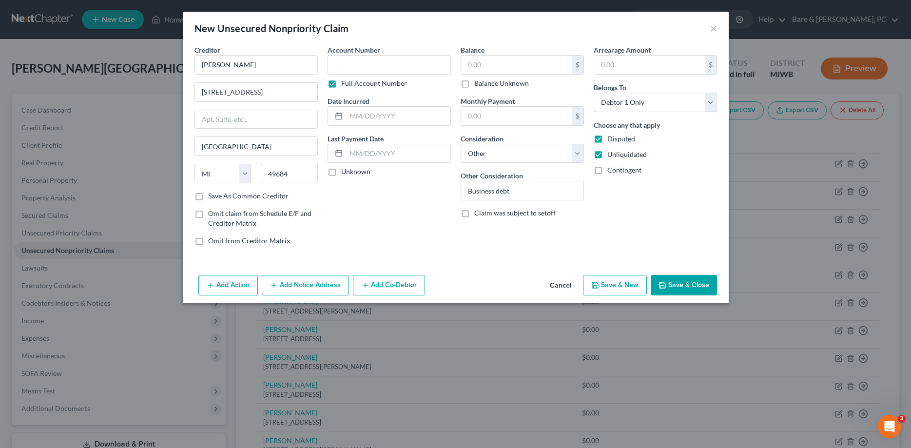
click at [612, 286] on button "Save & New" at bounding box center [615, 285] width 64 height 20
click at [218, 67] on input "text" at bounding box center [255, 64] width 123 height 19
click at [208, 89] on input "text" at bounding box center [256, 92] width 122 height 19
click at [268, 94] on input "10365 S Timberlee" at bounding box center [256, 92] width 122 height 19
click at [280, 173] on input "text" at bounding box center [289, 173] width 57 height 19
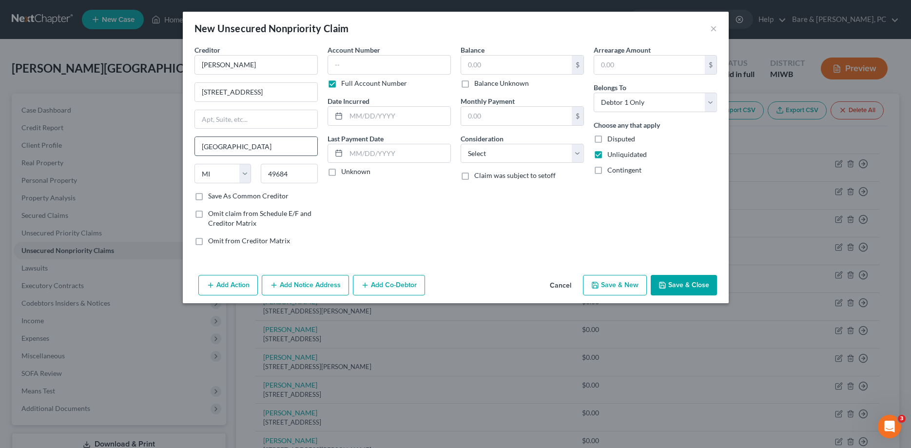
click at [229, 148] on input "[GEOGRAPHIC_DATA]" at bounding box center [256, 146] width 122 height 19
click at [460, 144] on select "Select Cable / Satellite Services Collection Agency Credit Card Debt Debt Couns…" at bounding box center [521, 153] width 123 height 19
click option "Other" at bounding box center [0, 0] width 0 height 0
click at [475, 189] on input "text" at bounding box center [522, 190] width 122 height 19
drag, startPoint x: 475, startPoint y: 189, endPoint x: 470, endPoint y: 201, distance: 13.1
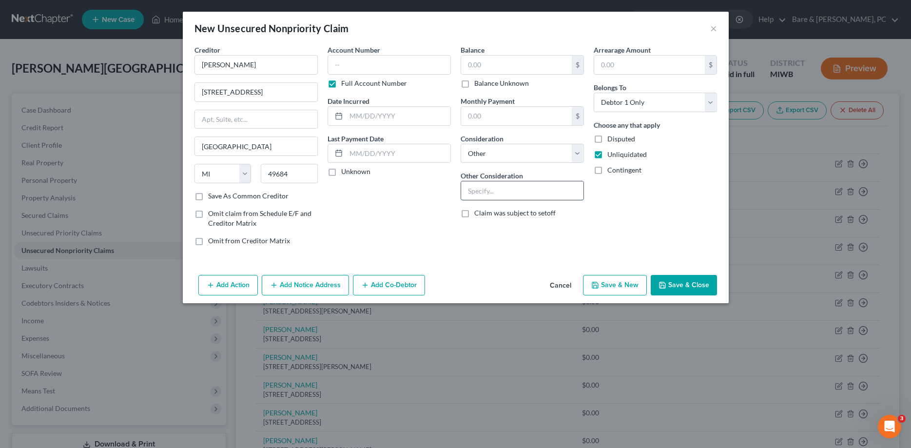
paste input "Business debt"
click at [607, 138] on label "Disputed" at bounding box center [621, 139] width 28 height 10
click at [611, 138] on input "Disputed" at bounding box center [614, 137] width 6 height 6
click at [618, 284] on button "Save & New" at bounding box center [615, 285] width 64 height 20
click at [229, 67] on input "text" at bounding box center [255, 64] width 123 height 19
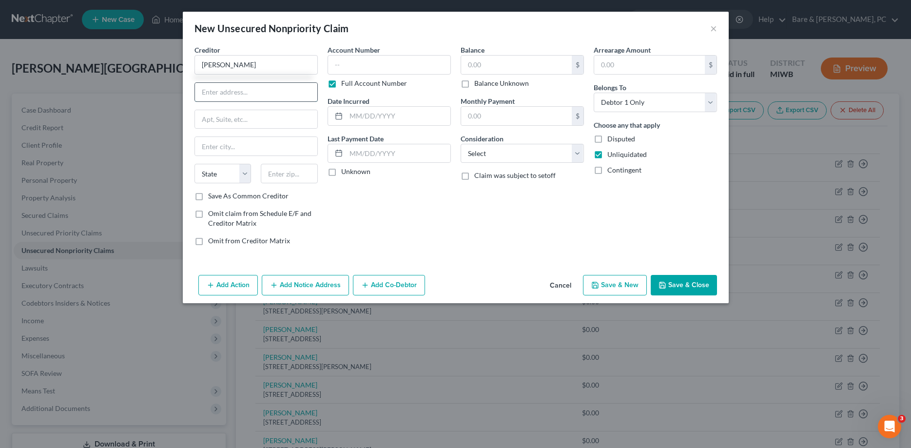
click at [204, 92] on input "text" at bounding box center [256, 92] width 122 height 19
click at [276, 172] on input "text" at bounding box center [289, 173] width 57 height 19
click at [231, 148] on input "text" at bounding box center [256, 146] width 122 height 19
click at [460, 144] on select "Select Cable / Satellite Services Collection Agency Credit Card Debt Debt Couns…" at bounding box center [521, 153] width 123 height 19
click option "Other" at bounding box center [0, 0] width 0 height 0
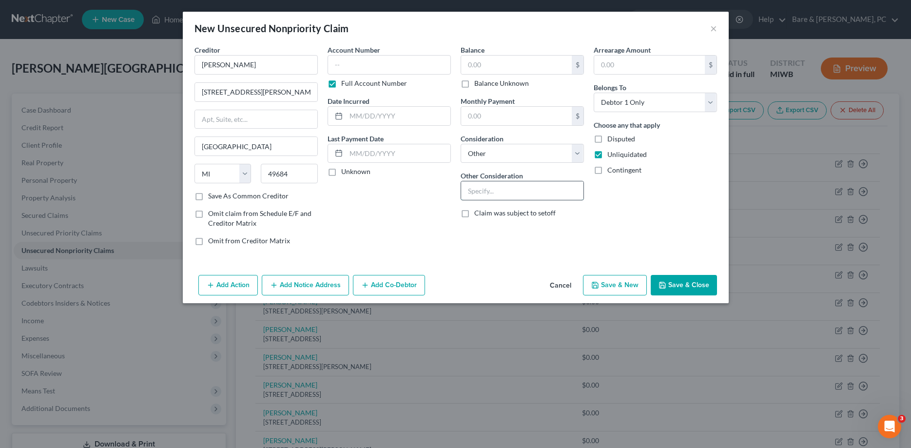
click at [481, 191] on input "text" at bounding box center [522, 190] width 122 height 19
paste input "Business debt"
click at [607, 139] on label "Disputed" at bounding box center [621, 139] width 28 height 10
click at [611, 139] on input "Disputed" at bounding box center [614, 137] width 6 height 6
click at [621, 286] on button "Save & New" at bounding box center [615, 285] width 64 height 20
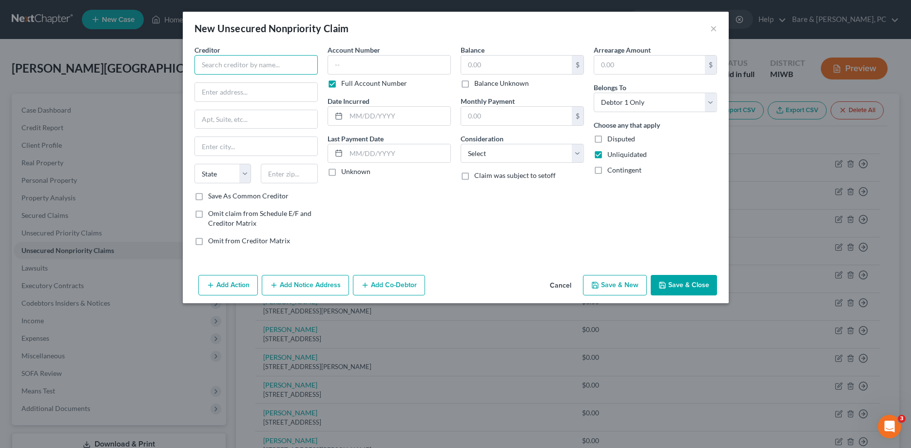
click at [229, 61] on input "text" at bounding box center [255, 64] width 123 height 19
click at [219, 98] on input "text" at bounding box center [256, 92] width 122 height 19
click at [237, 93] on input "[STREET_ADDRESS][PERSON_NAME]" at bounding box center [256, 92] width 122 height 19
click at [275, 177] on input "text" at bounding box center [289, 173] width 57 height 19
click at [259, 143] on input "[GEOGRAPHIC_DATA]" at bounding box center [256, 146] width 122 height 19
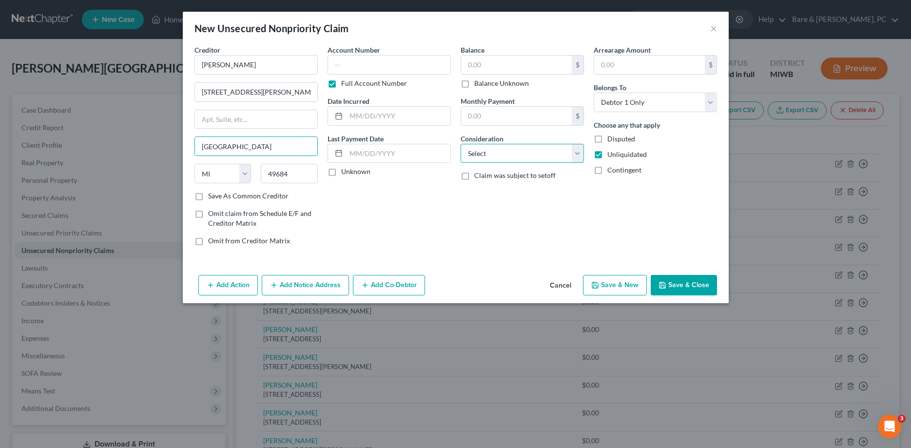
click at [460, 144] on select "Select Cable / Satellite Services Collection Agency Credit Card Debt Debt Couns…" at bounding box center [521, 153] width 123 height 19
click option "Other" at bounding box center [0, 0] width 0 height 0
click at [474, 188] on input "text" at bounding box center [522, 190] width 122 height 19
paste input "Business debt"
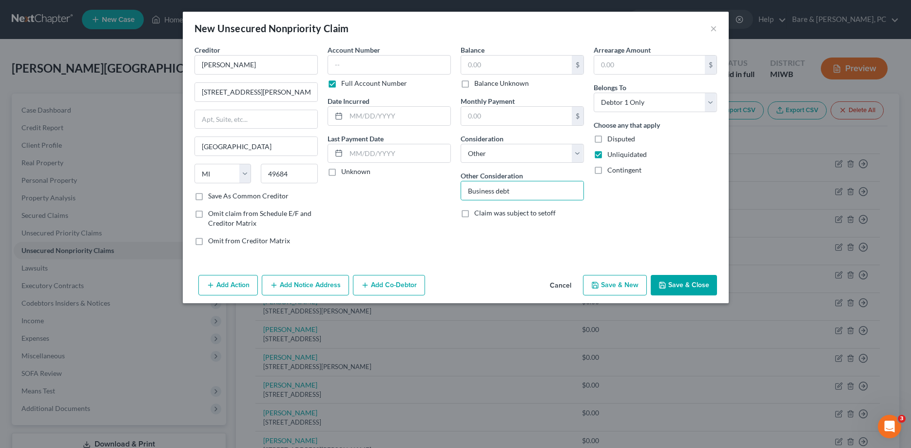
click at [607, 136] on label "Disputed" at bounding box center [621, 139] width 28 height 10
click at [611, 136] on input "Disputed" at bounding box center [614, 137] width 6 height 6
click at [621, 284] on button "Save & New" at bounding box center [615, 285] width 64 height 20
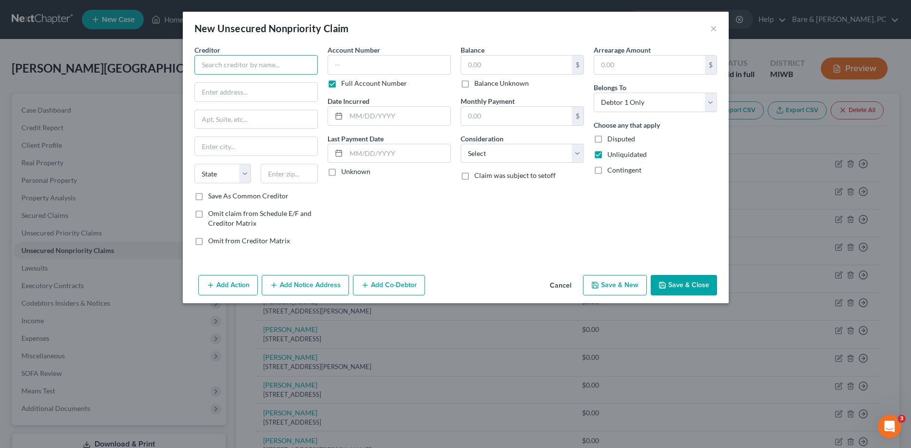
drag, startPoint x: 222, startPoint y: 65, endPoint x: 227, endPoint y: 48, distance: 17.6
click at [222, 64] on input "text" at bounding box center [255, 64] width 123 height 19
click at [222, 90] on input "text" at bounding box center [256, 92] width 122 height 19
click at [289, 174] on input "text" at bounding box center [289, 173] width 57 height 19
click at [222, 148] on input "text" at bounding box center [256, 146] width 122 height 19
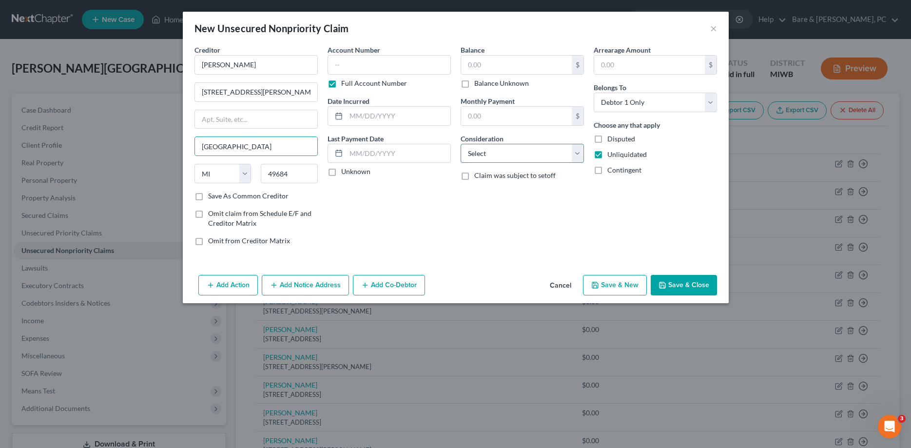
click at [460, 144] on select "Select Cable / Satellite Services Collection Agency Credit Card Debt Debt Couns…" at bounding box center [521, 153] width 123 height 19
click option "Other" at bounding box center [0, 0] width 0 height 0
click at [472, 196] on input "text" at bounding box center [522, 190] width 122 height 19
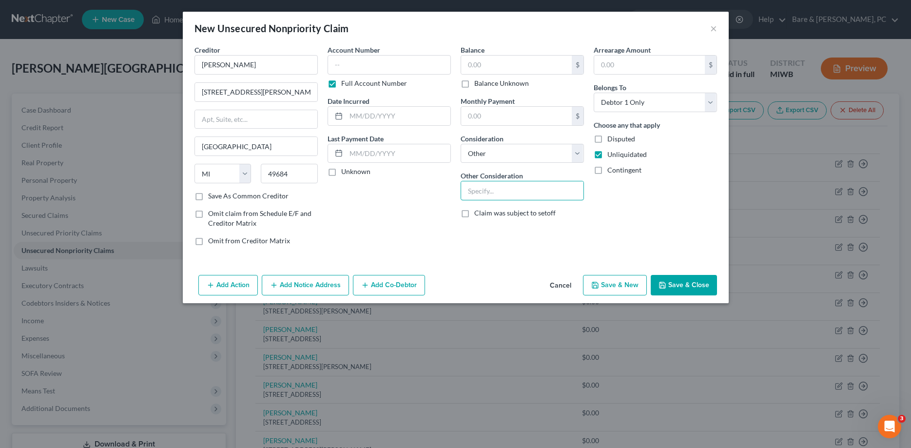
paste input "Business debt"
click at [607, 140] on label "Disputed" at bounding box center [621, 139] width 28 height 10
click at [611, 140] on input "Disputed" at bounding box center [614, 137] width 6 height 6
click at [612, 288] on button "Save & New" at bounding box center [615, 285] width 64 height 20
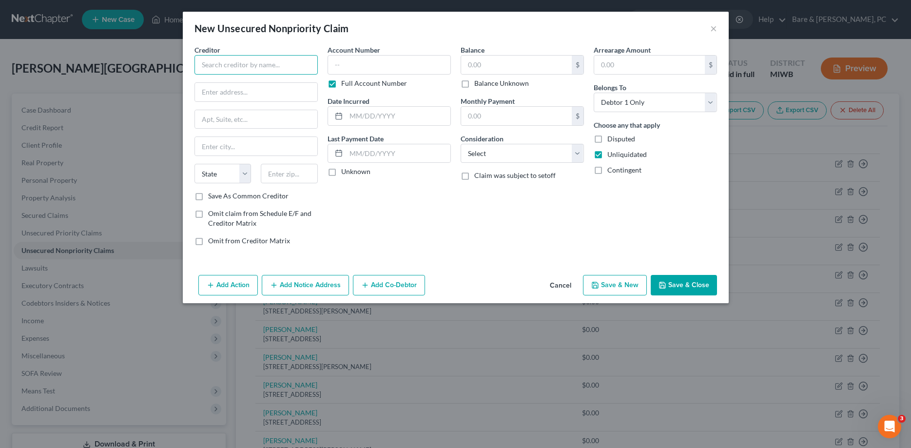
click at [232, 58] on input "text" at bounding box center [255, 64] width 123 height 19
click at [293, 169] on input "text" at bounding box center [289, 173] width 57 height 19
click at [244, 138] on input "text" at bounding box center [256, 146] width 122 height 19
click at [460, 144] on select "Select Cable / Satellite Services Collection Agency Credit Card Debt Debt Couns…" at bounding box center [521, 153] width 123 height 19
click option "Other" at bounding box center [0, 0] width 0 height 0
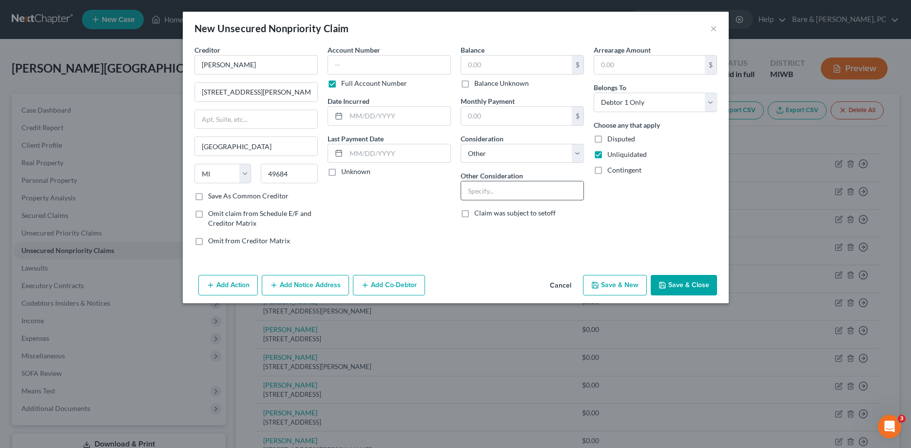
click at [479, 191] on input "text" at bounding box center [522, 190] width 122 height 19
paste input "Business debt"
click at [607, 139] on label "Disputed" at bounding box center [621, 139] width 28 height 10
click at [611, 139] on input "Disputed" at bounding box center [614, 137] width 6 height 6
drag, startPoint x: 604, startPoint y: 289, endPoint x: 606, endPoint y: 275, distance: 13.9
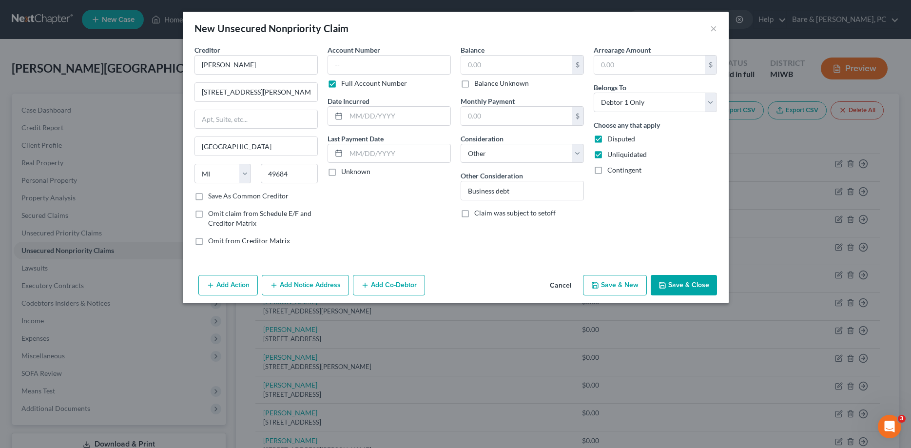
click at [605, 288] on button "Save & New" at bounding box center [615, 285] width 64 height 20
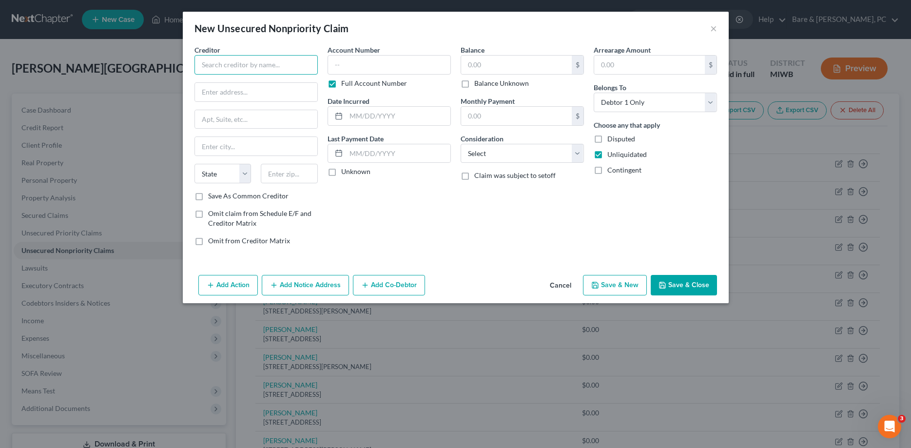
click at [213, 69] on input "text" at bounding box center [255, 64] width 123 height 19
click at [210, 93] on input "text" at bounding box center [256, 92] width 122 height 19
click at [293, 174] on input "text" at bounding box center [289, 173] width 57 height 19
click at [222, 147] on input "text" at bounding box center [256, 146] width 122 height 19
click at [460, 144] on select "Select Cable / Satellite Services Collection Agency Credit Card Debt Debt Couns…" at bounding box center [521, 153] width 123 height 19
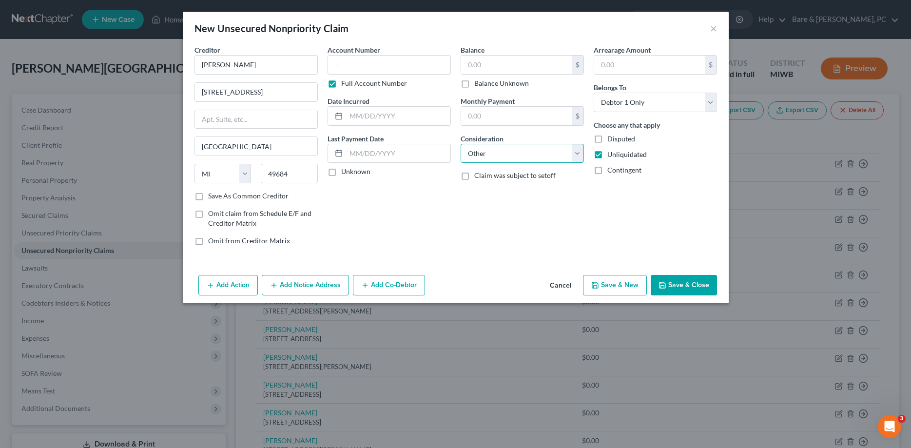
click option "Other" at bounding box center [0, 0] width 0 height 0
click at [472, 192] on input "text" at bounding box center [522, 190] width 122 height 19
paste input "Business debt"
click at [607, 140] on label "Disputed" at bounding box center [621, 139] width 28 height 10
click at [611, 140] on input "Disputed" at bounding box center [614, 137] width 6 height 6
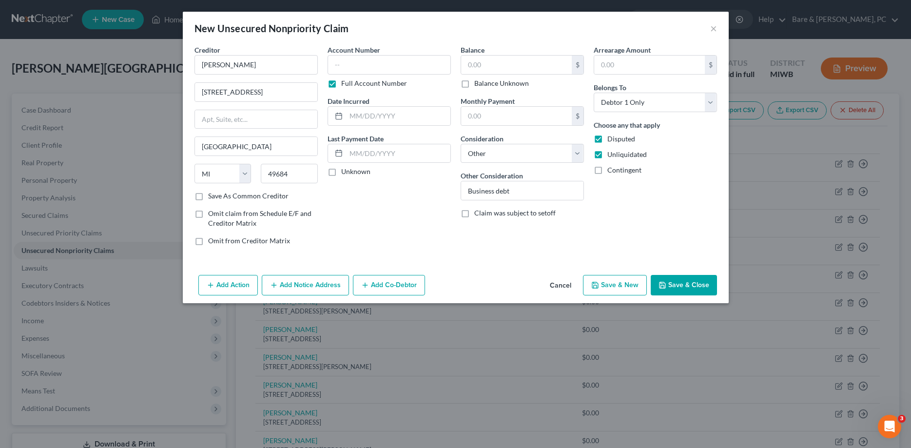
click at [617, 285] on button "Save & New" at bounding box center [615, 285] width 64 height 20
click at [216, 65] on input "text" at bounding box center [255, 64] width 123 height 19
click at [215, 95] on input "text" at bounding box center [256, 92] width 122 height 19
click at [279, 176] on input "text" at bounding box center [289, 173] width 57 height 19
click at [248, 147] on input "text" at bounding box center [256, 146] width 122 height 19
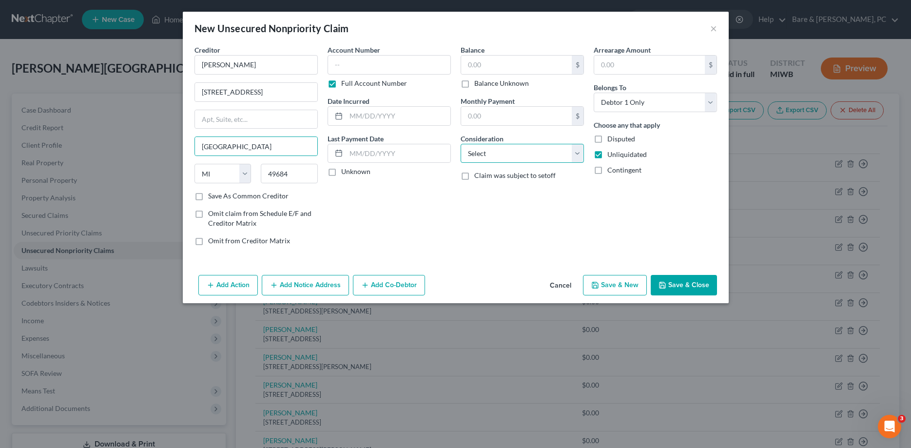
click at [460, 144] on select "Select Cable / Satellite Services Collection Agency Credit Card Debt Debt Couns…" at bounding box center [521, 153] width 123 height 19
click option "Other" at bounding box center [0, 0] width 0 height 0
click at [477, 189] on input "text" at bounding box center [522, 190] width 122 height 19
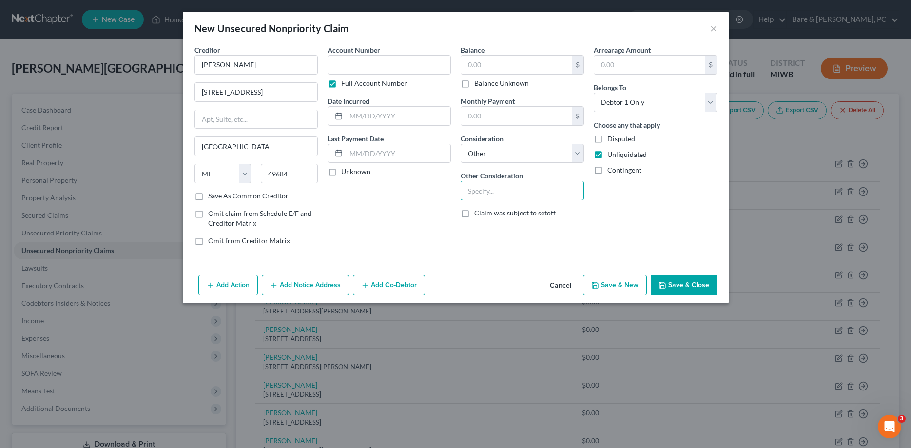
paste input "Business debt"
click at [607, 138] on label "Disputed" at bounding box center [621, 139] width 28 height 10
click at [611, 138] on input "Disputed" at bounding box center [614, 137] width 6 height 6
click at [627, 287] on button "Save & New" at bounding box center [615, 285] width 64 height 20
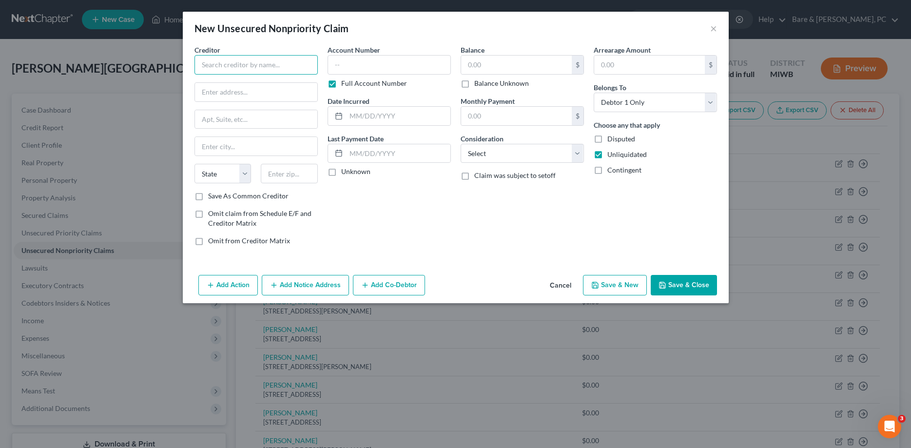
click at [229, 65] on input "text" at bounding box center [255, 64] width 123 height 19
click at [288, 176] on input "text" at bounding box center [289, 173] width 57 height 19
click at [230, 147] on input "text" at bounding box center [256, 146] width 122 height 19
click at [460, 144] on select "Select Cable / Satellite Services Collection Agency Credit Card Debt Debt Couns…" at bounding box center [521, 153] width 123 height 19
click option "Other" at bounding box center [0, 0] width 0 height 0
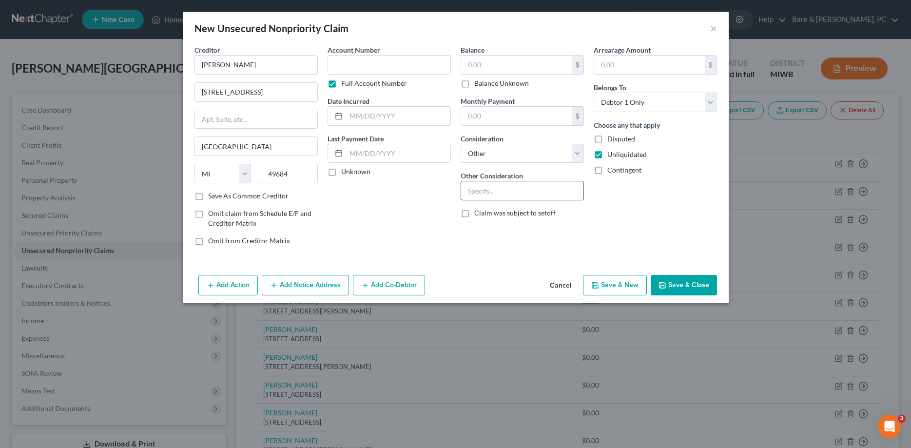
click at [479, 191] on input "text" at bounding box center [522, 190] width 122 height 19
paste input "Business debt"
click at [607, 139] on label "Disputed" at bounding box center [621, 139] width 28 height 10
click at [611, 139] on input "Disputed" at bounding box center [614, 137] width 6 height 6
click at [615, 287] on button "Save & New" at bounding box center [615, 285] width 64 height 20
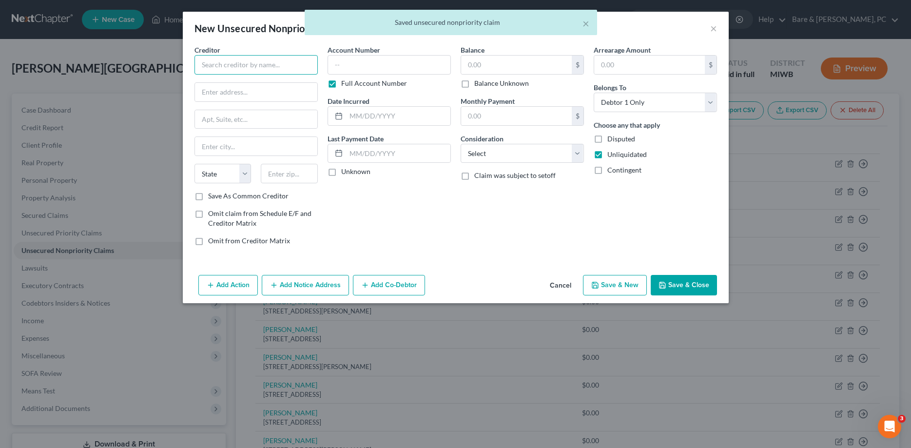
click at [234, 67] on input "text" at bounding box center [255, 64] width 123 height 19
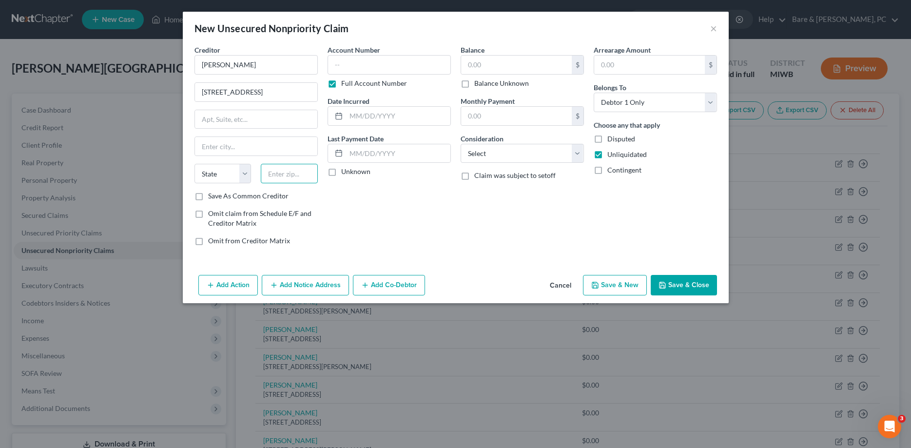
click at [300, 173] on input "text" at bounding box center [289, 173] width 57 height 19
click at [239, 148] on input "text" at bounding box center [256, 146] width 122 height 19
click at [460, 144] on select "Select Cable / Satellite Services Collection Agency Credit Card Debt Debt Couns…" at bounding box center [521, 153] width 123 height 19
click option "Other" at bounding box center [0, 0] width 0 height 0
click at [475, 191] on input "text" at bounding box center [522, 190] width 122 height 19
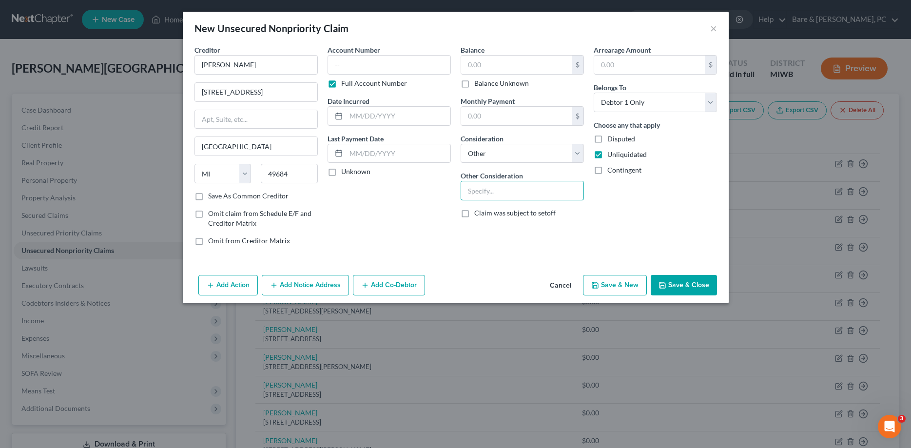
paste input "Business debt"
click at [607, 139] on label "Disputed" at bounding box center [621, 139] width 28 height 10
click at [611, 139] on input "Disputed" at bounding box center [614, 137] width 6 height 6
click at [613, 286] on button "Save & New" at bounding box center [615, 285] width 64 height 20
click at [711, 28] on button "×" at bounding box center [713, 28] width 7 height 12
